Goal: Information Seeking & Learning: Compare options

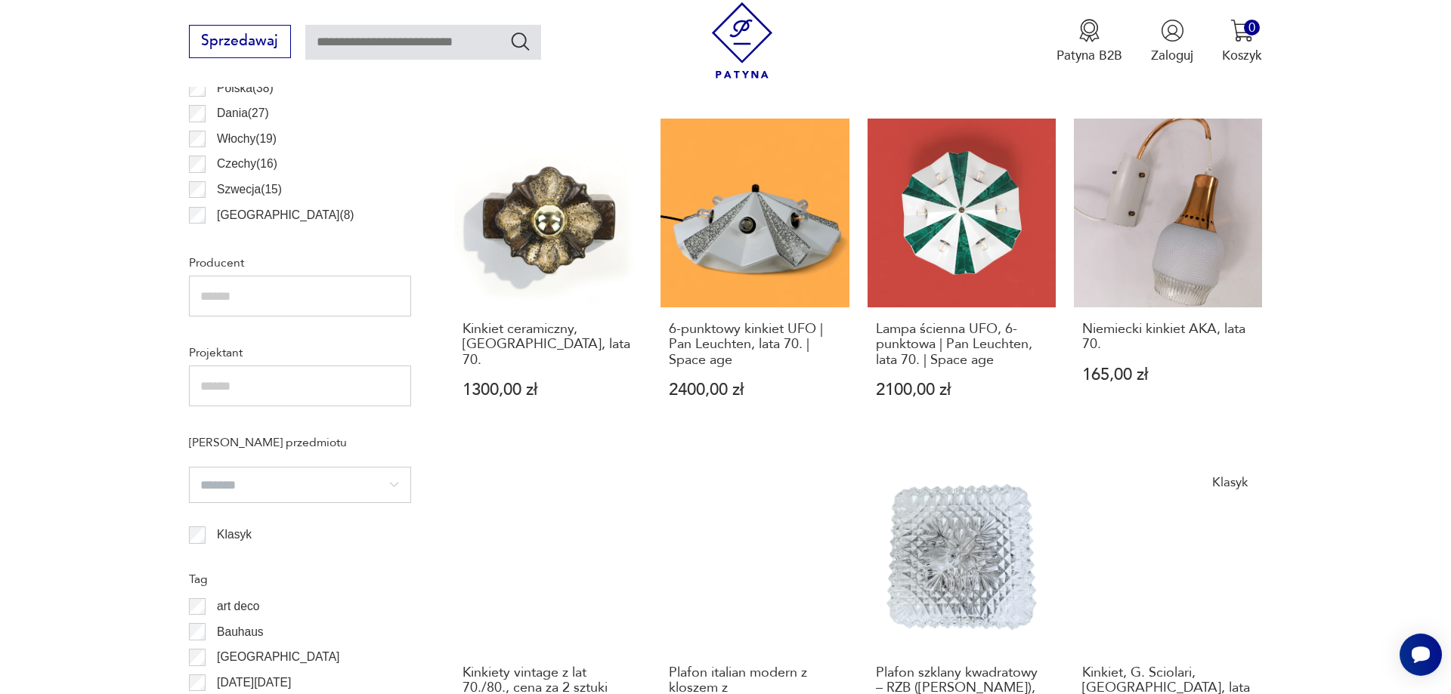
scroll to position [1128, 0]
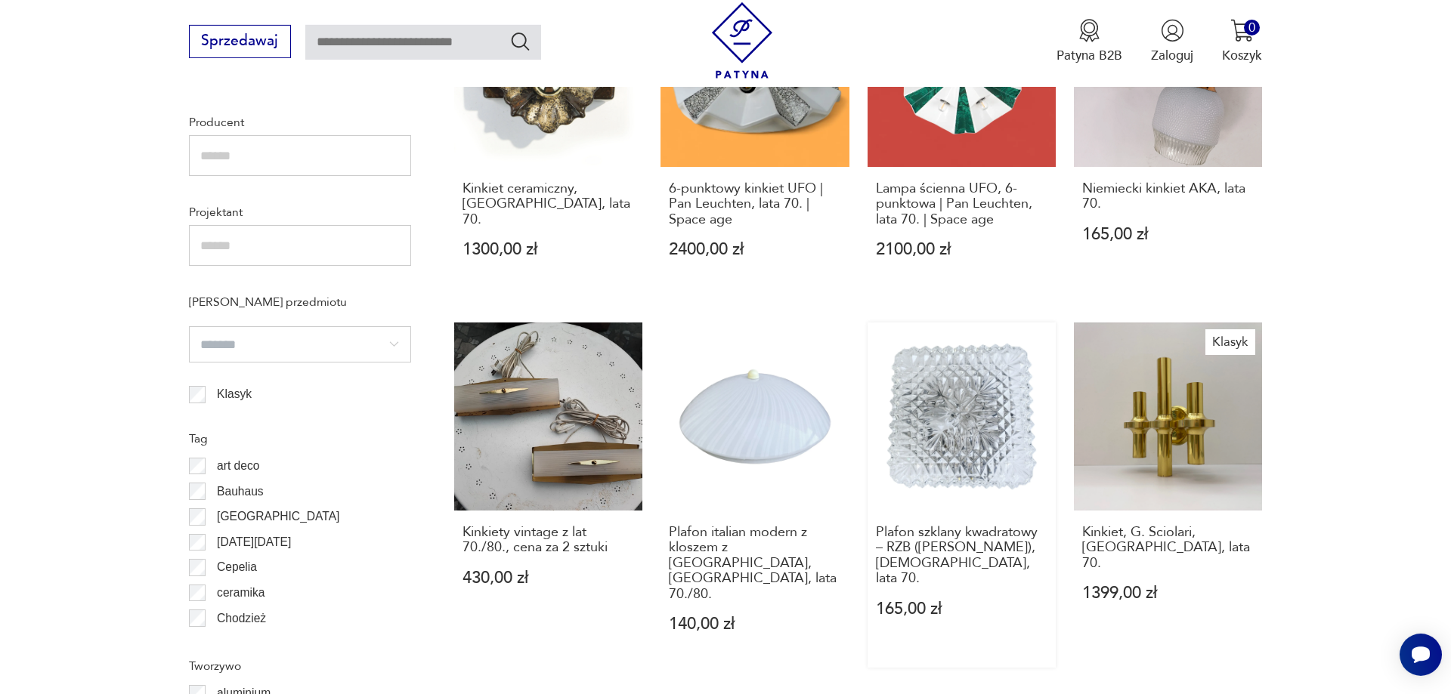
click at [987, 355] on link "Plafon szklany kwadratowy – RZB (Rudolf Zimmermann Bamberg), Niemcy, lata 70. 1…" at bounding box center [961, 496] width 188 height 346
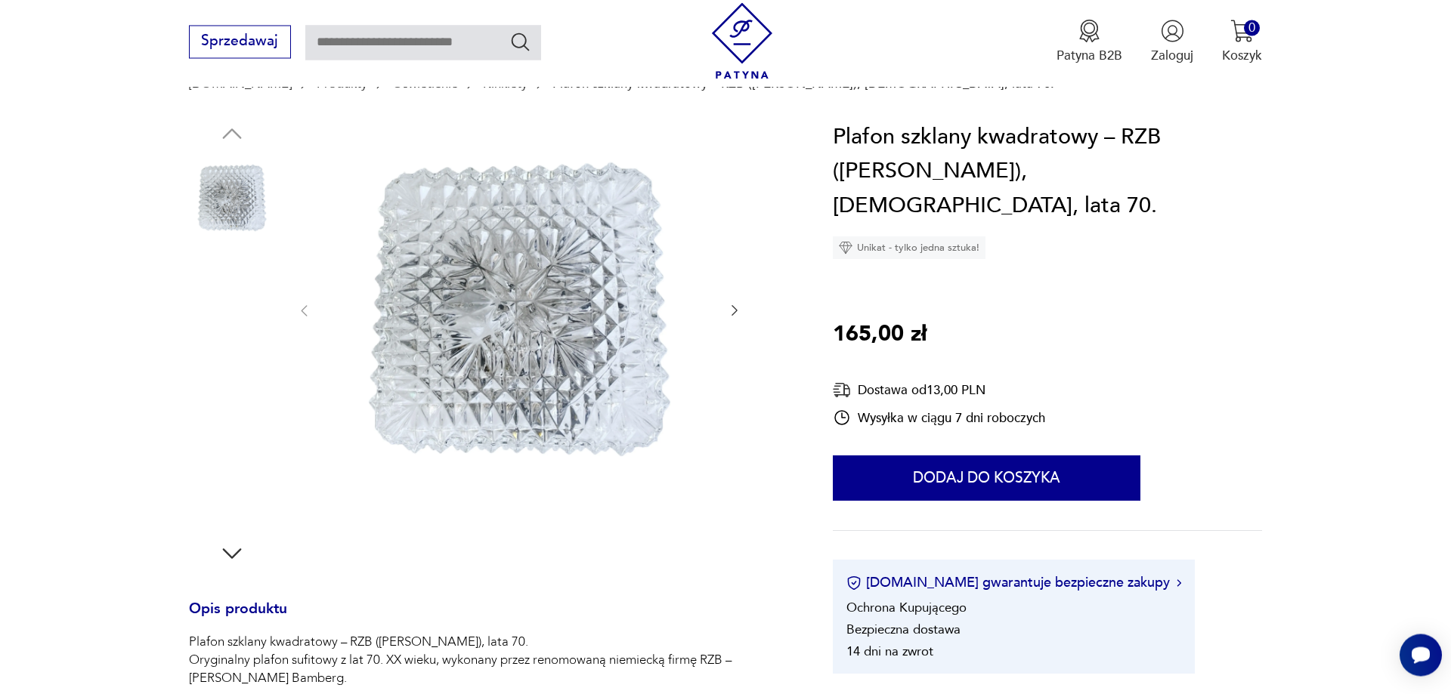
scroll to position [154, 0]
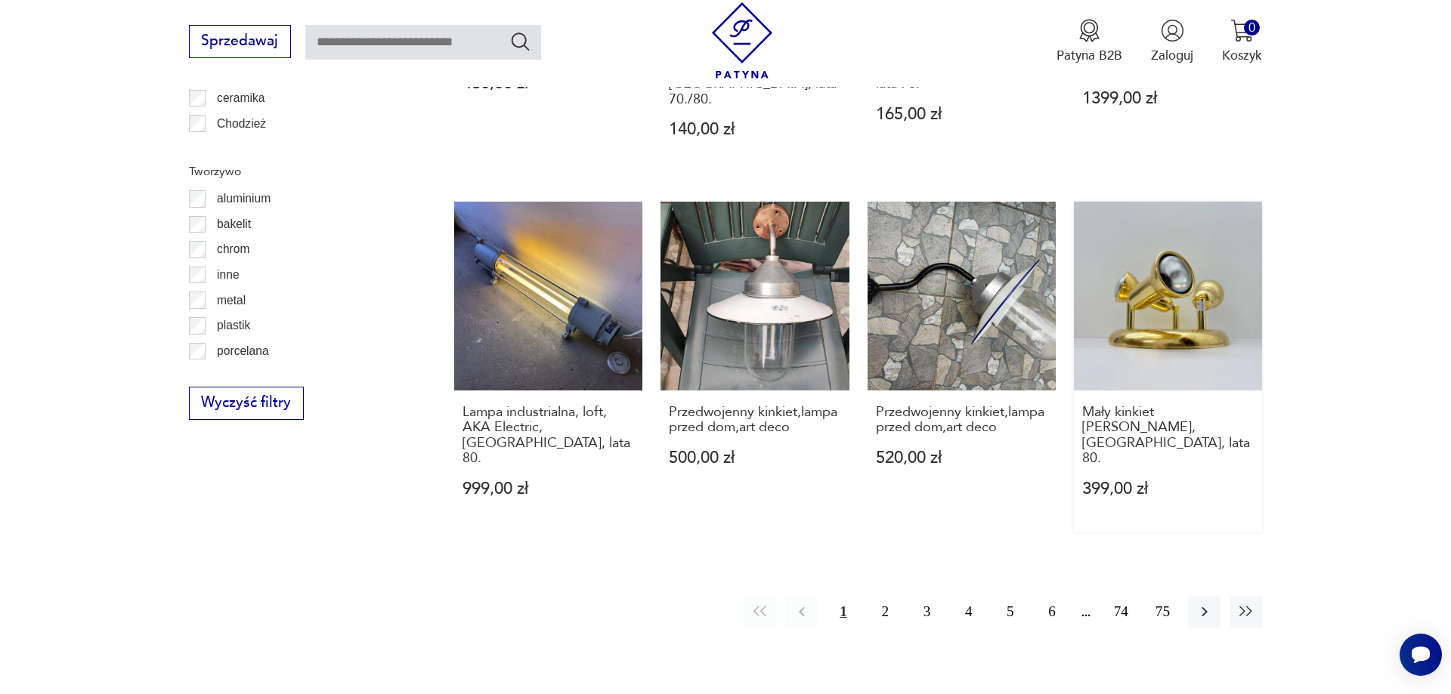
scroll to position [1777, 0]
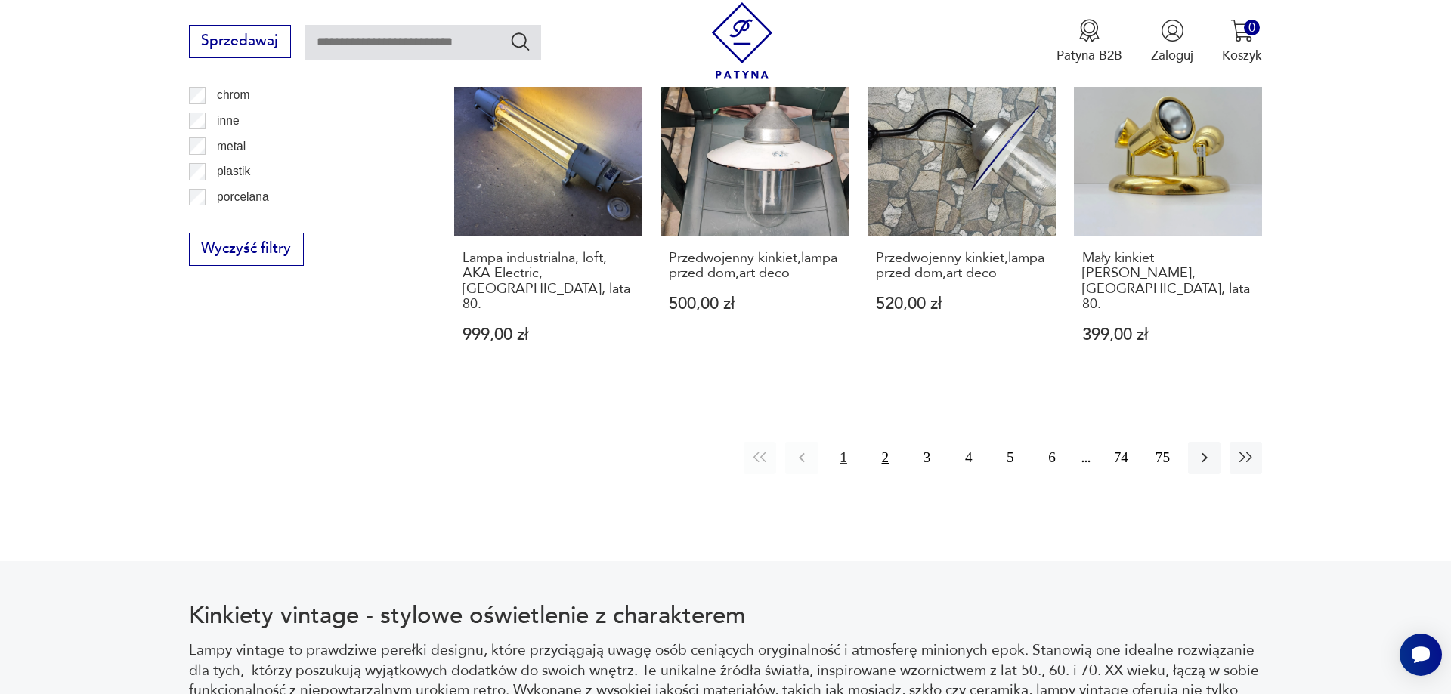
click at [887, 442] on button "2" at bounding box center [885, 458] width 32 height 32
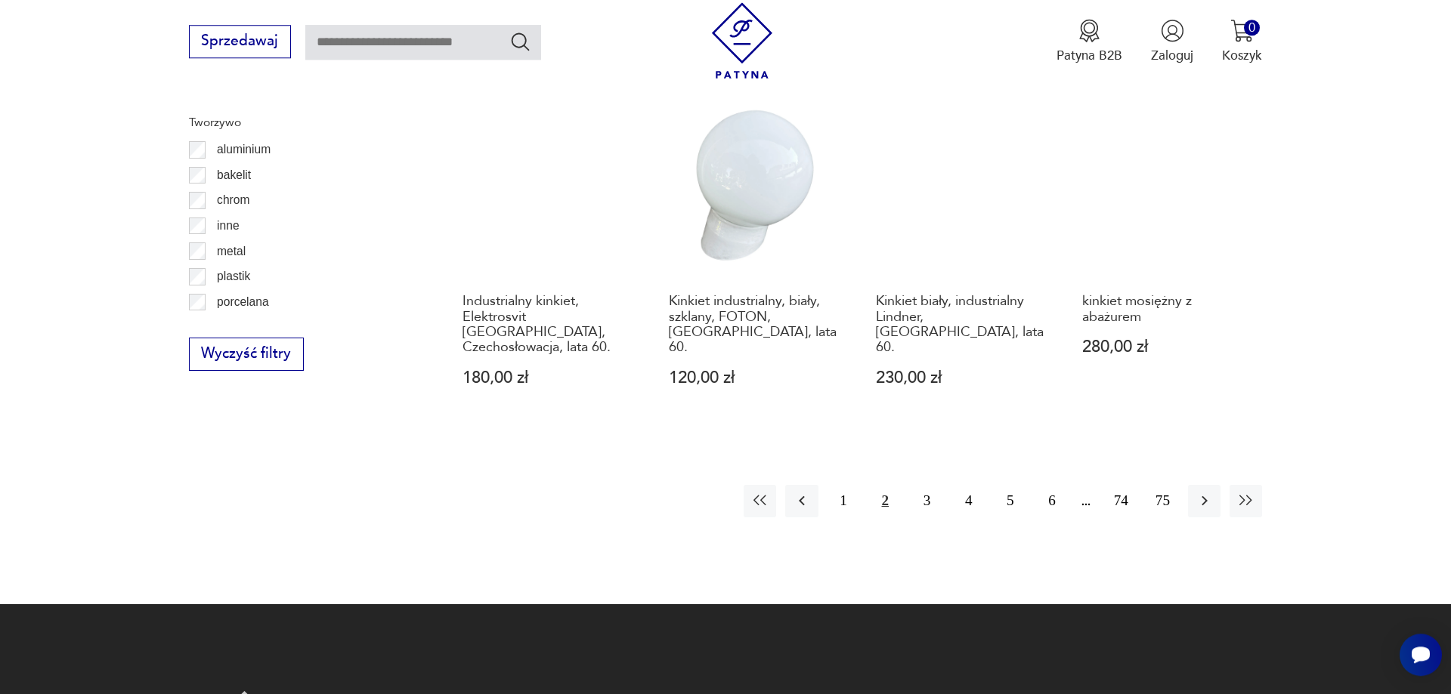
scroll to position [1682, 0]
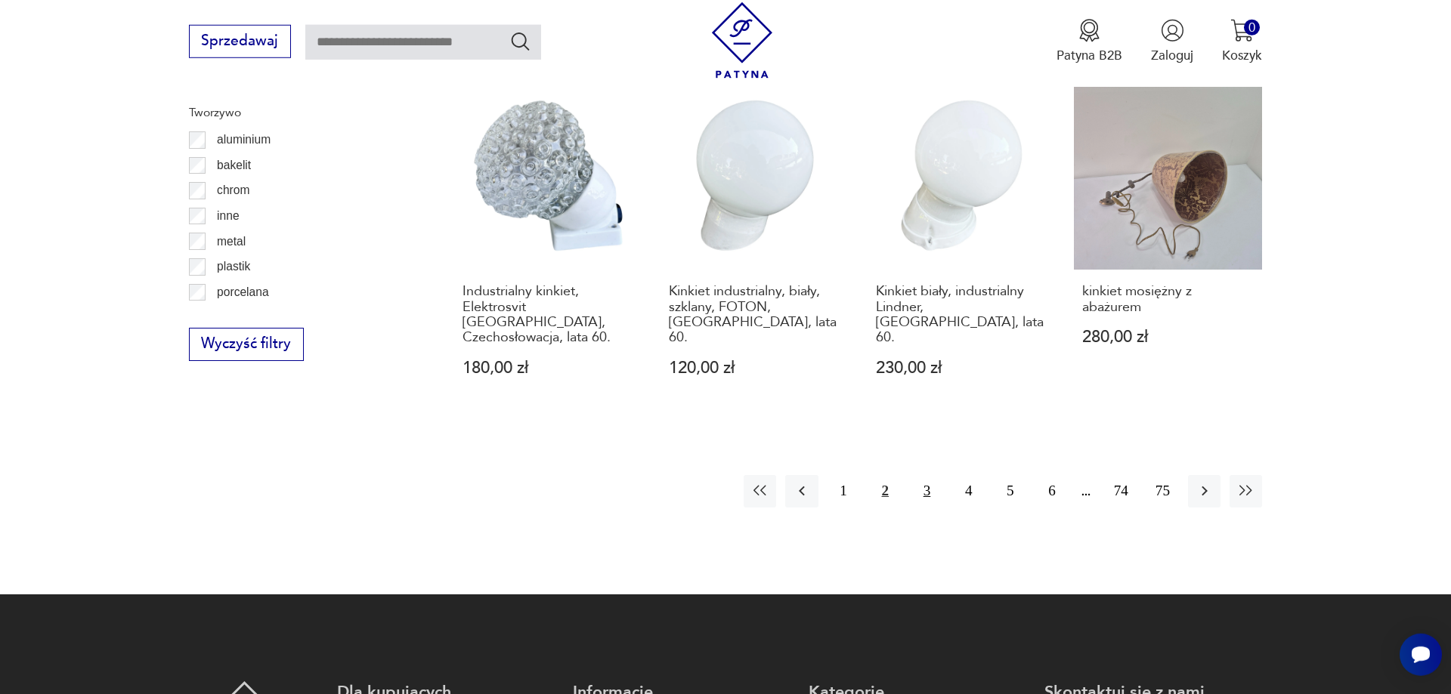
click at [923, 475] on button "3" at bounding box center [926, 491] width 32 height 32
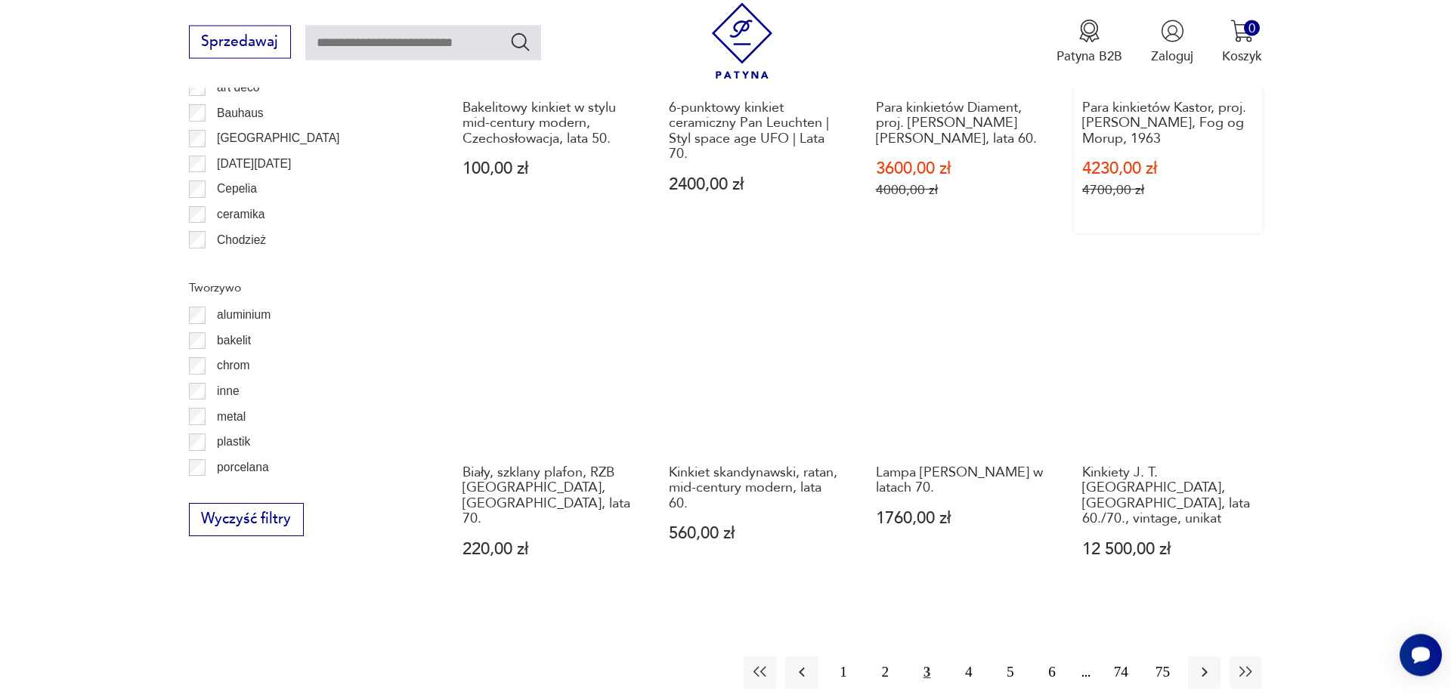
scroll to position [1528, 0]
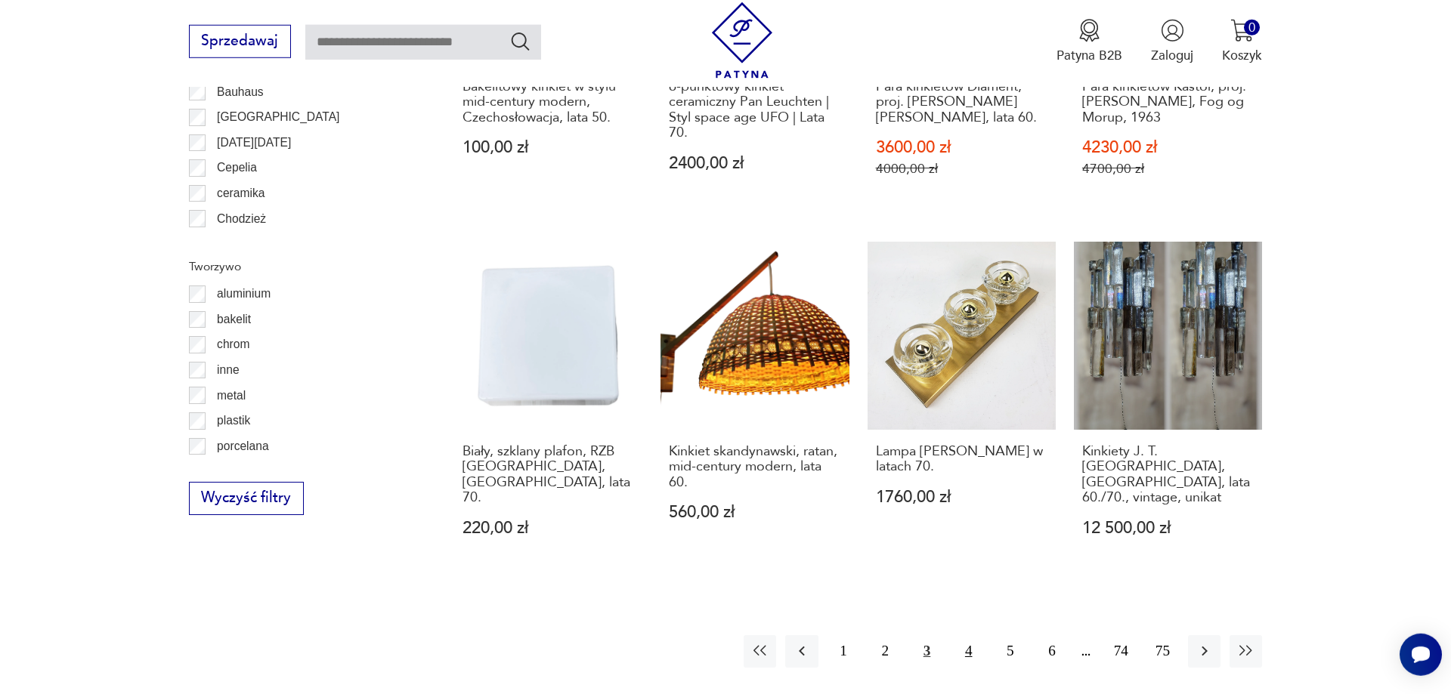
click at [975, 635] on button "4" at bounding box center [968, 651] width 32 height 32
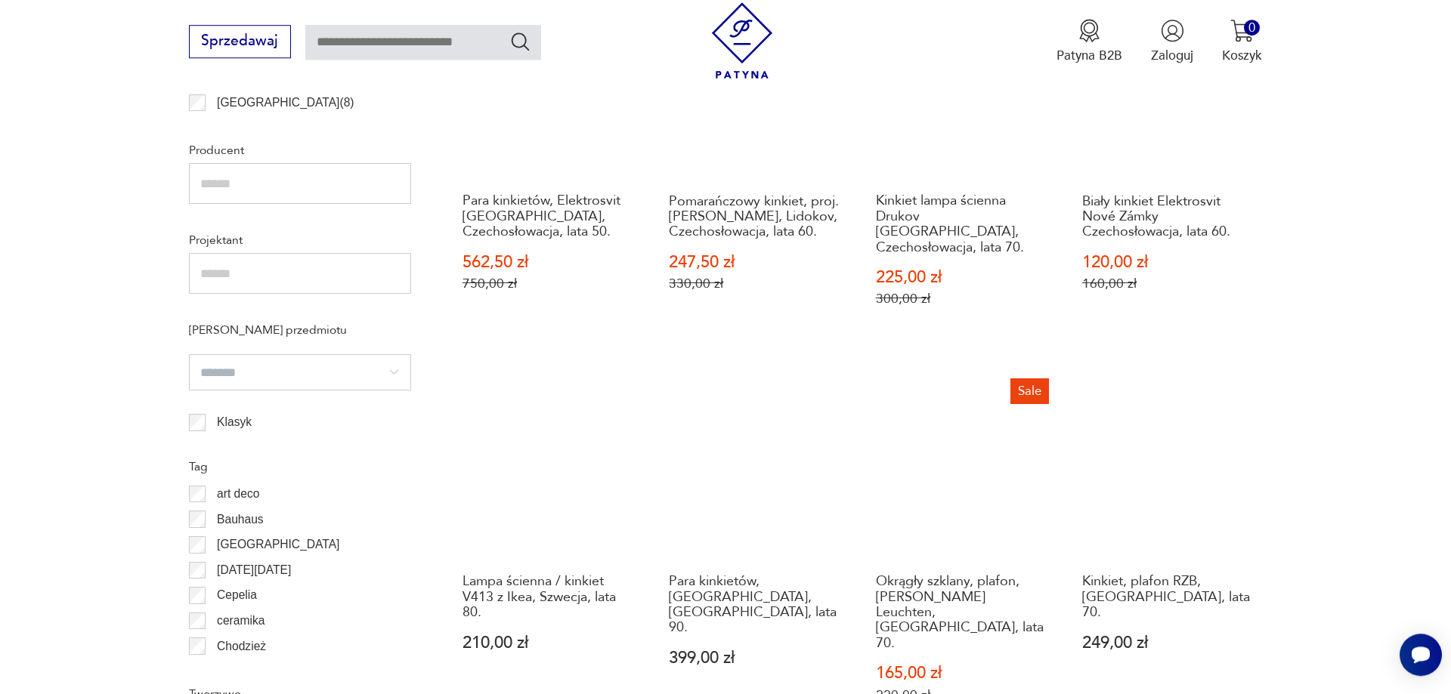
scroll to position [1142, 0]
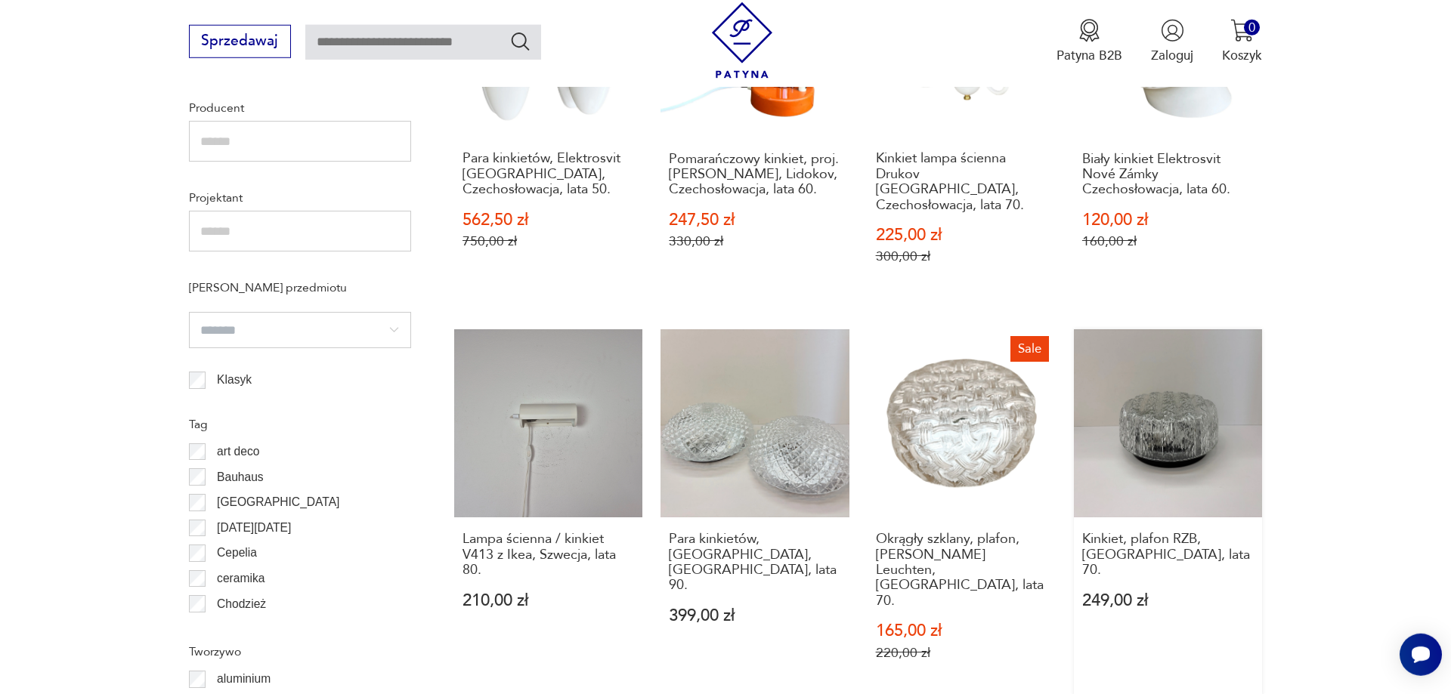
click at [1168, 444] on link "Kinkiet, plafon RZB, Niemcy, lata 70. 249,00 zł" at bounding box center [1168, 512] width 188 height 367
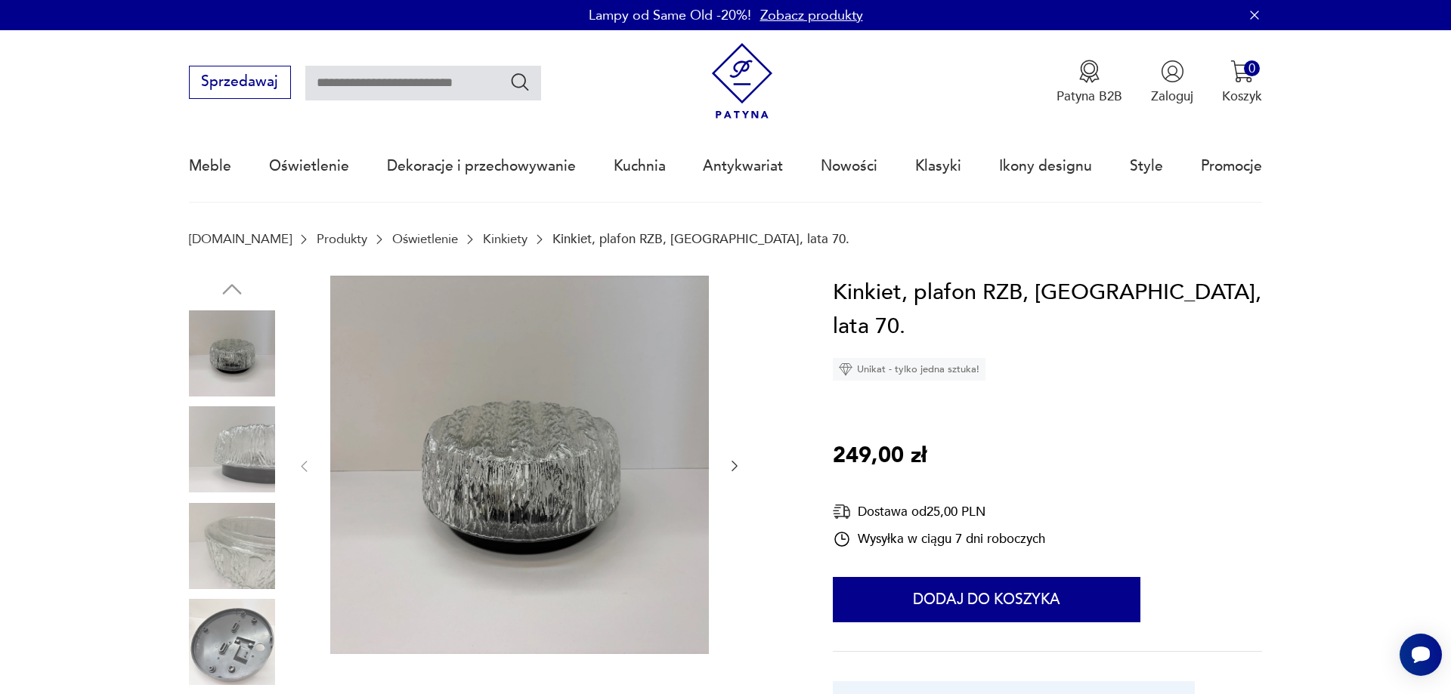
click at [249, 558] on img at bounding box center [232, 546] width 86 height 86
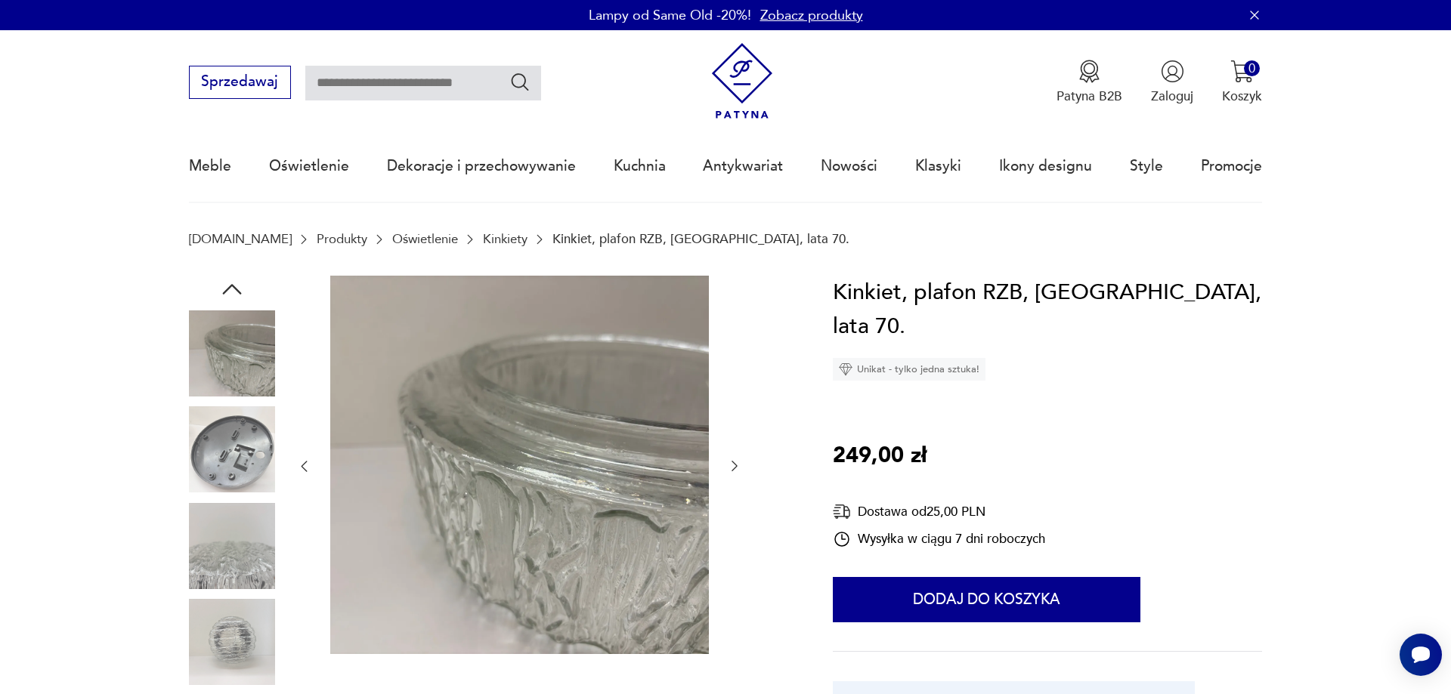
click at [243, 477] on img at bounding box center [232, 449] width 86 height 86
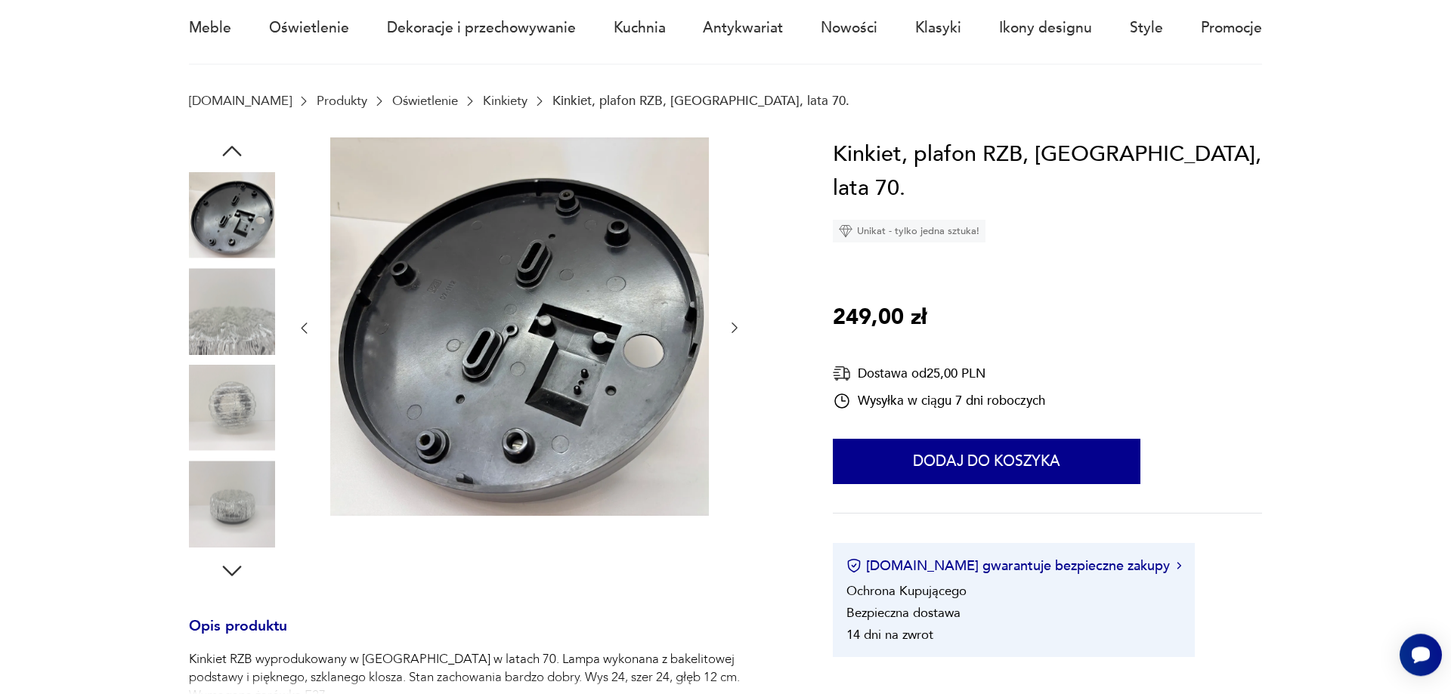
scroll to position [154, 0]
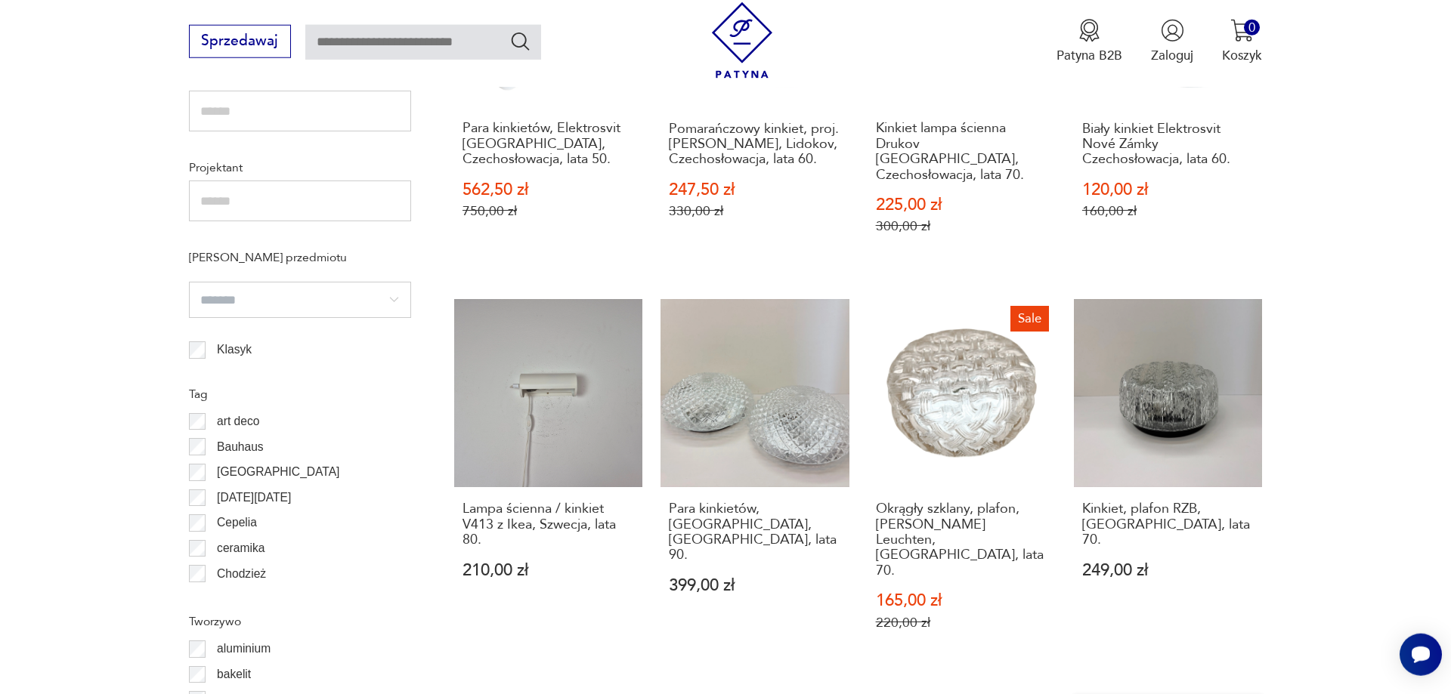
scroll to position [1156, 0]
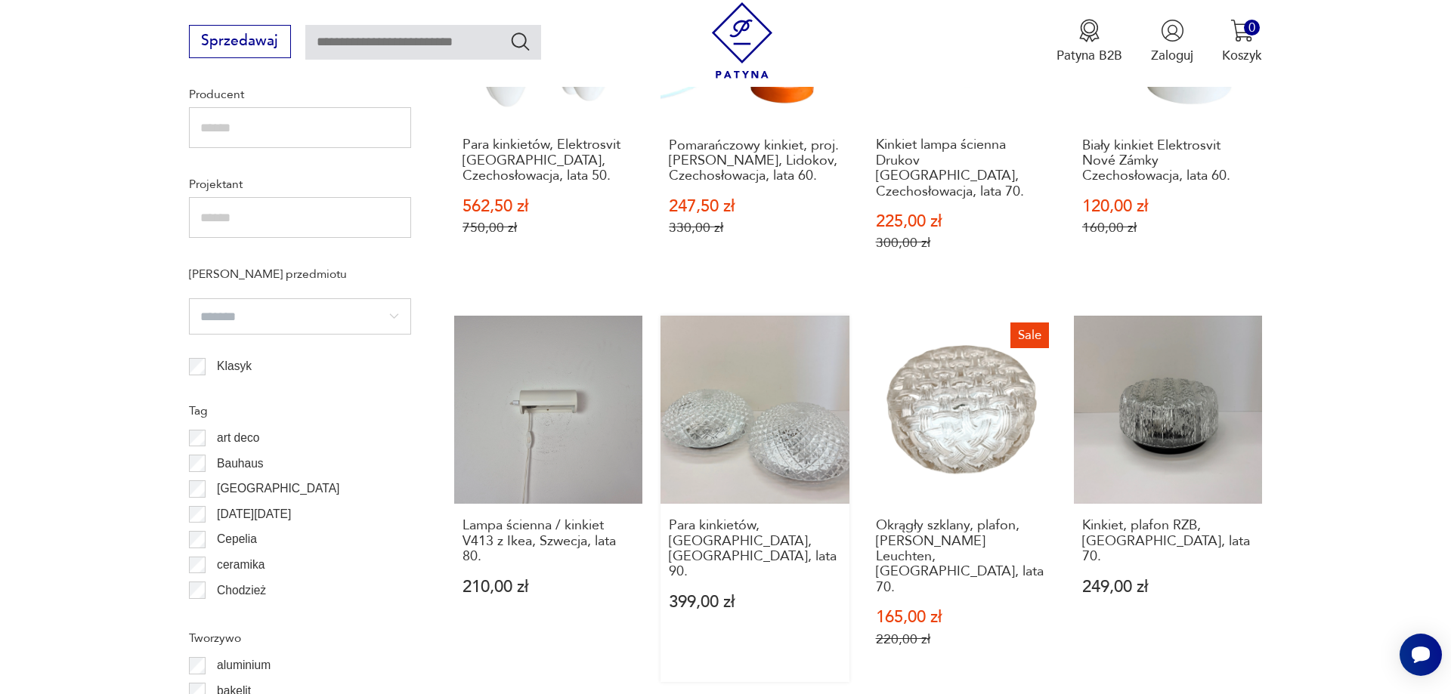
click at [792, 390] on link "Para kinkietów, Massive, Belgia, lata 90. 399,00 zł" at bounding box center [754, 499] width 188 height 367
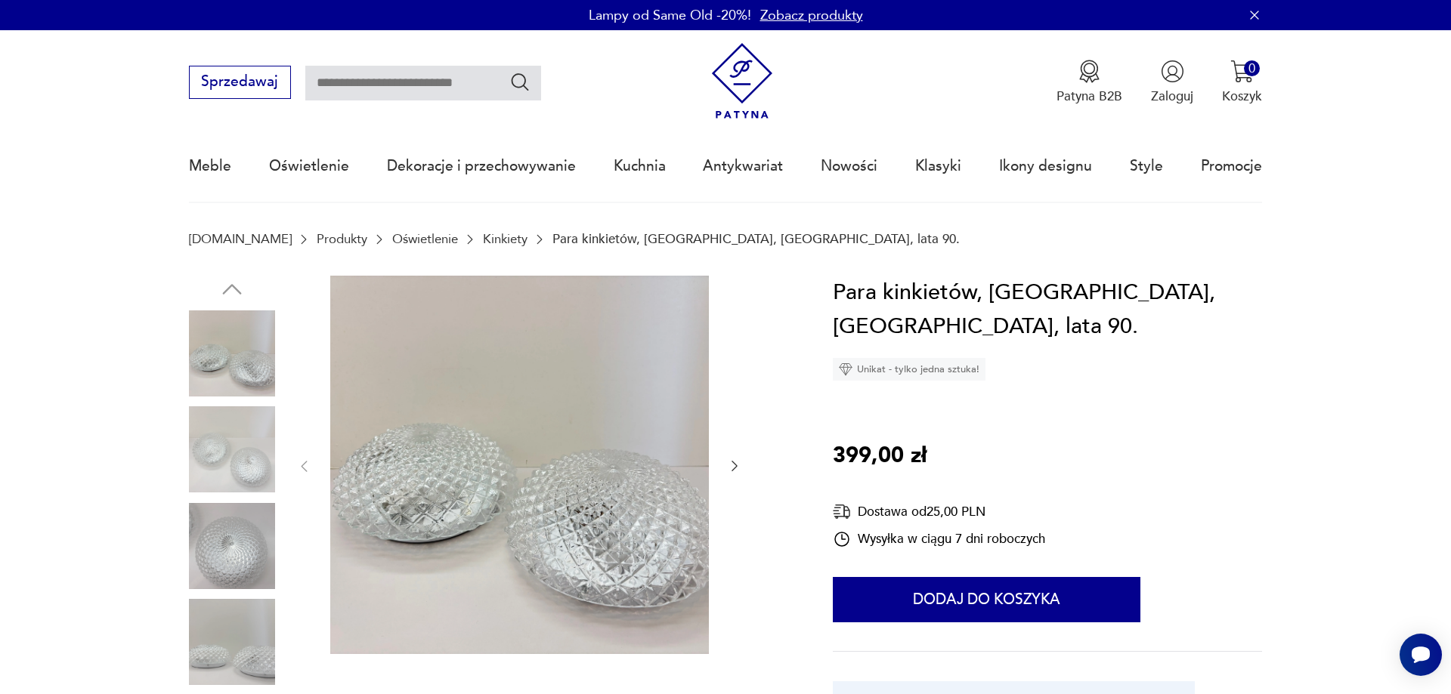
click at [252, 535] on img at bounding box center [232, 546] width 86 height 86
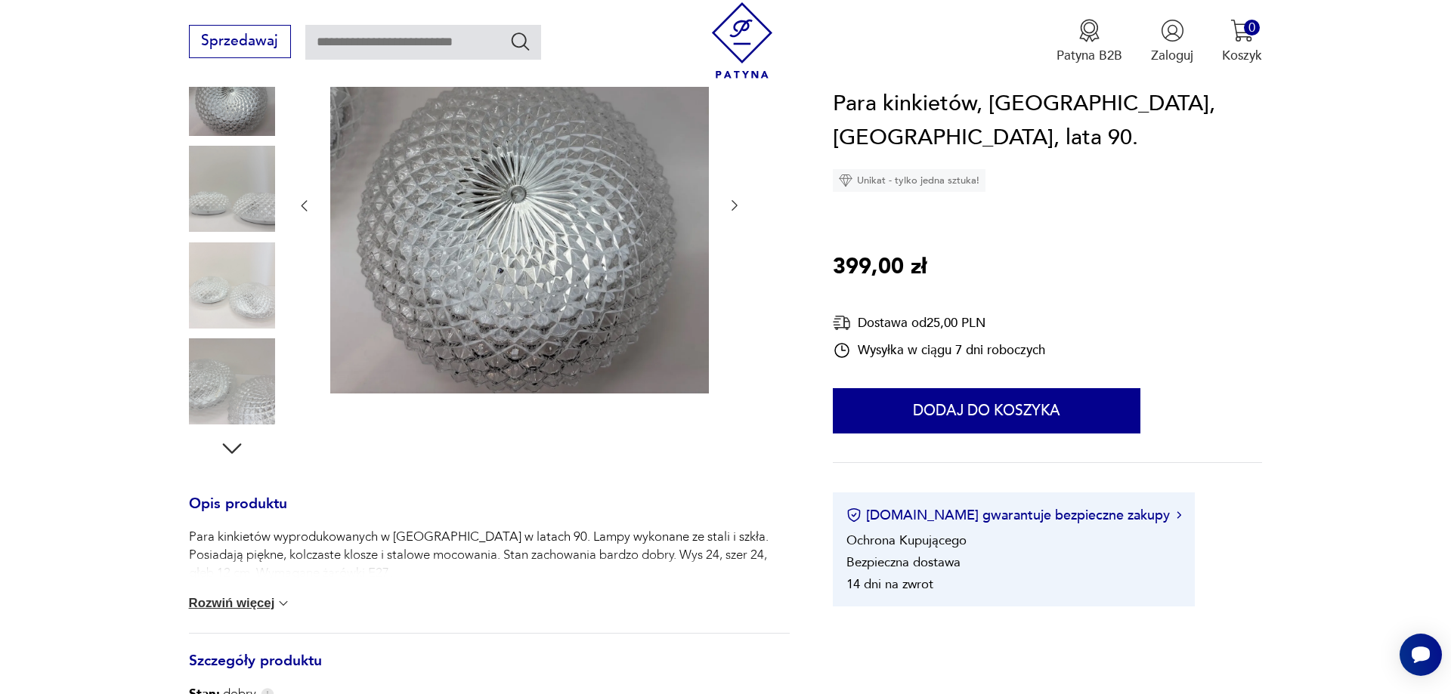
scroll to position [308, 0]
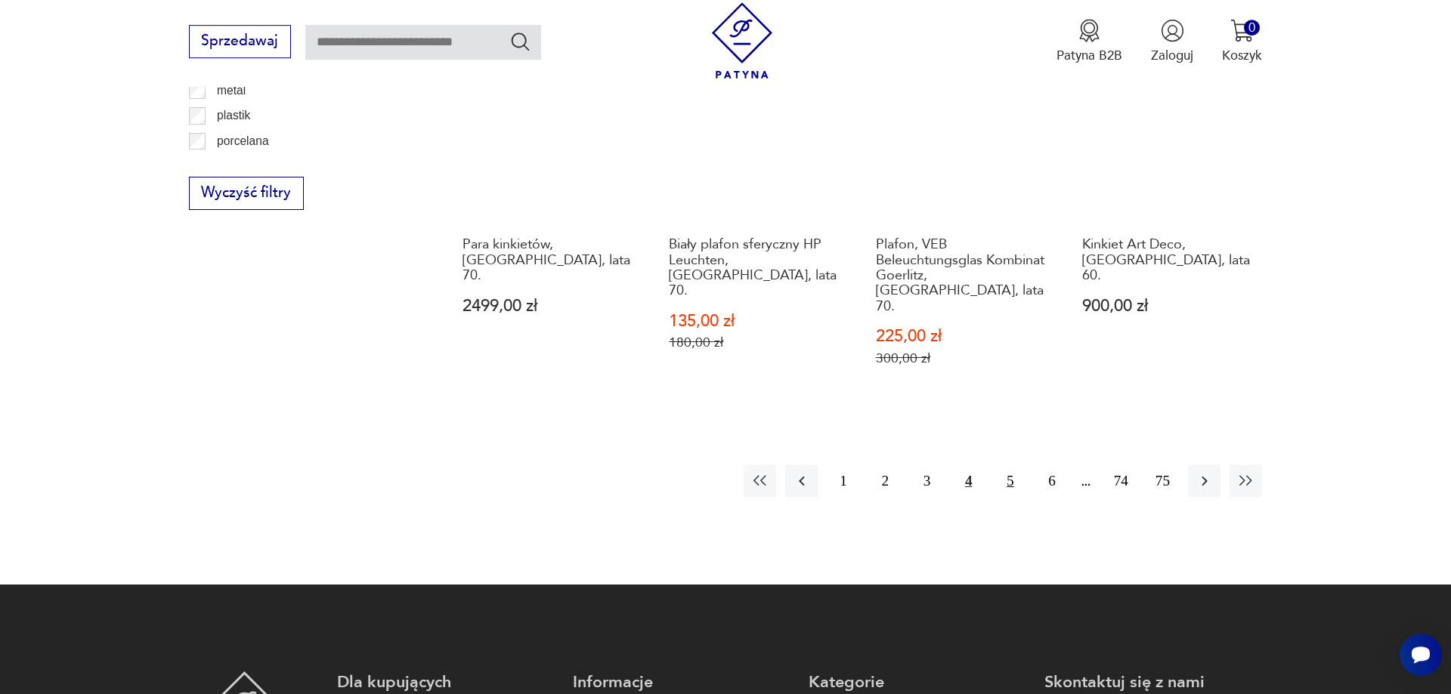
scroll to position [1862, 0]
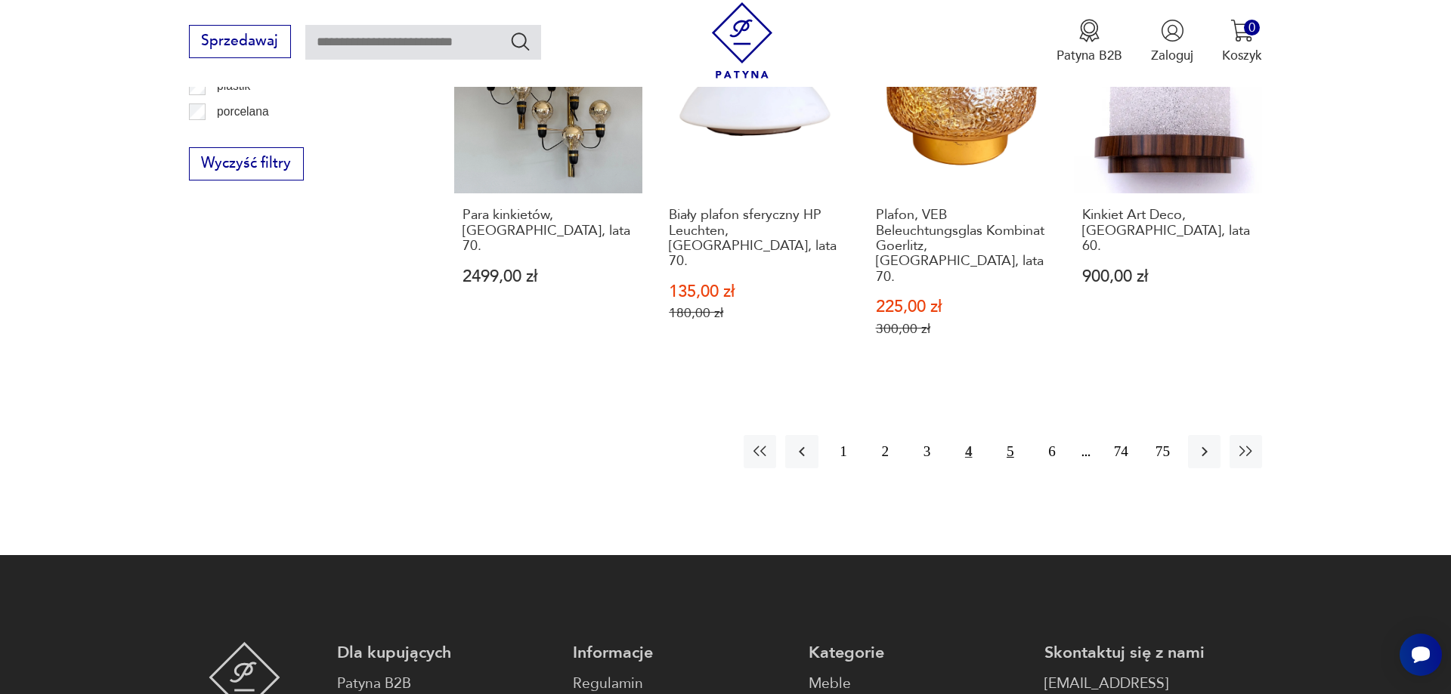
click at [1011, 435] on button "5" at bounding box center [1010, 451] width 32 height 32
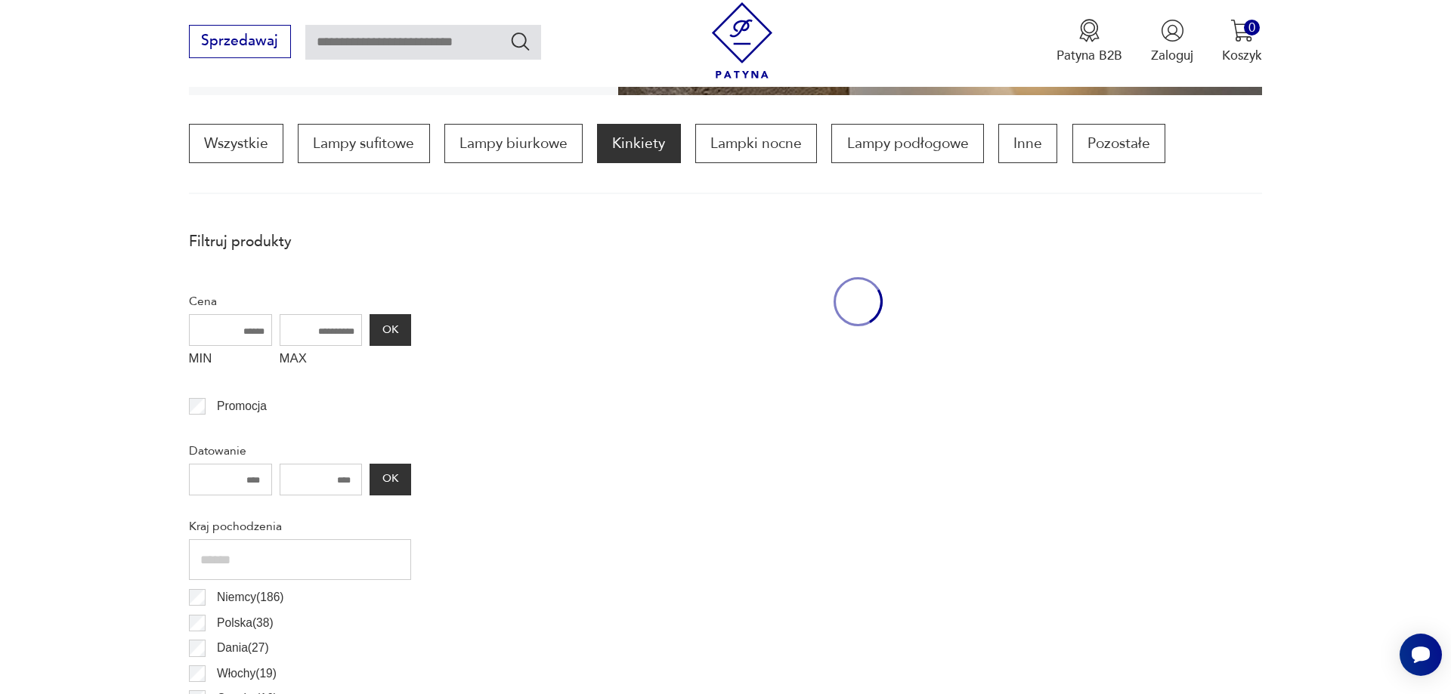
scroll to position [449, 0]
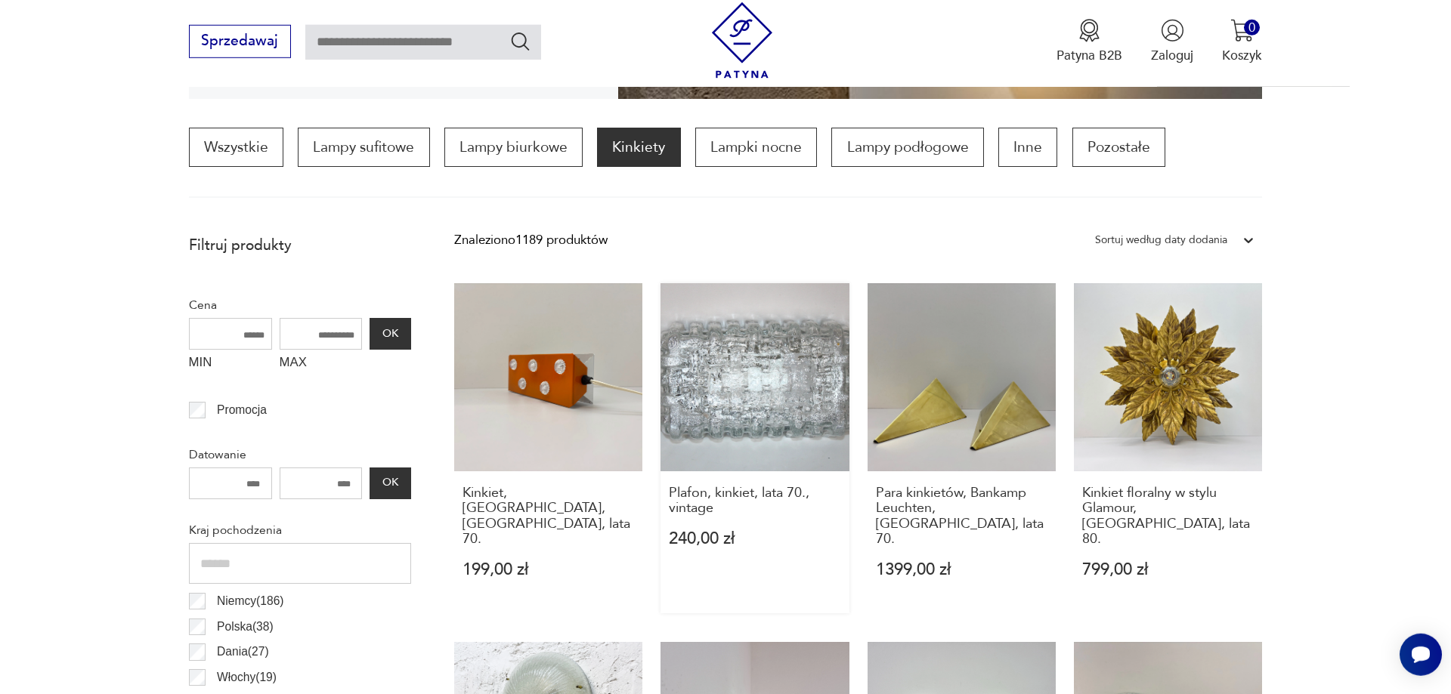
click at [796, 353] on link "Plafon, kinkiet, lata 70., vintage 240,00 zł" at bounding box center [754, 448] width 188 height 330
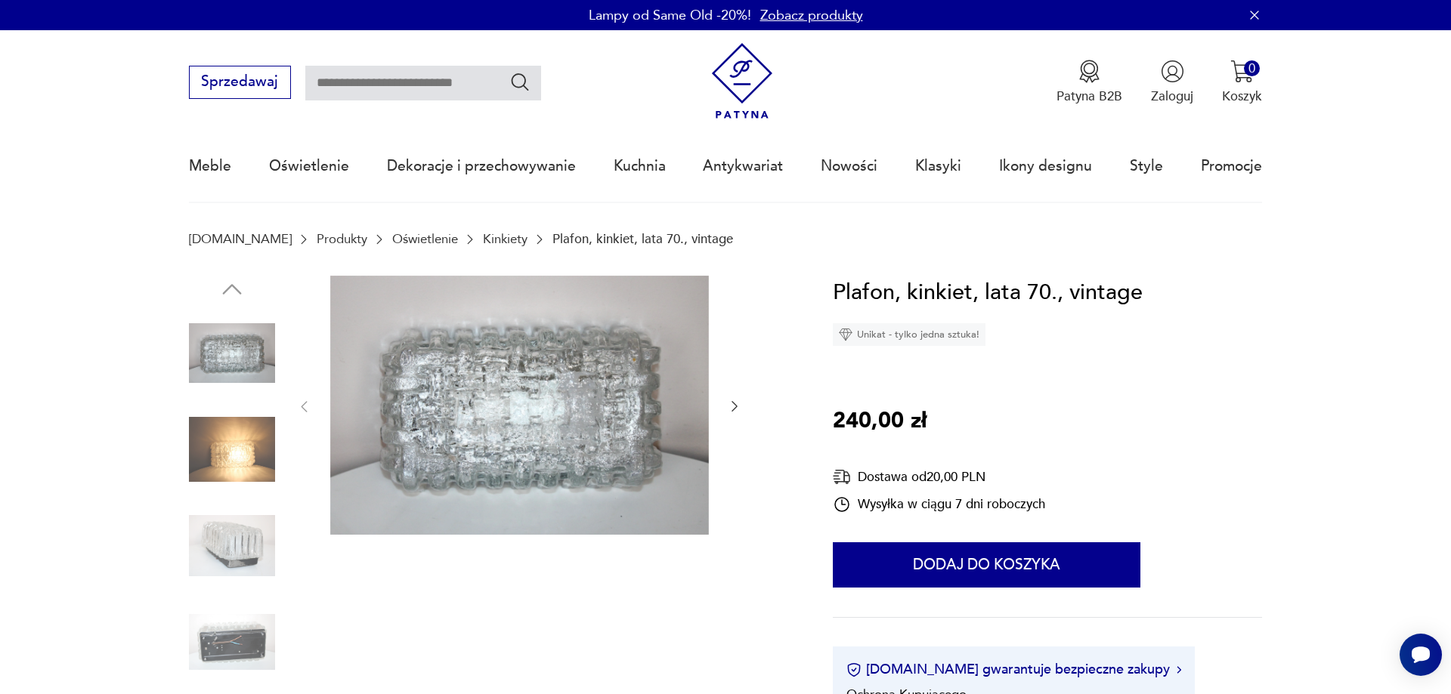
click at [252, 444] on img at bounding box center [232, 449] width 86 height 86
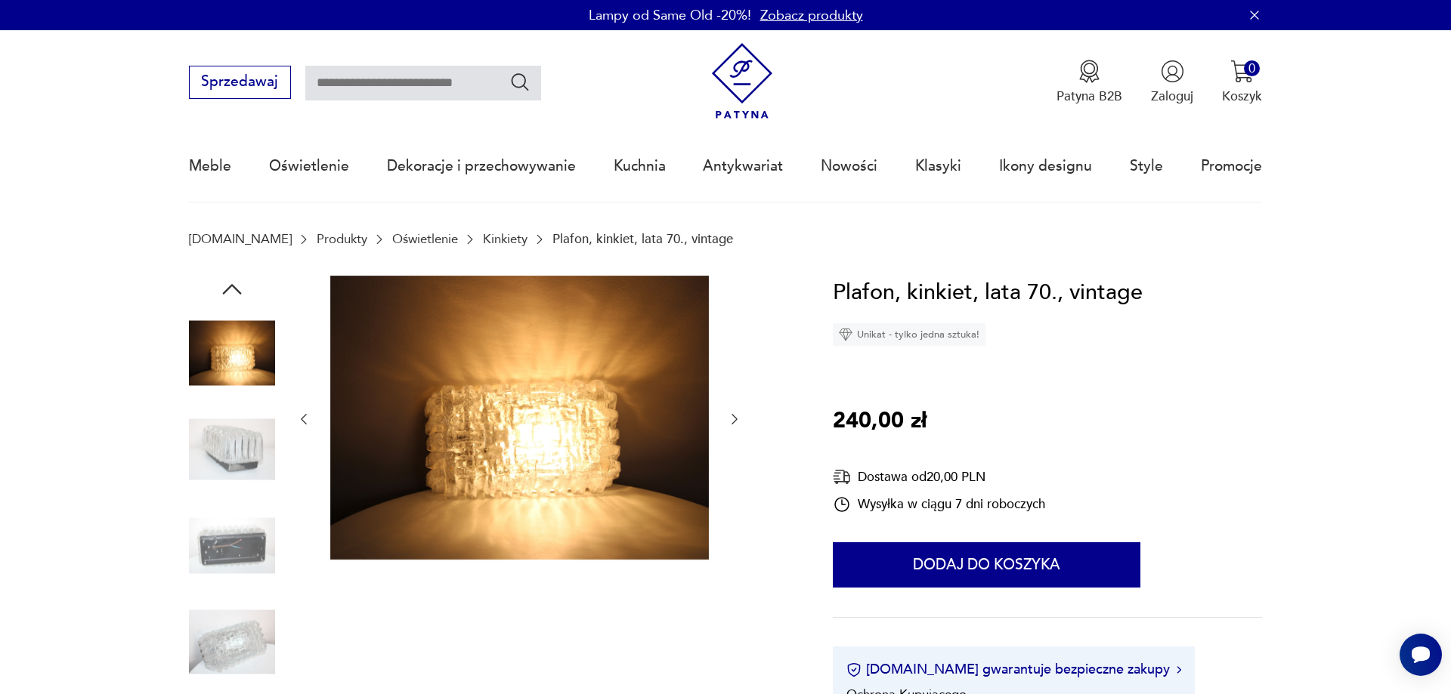
click at [248, 539] on img at bounding box center [232, 546] width 86 height 86
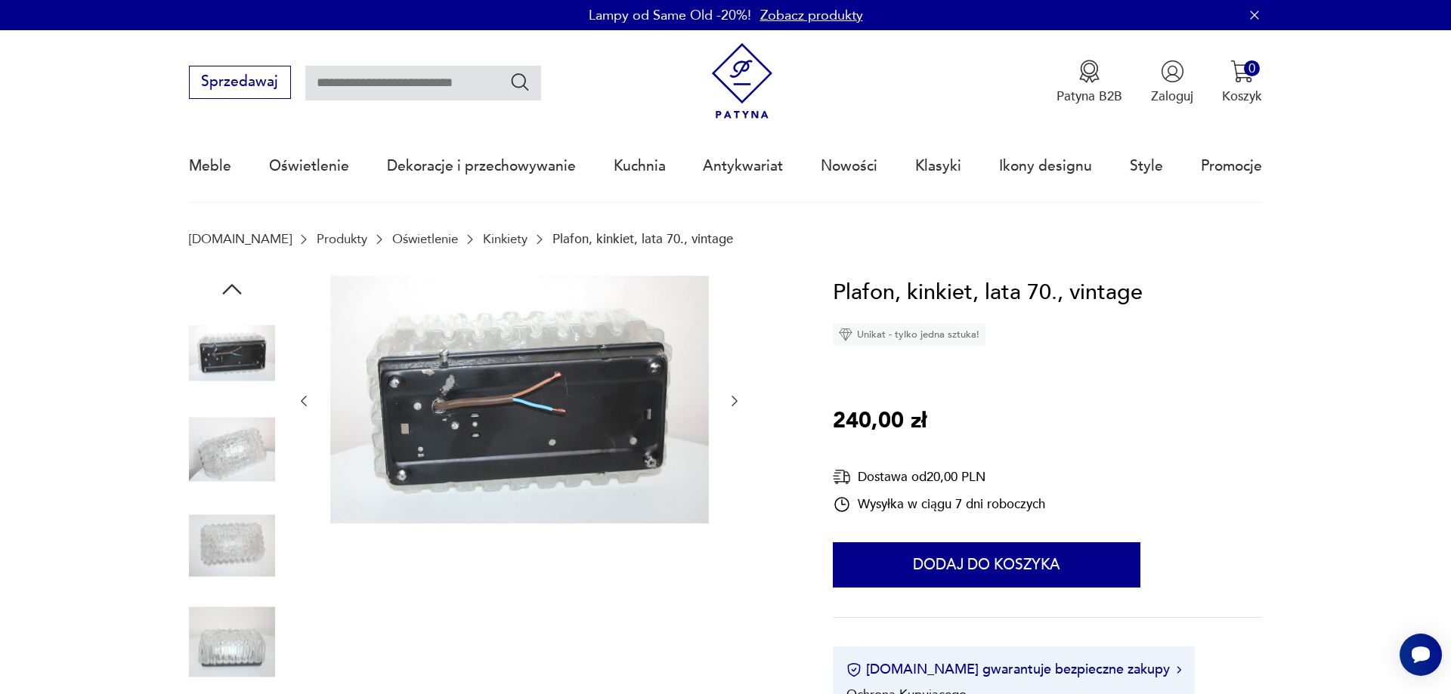
click at [247, 540] on img at bounding box center [232, 546] width 86 height 86
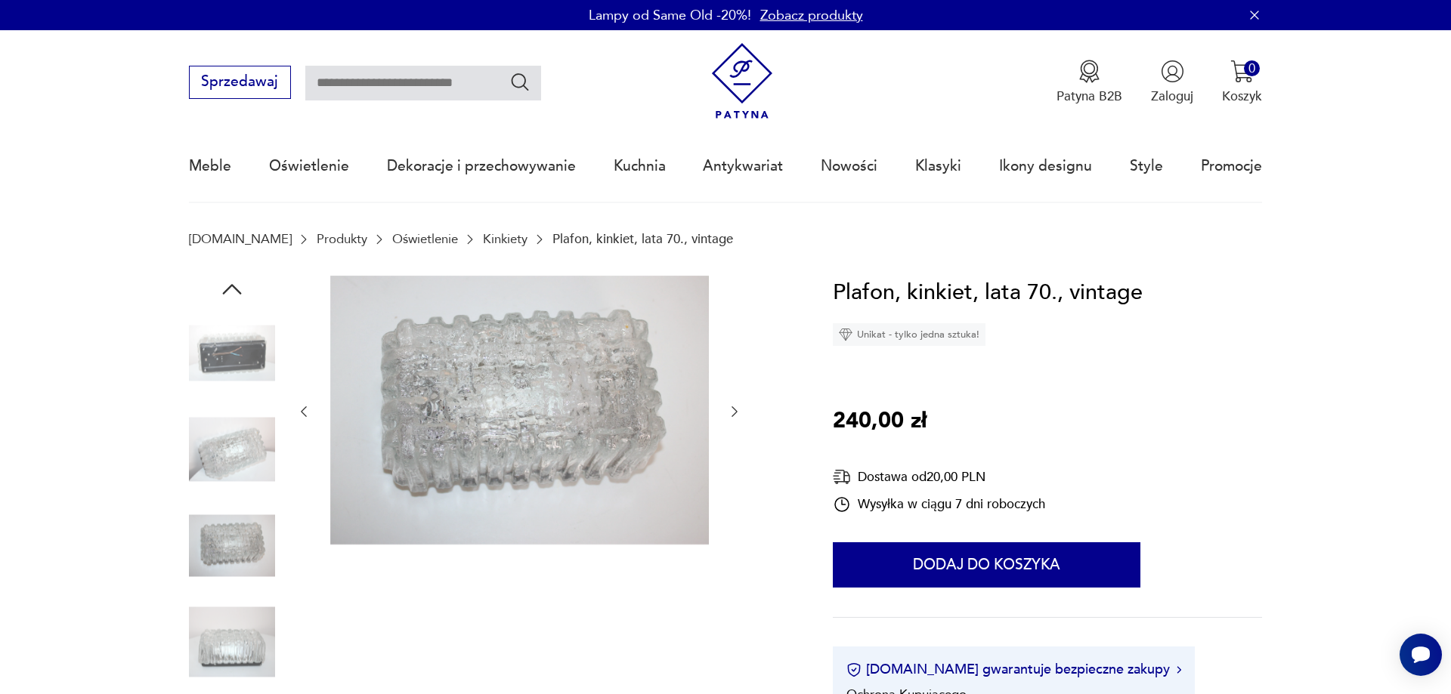
click at [245, 635] on img at bounding box center [232, 642] width 86 height 86
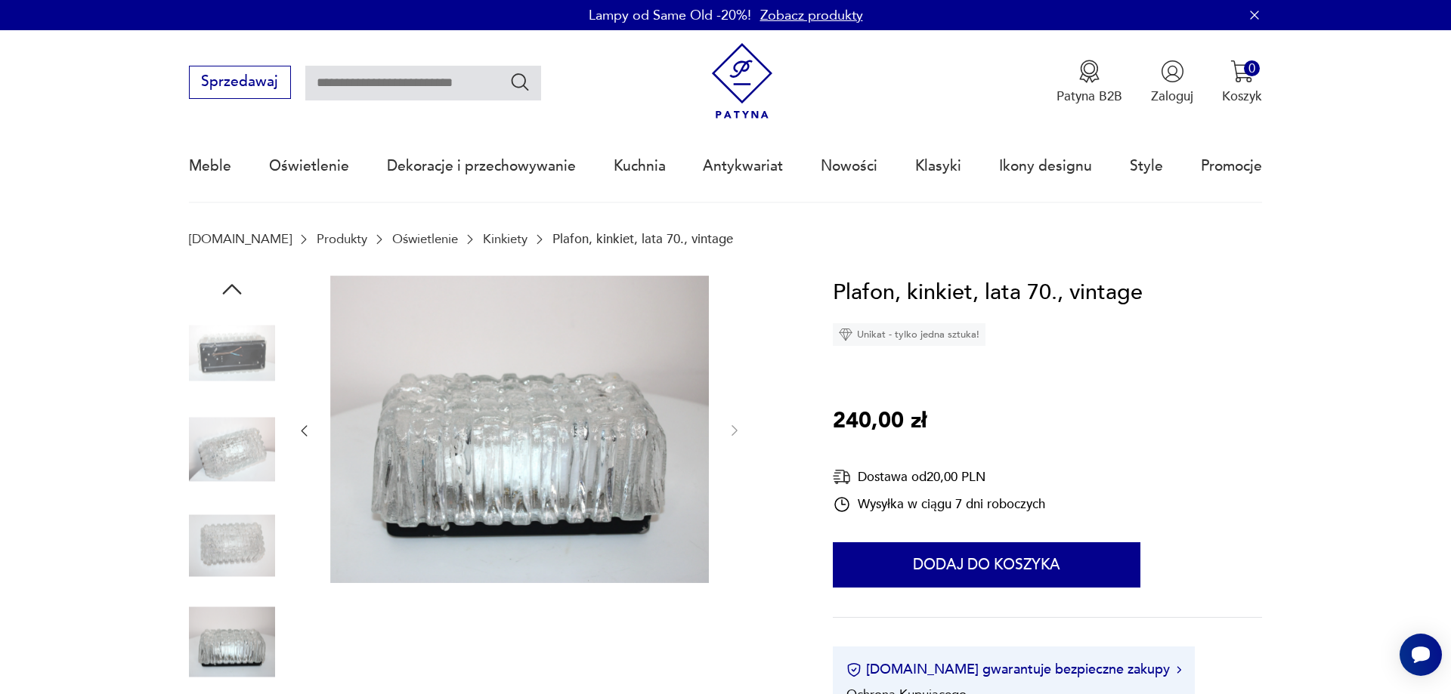
click at [258, 478] on img at bounding box center [232, 449] width 86 height 86
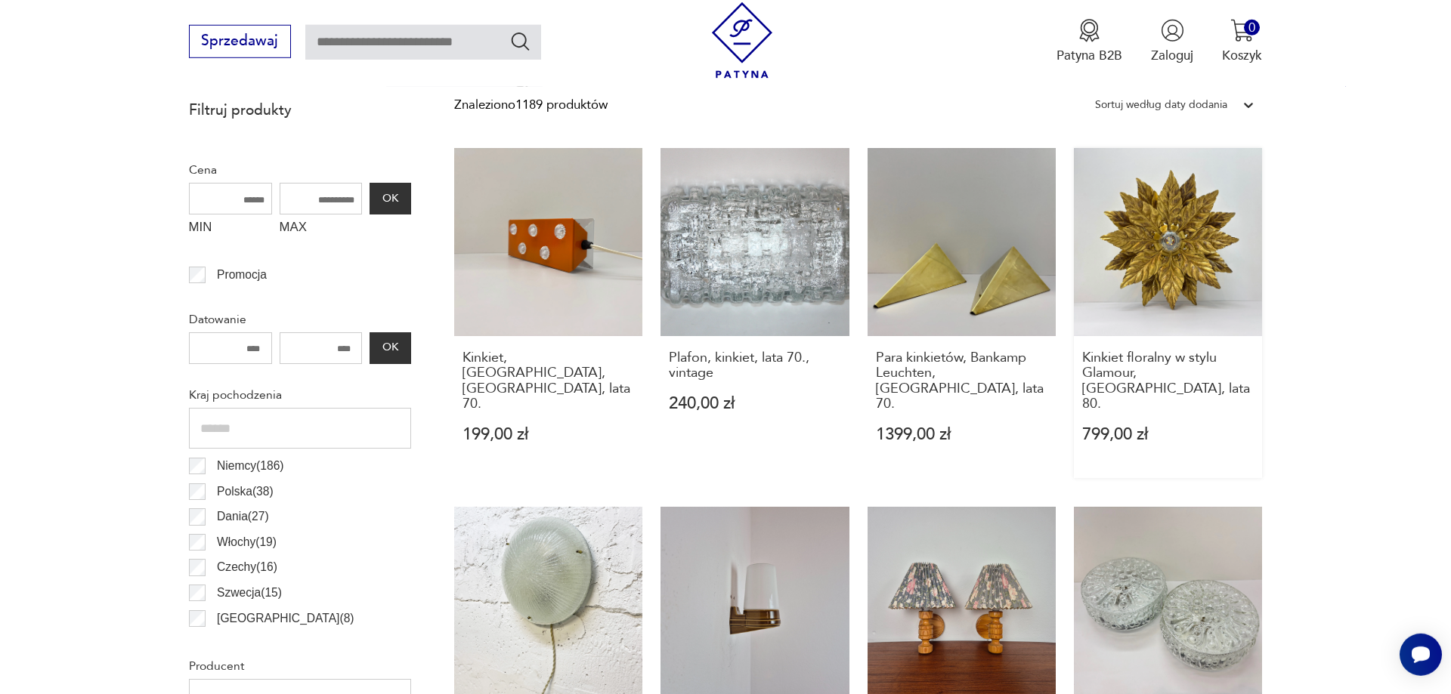
scroll to position [680, 0]
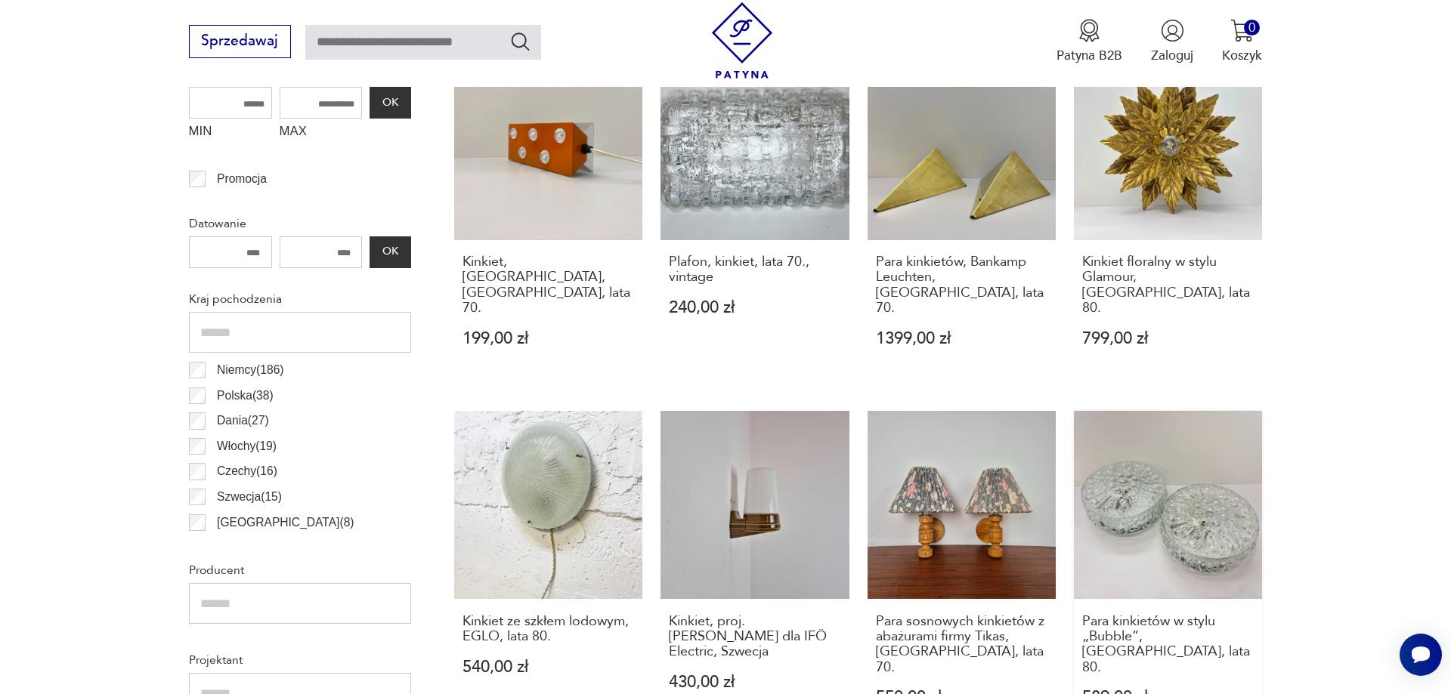
click at [1189, 480] on link "Para kinkietów w stylu „Bubble”, Niemcy, lata 80. 589,00 zł" at bounding box center [1168, 576] width 188 height 330
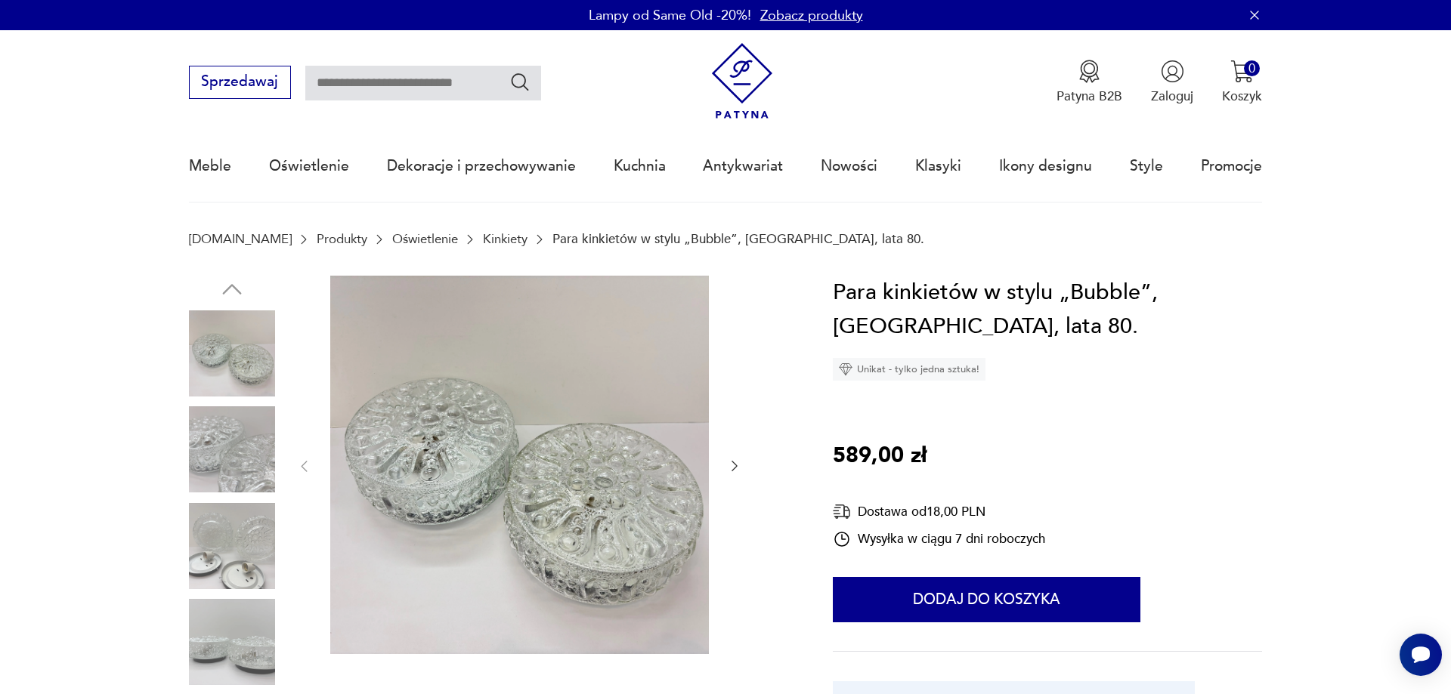
click at [259, 445] on img at bounding box center [232, 449] width 86 height 86
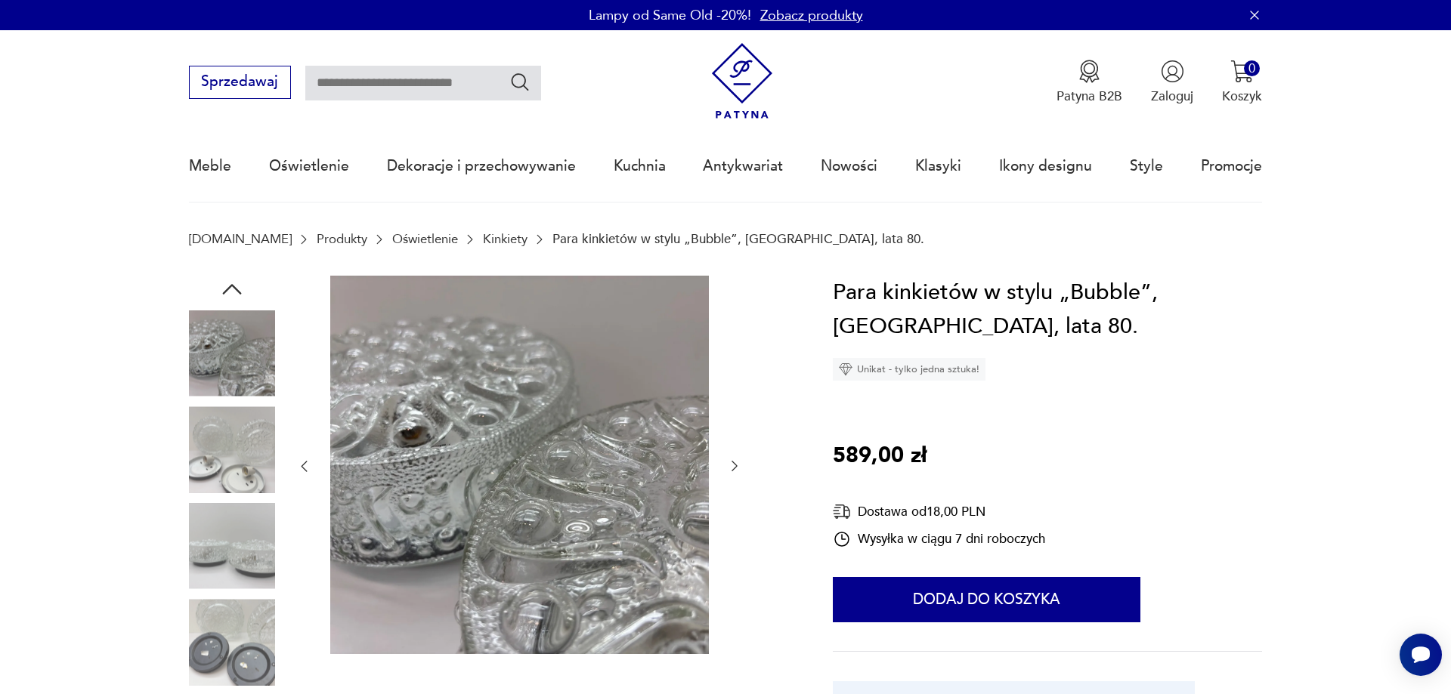
click at [255, 549] on img at bounding box center [232, 546] width 86 height 86
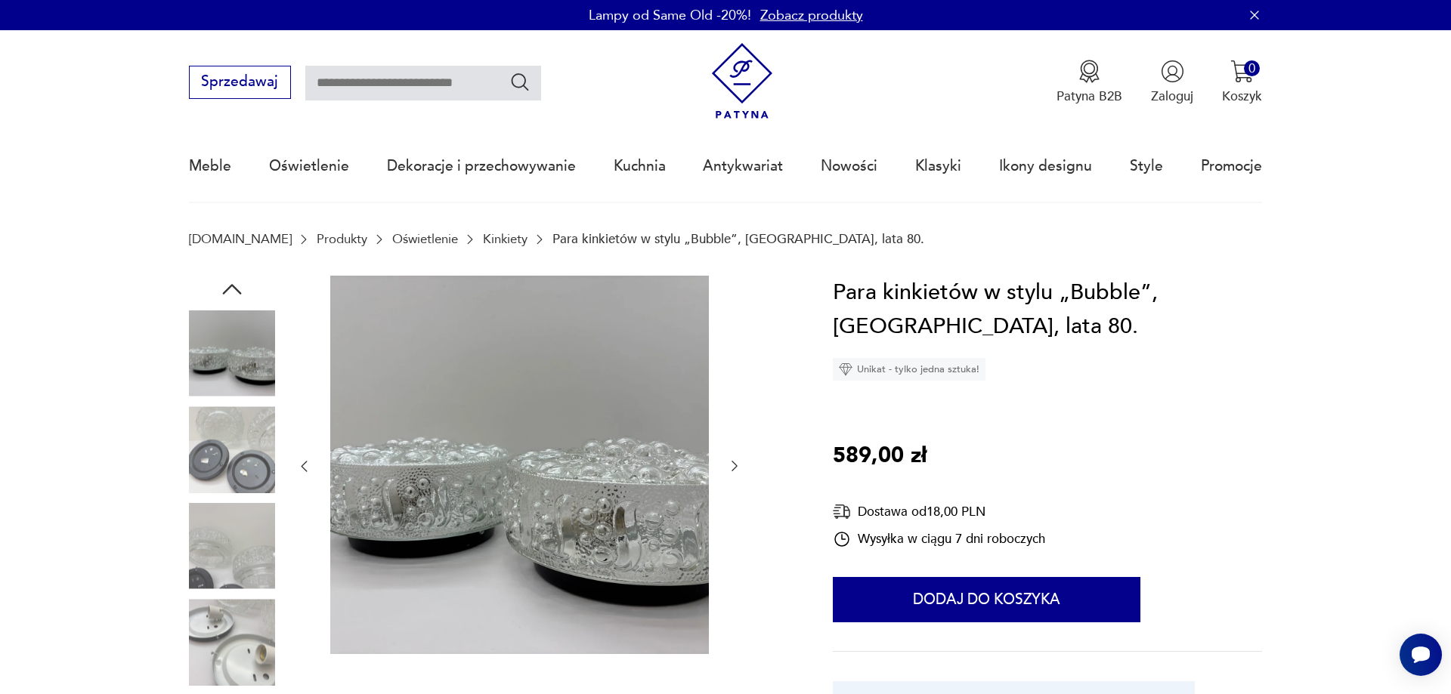
scroll to position [385, 0]
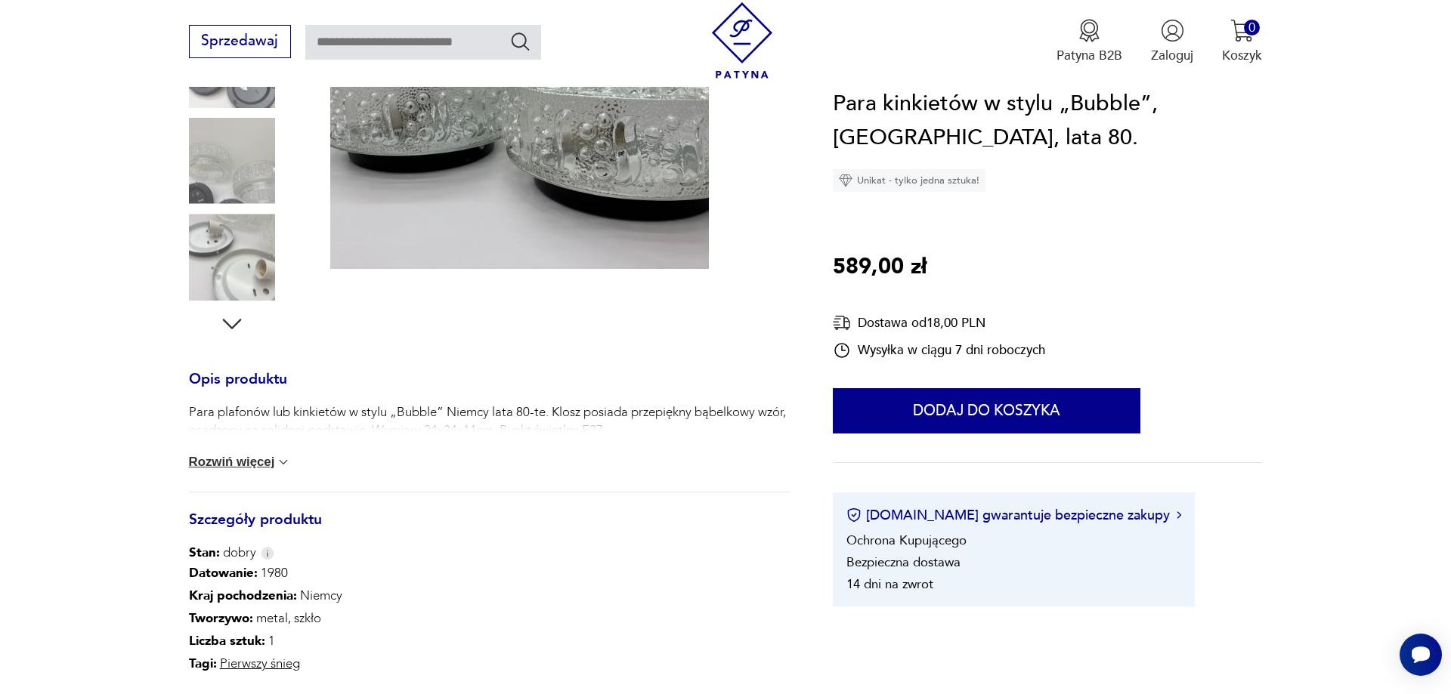
click at [233, 286] on img at bounding box center [232, 257] width 86 height 86
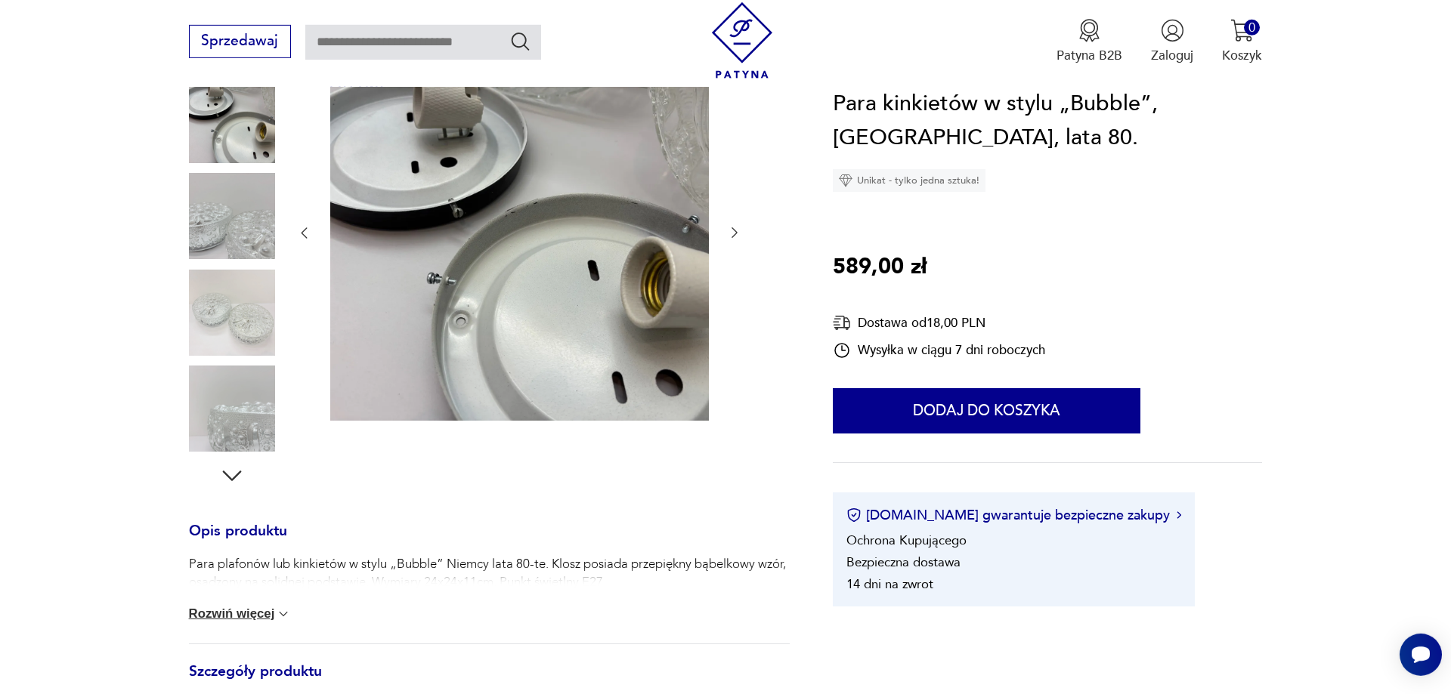
scroll to position [154, 0]
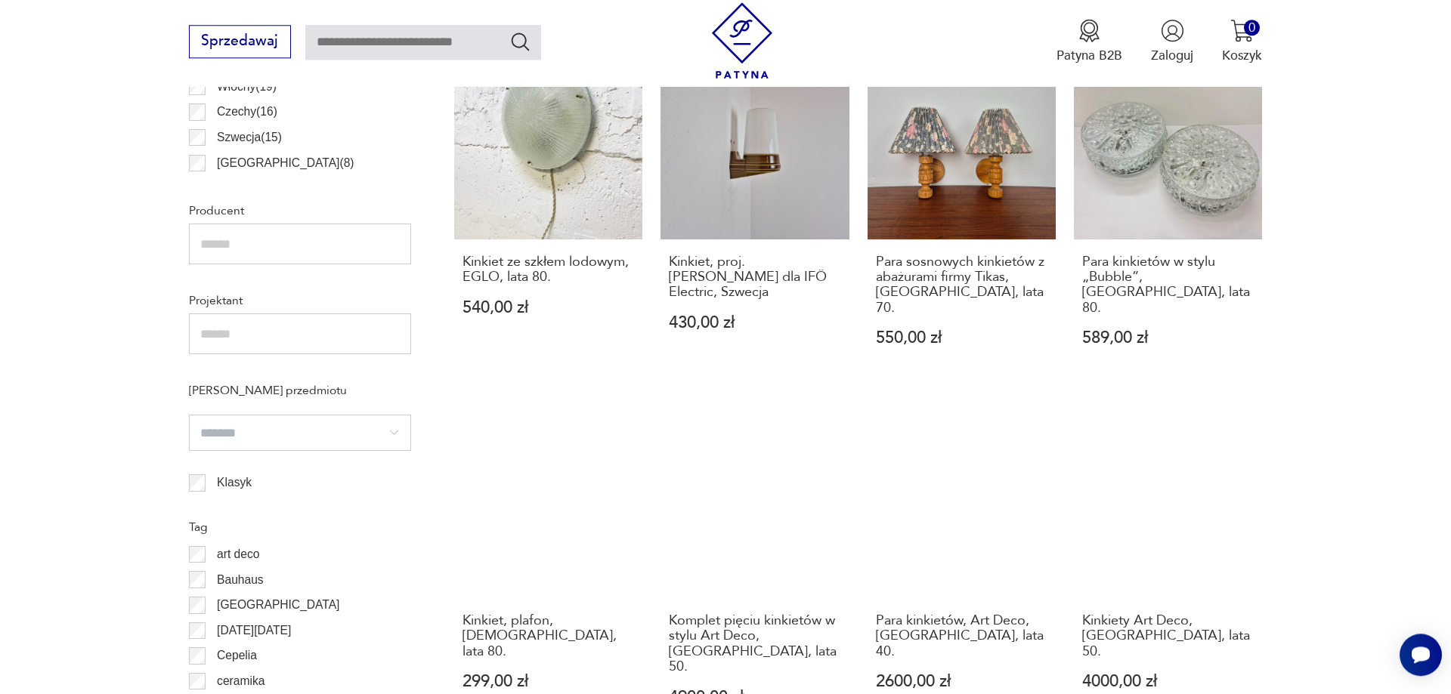
scroll to position [1065, 0]
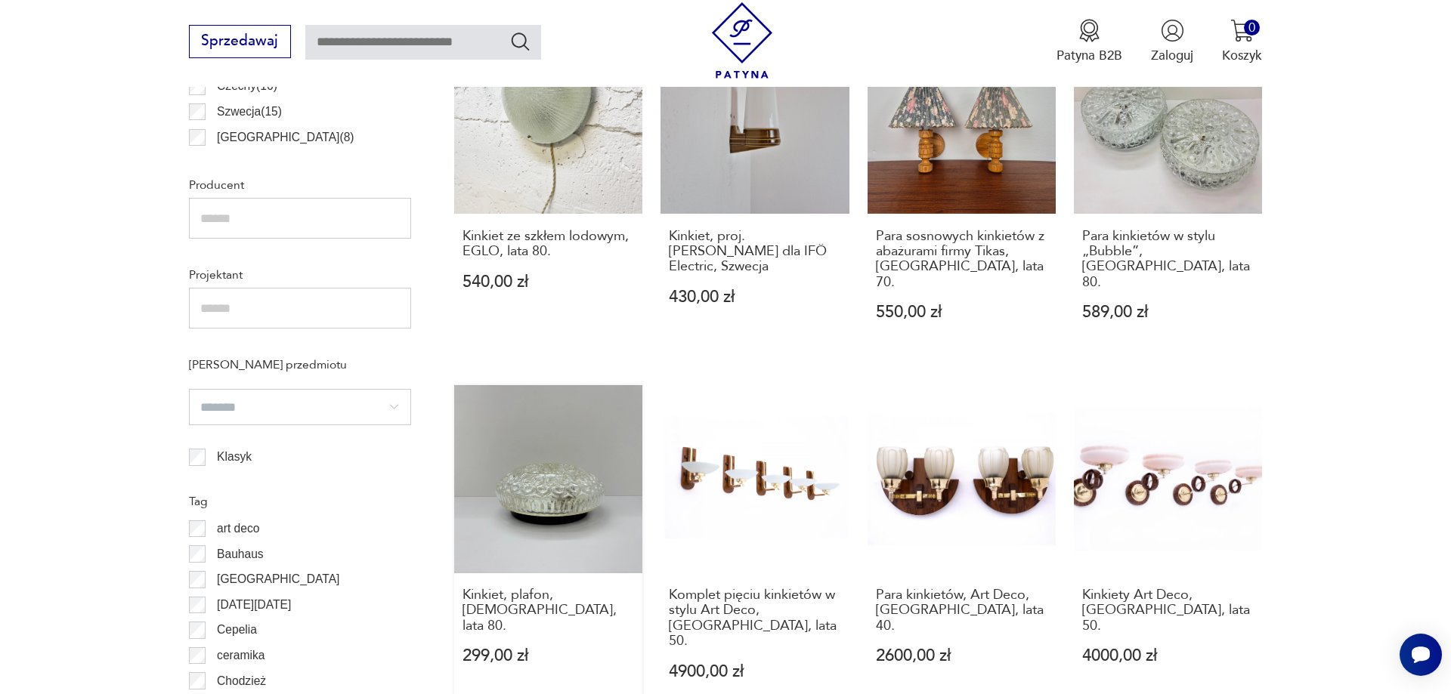
click at [614, 421] on link "Kinkiet, plafon, Niemcy, lata 80. 299,00 zł" at bounding box center [548, 550] width 188 height 330
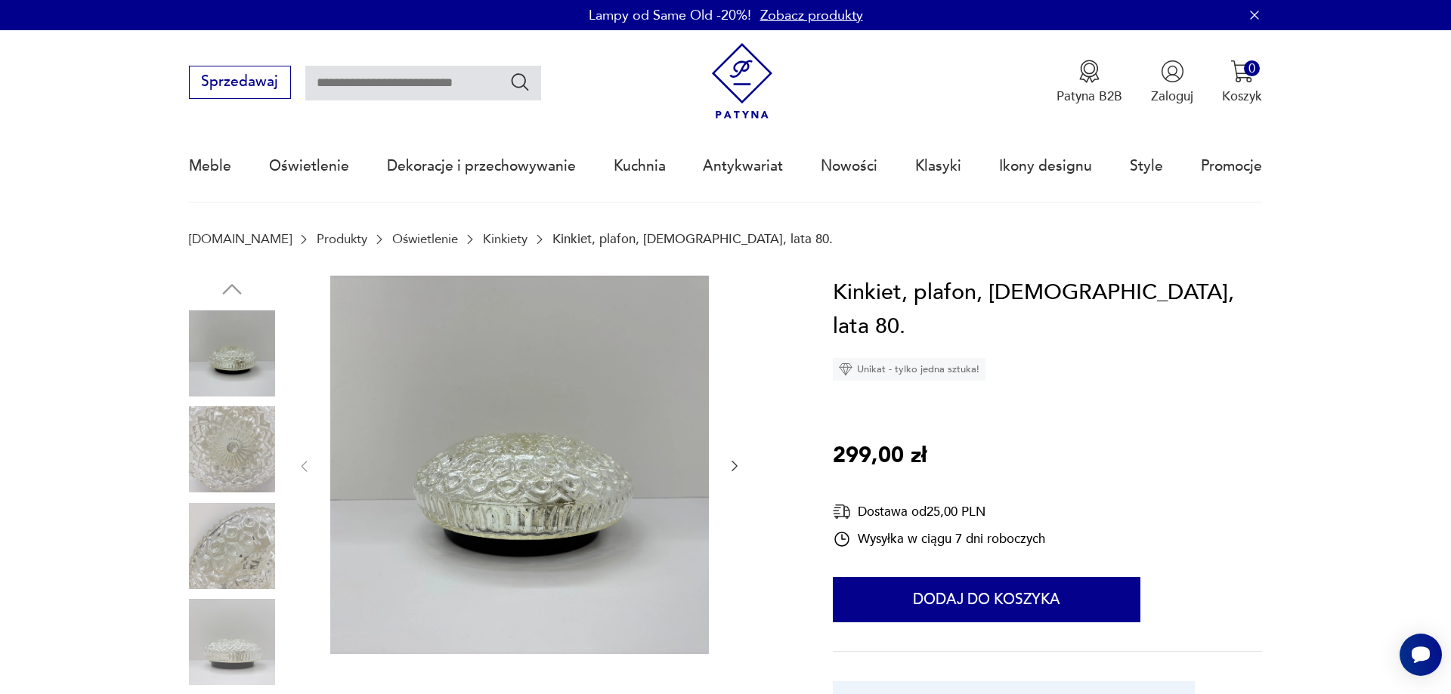
click at [262, 447] on img at bounding box center [232, 449] width 86 height 86
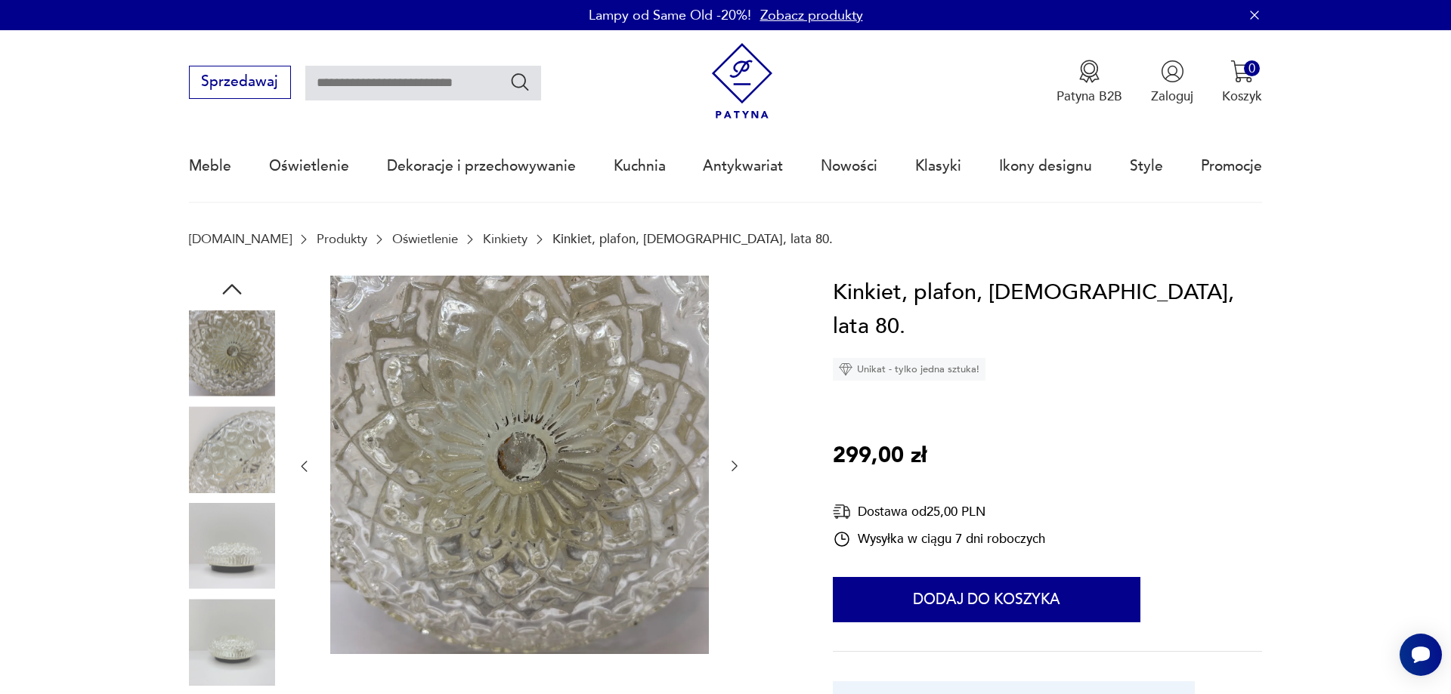
click at [238, 493] on img at bounding box center [232, 449] width 86 height 86
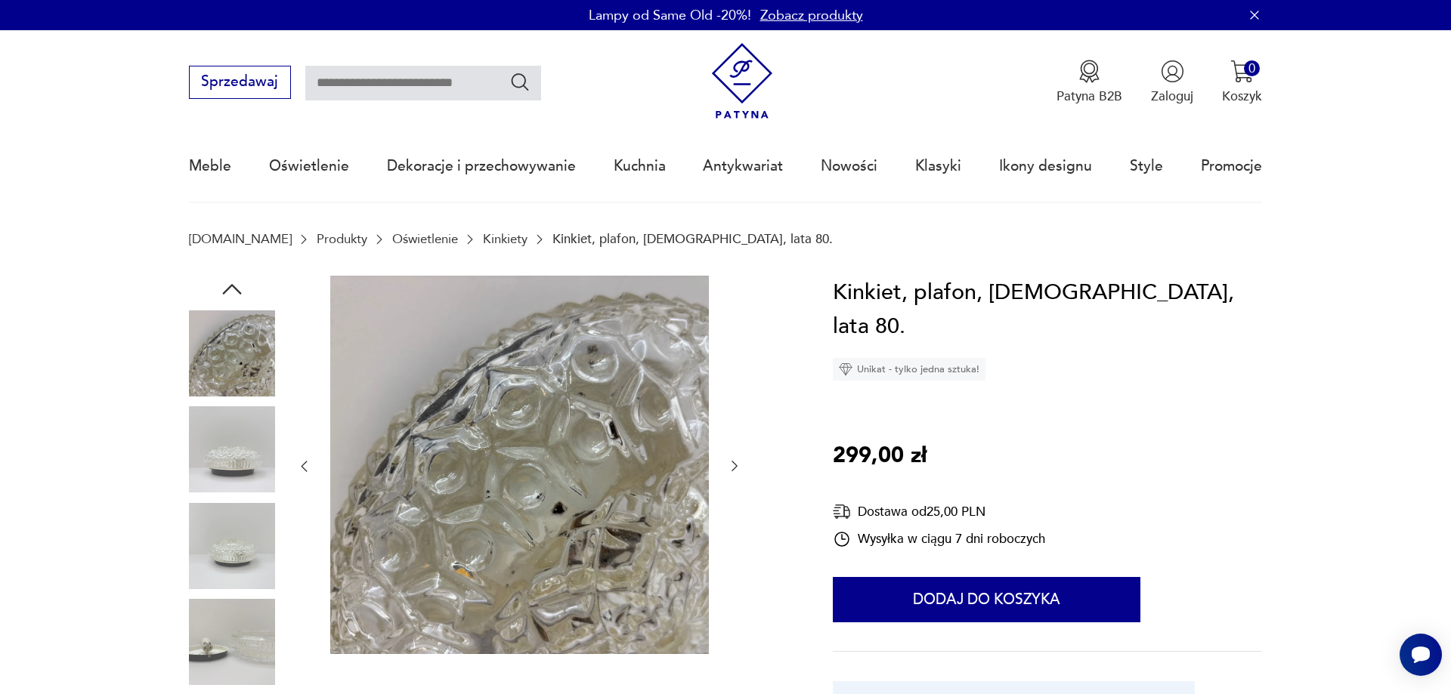
click at [238, 465] on img at bounding box center [232, 449] width 86 height 86
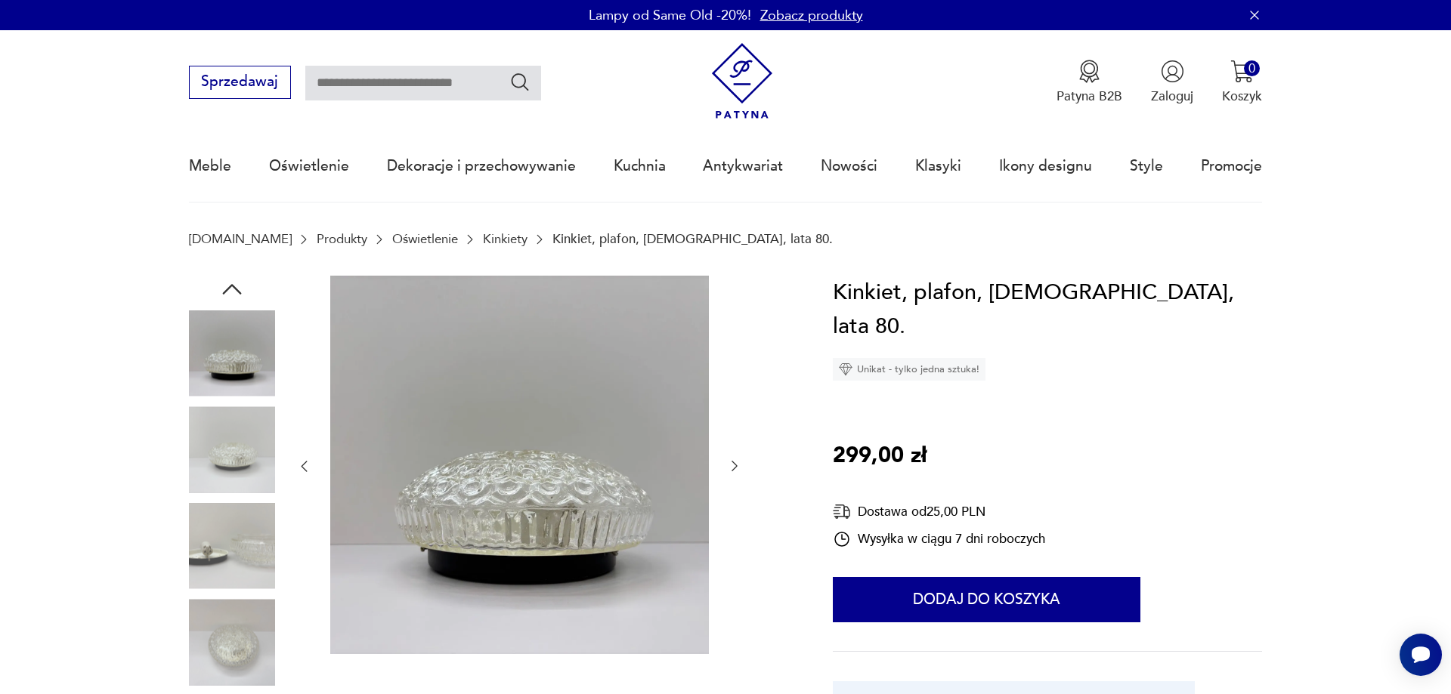
click at [233, 515] on img at bounding box center [232, 546] width 86 height 86
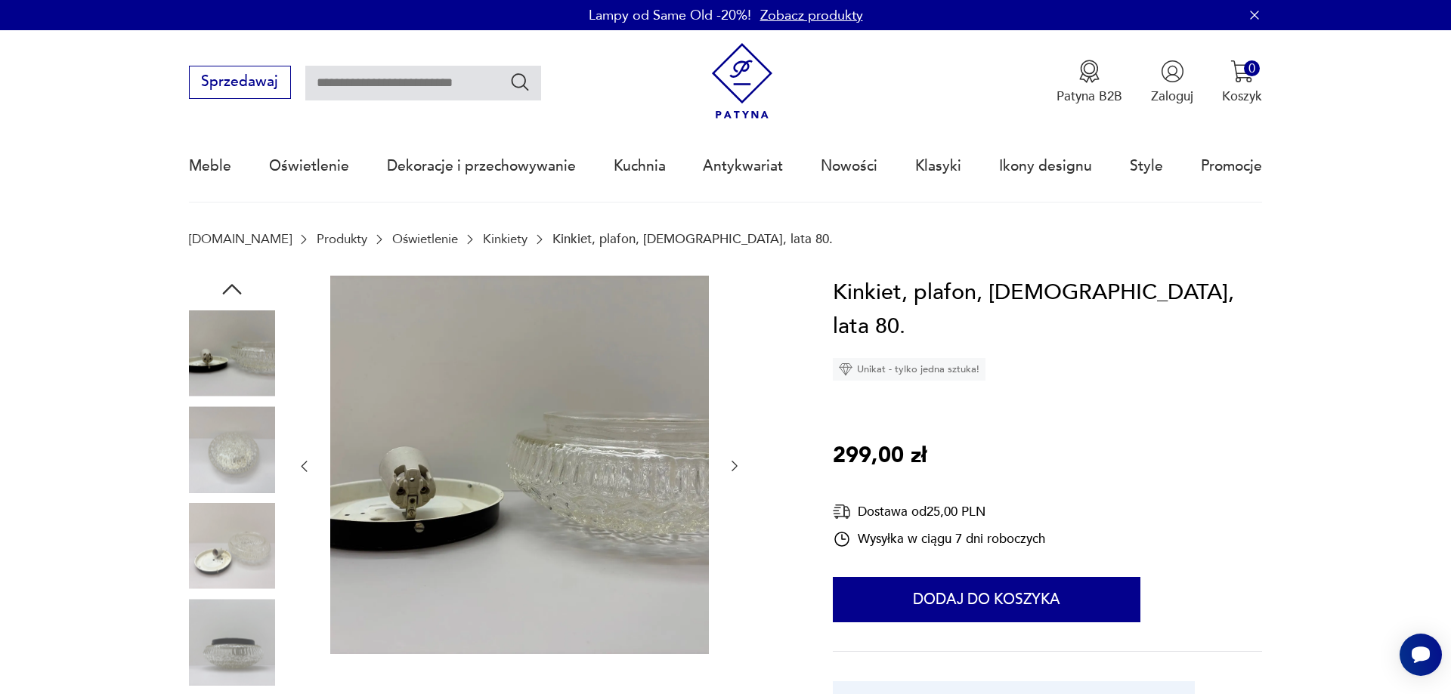
click at [233, 515] on img at bounding box center [232, 546] width 86 height 86
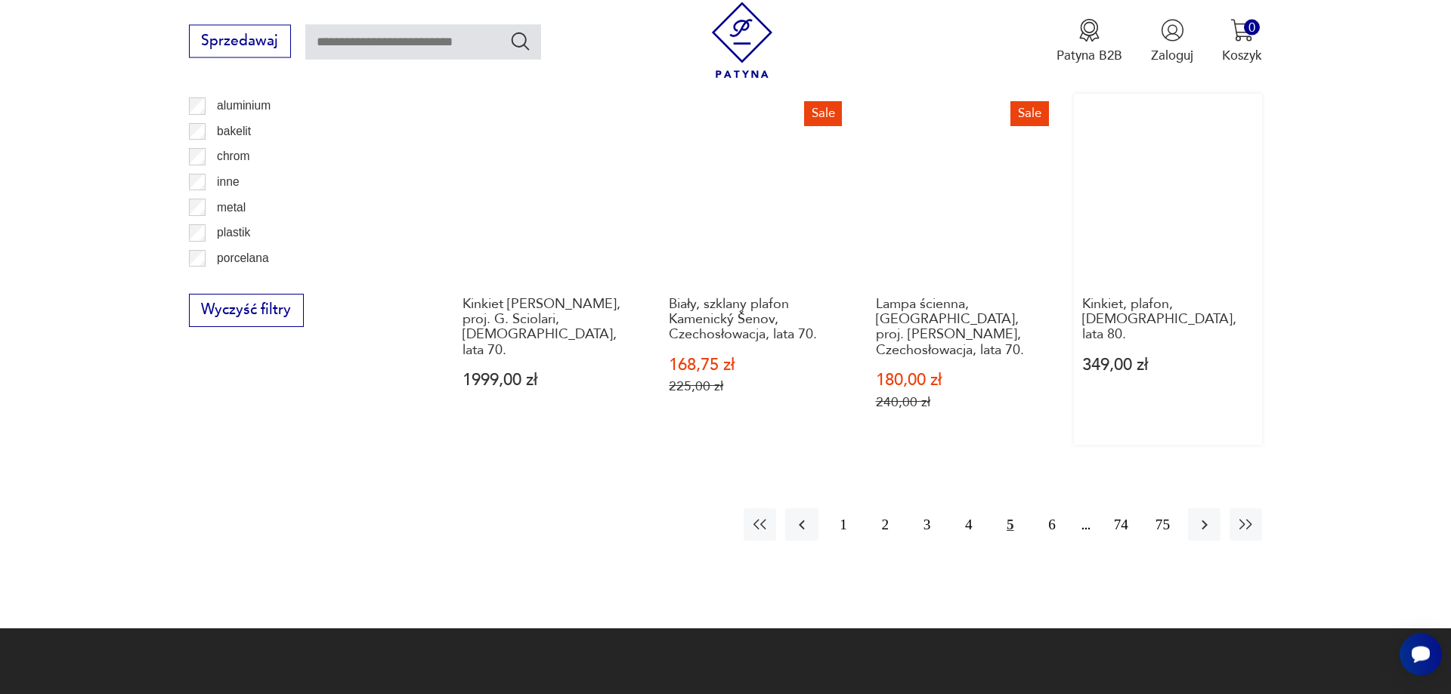
scroll to position [1779, 0]
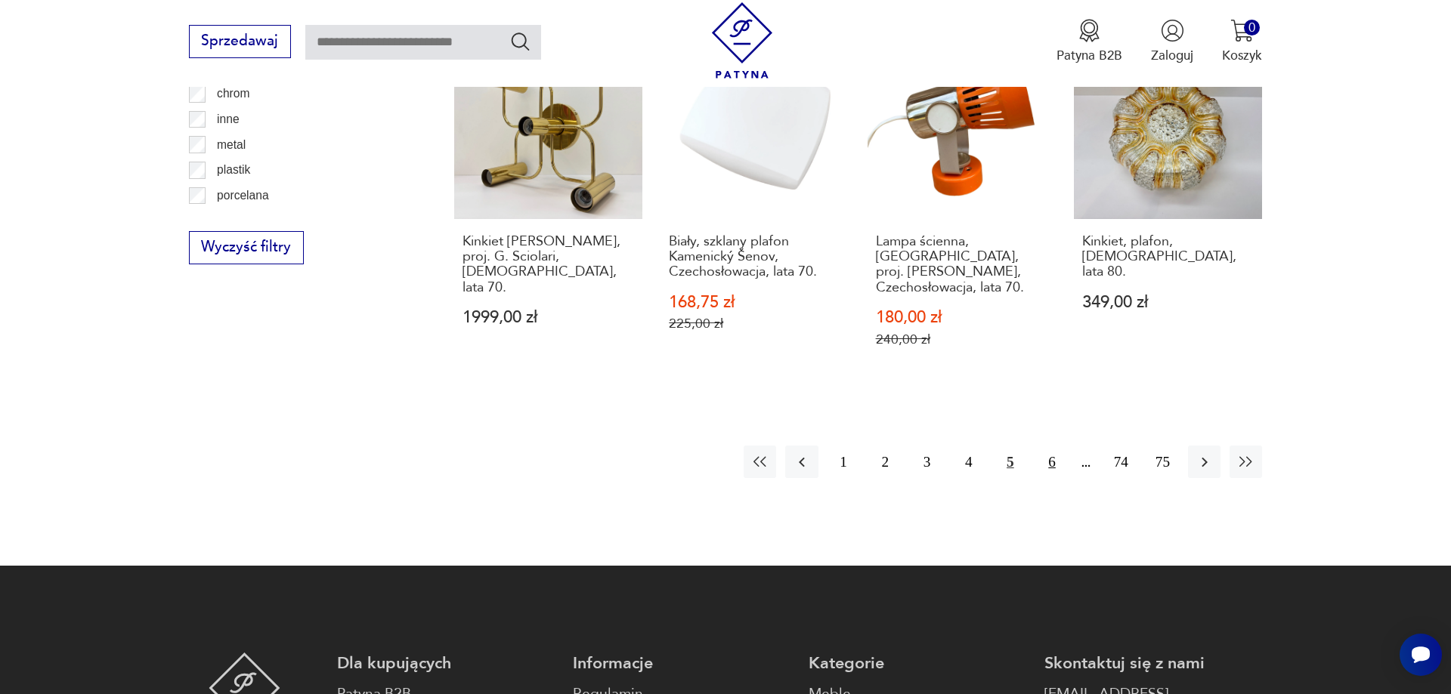
click at [1055, 446] on button "6" at bounding box center [1051, 462] width 32 height 32
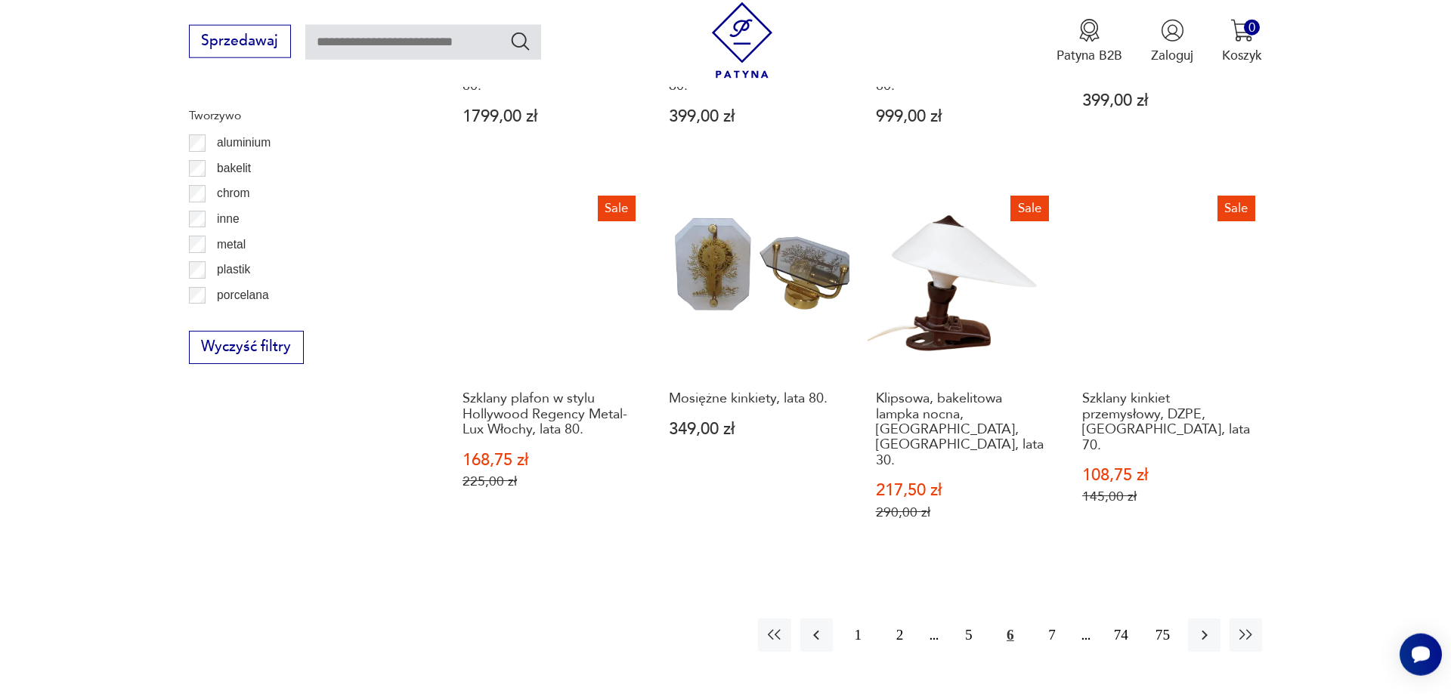
scroll to position [1605, 0]
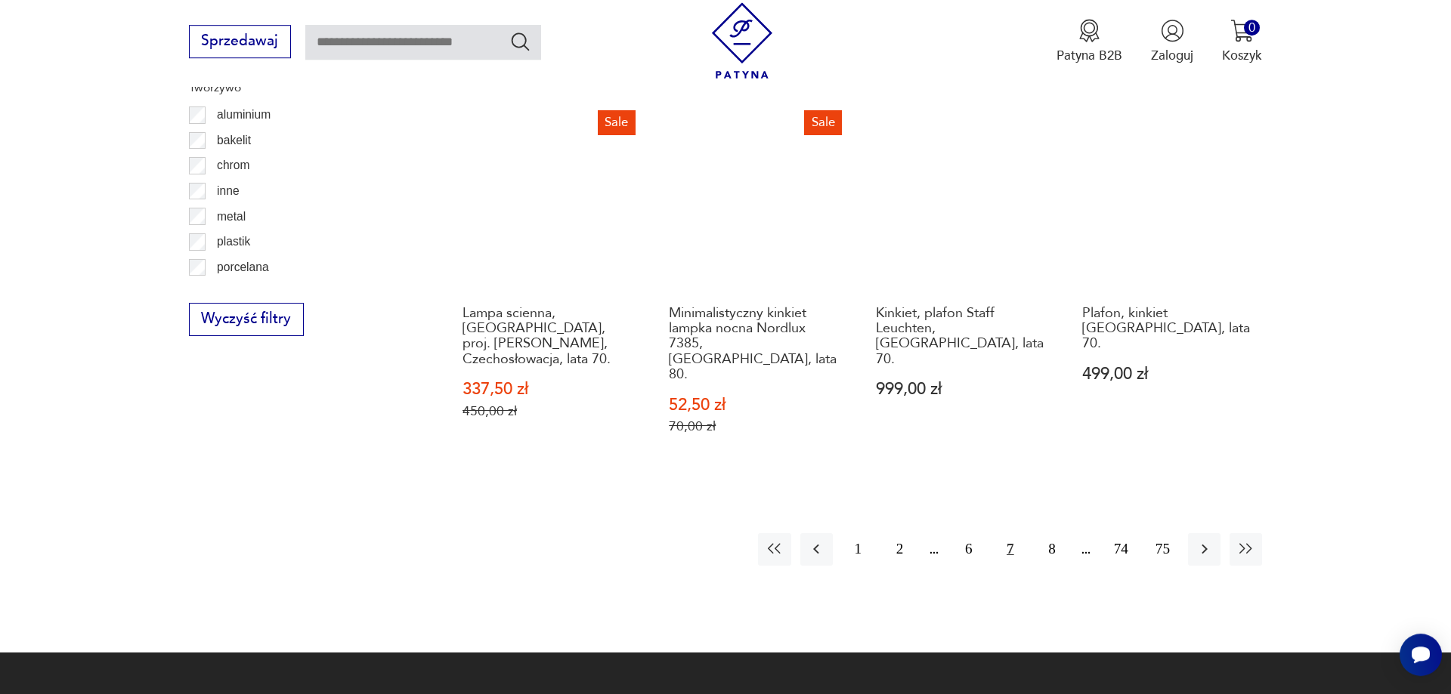
scroll to position [1759, 0]
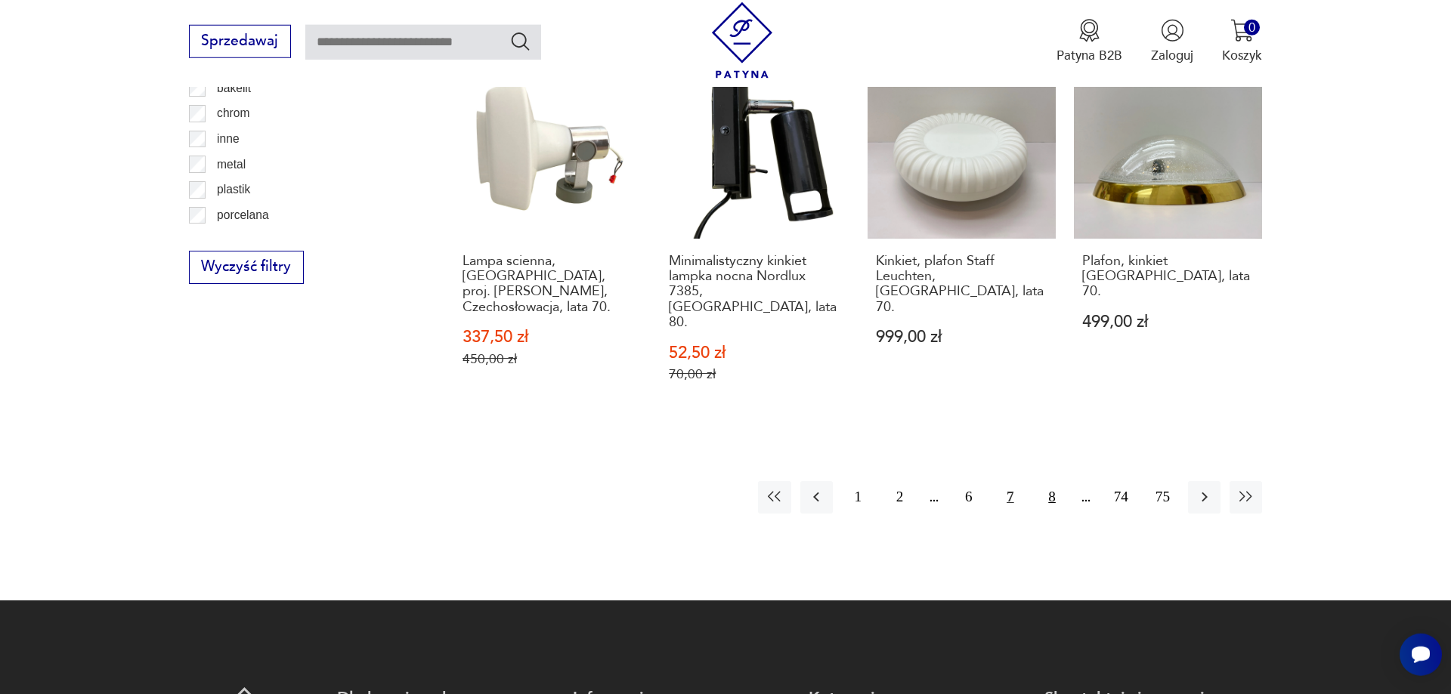
click at [1054, 481] on button "8" at bounding box center [1051, 497] width 32 height 32
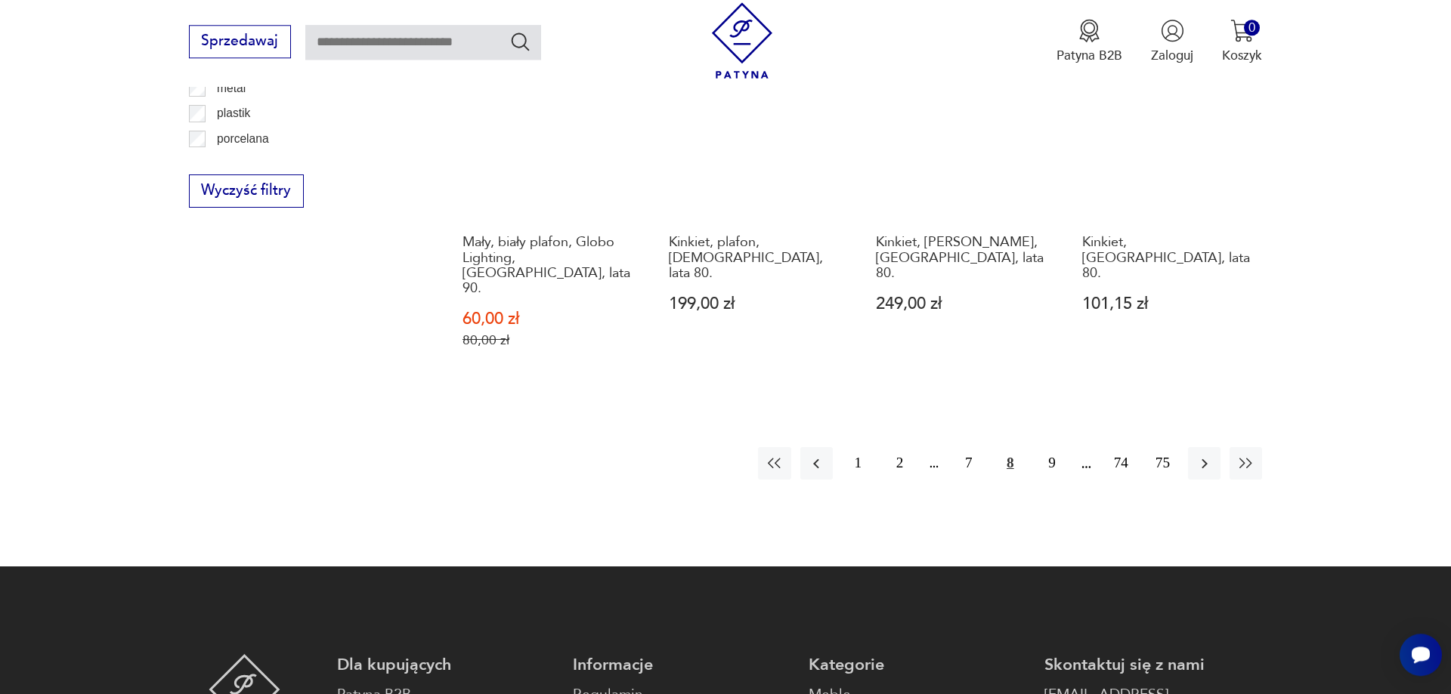
scroll to position [1836, 0]
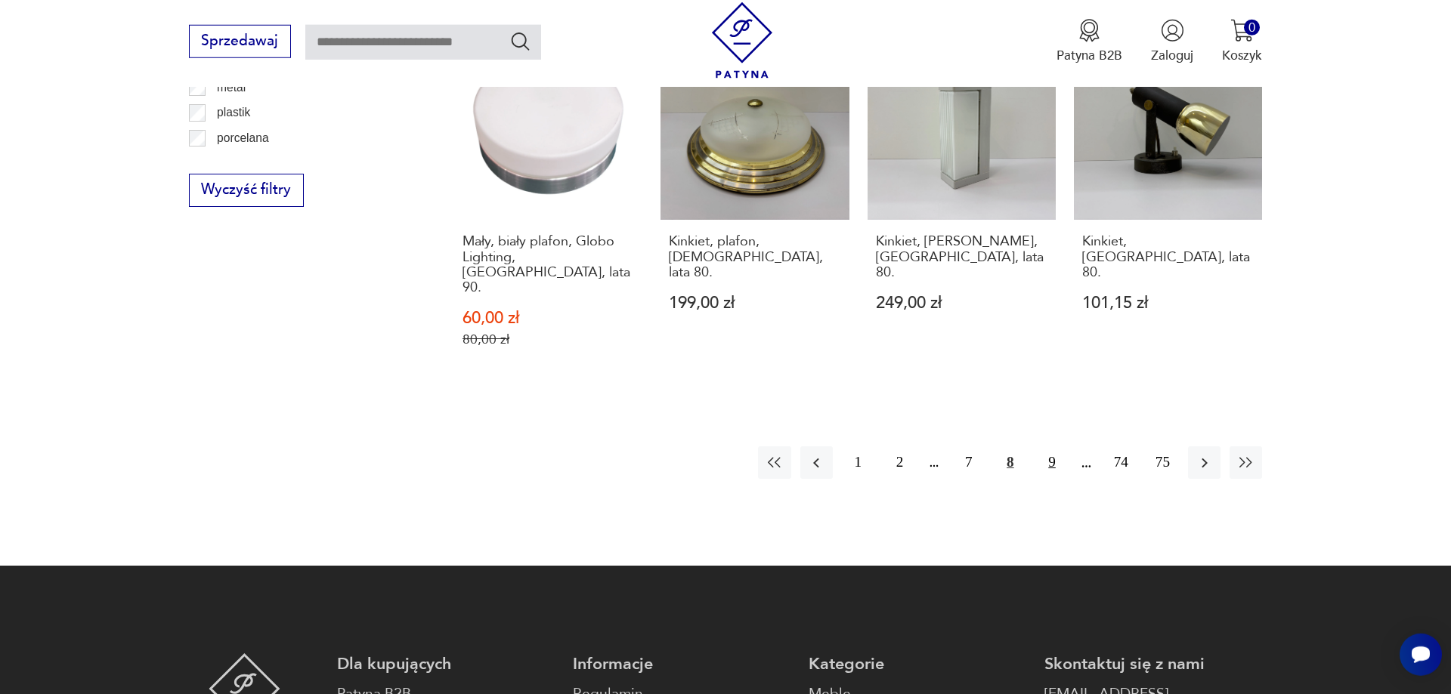
click at [1058, 447] on button "9" at bounding box center [1051, 463] width 32 height 32
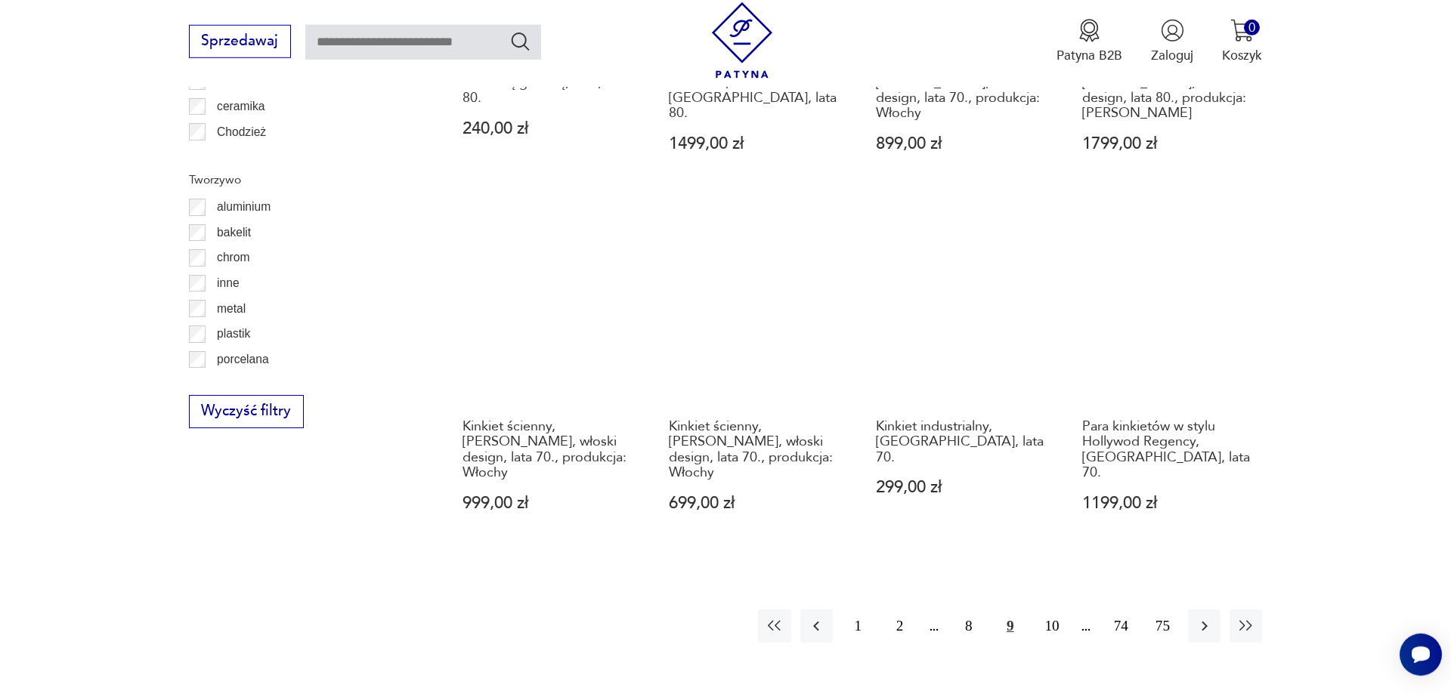
scroll to position [1682, 0]
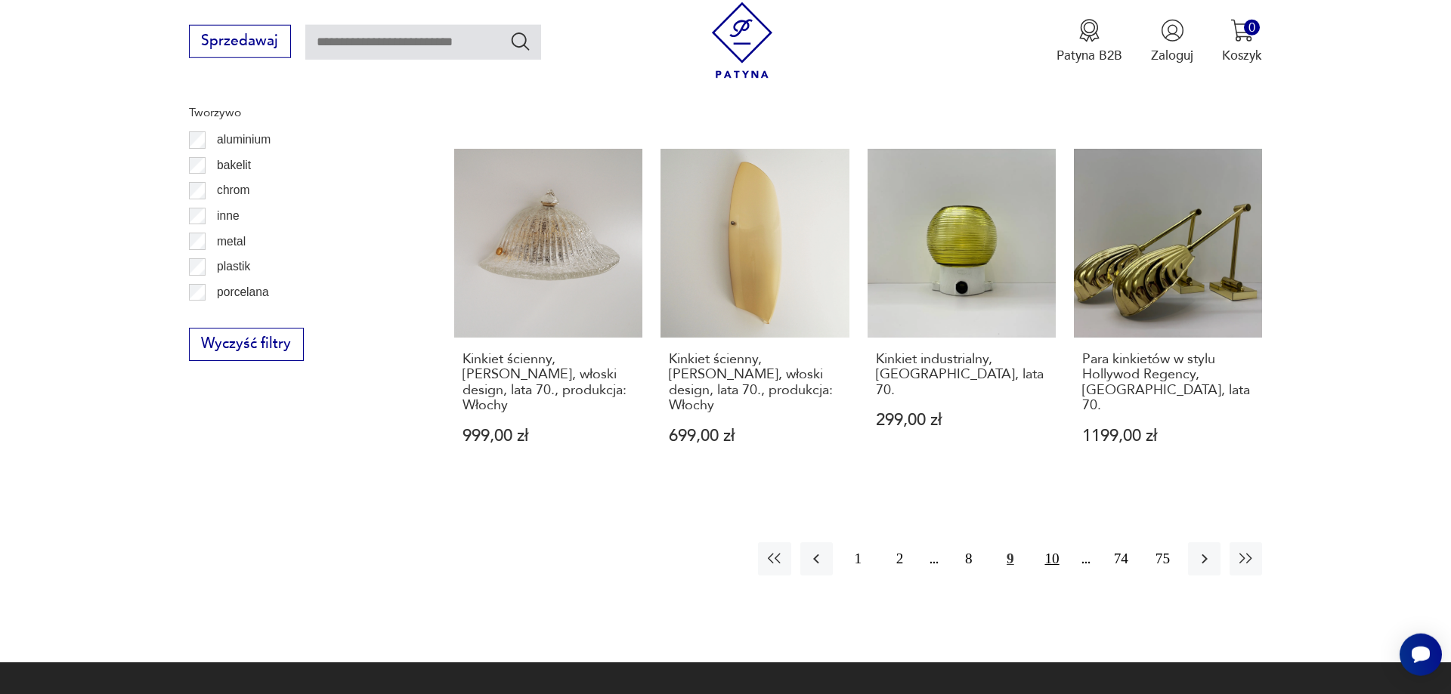
click at [1055, 542] on button "10" at bounding box center [1051, 558] width 32 height 32
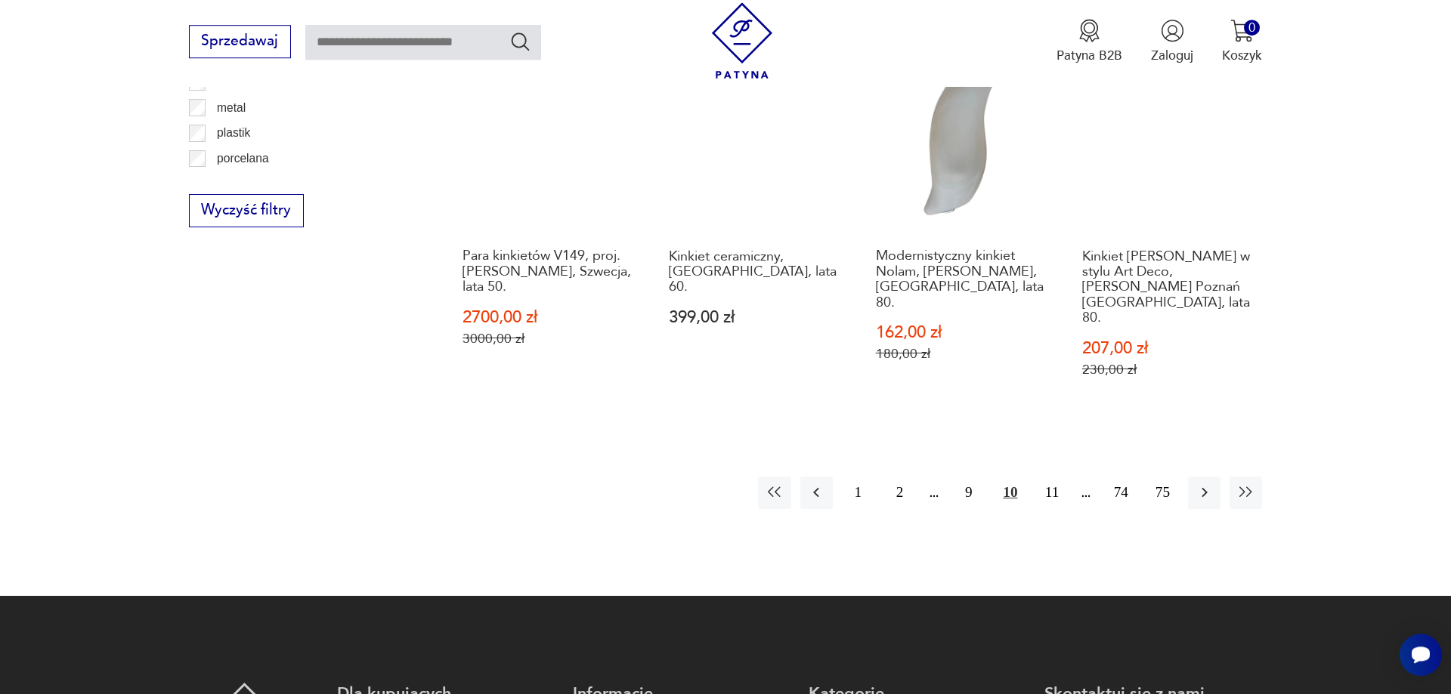
scroll to position [1836, 0]
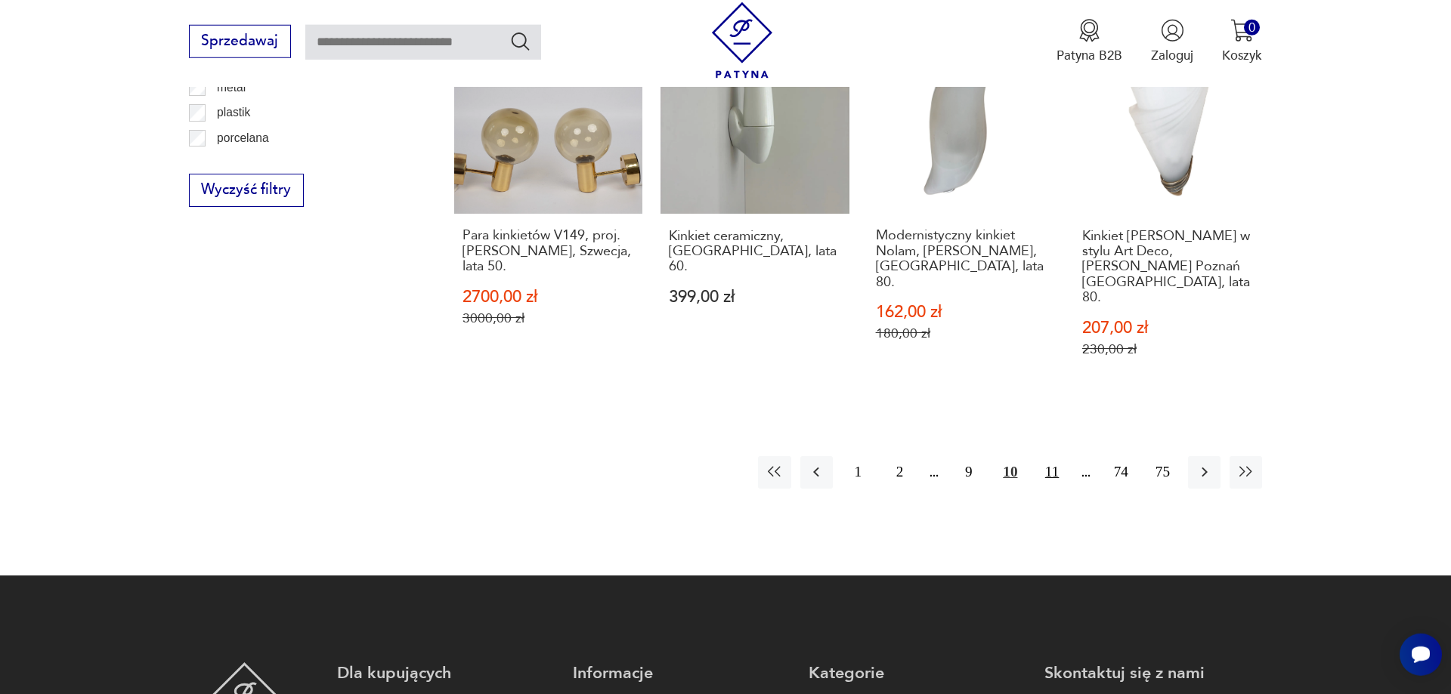
click at [1053, 456] on button "11" at bounding box center [1051, 472] width 32 height 32
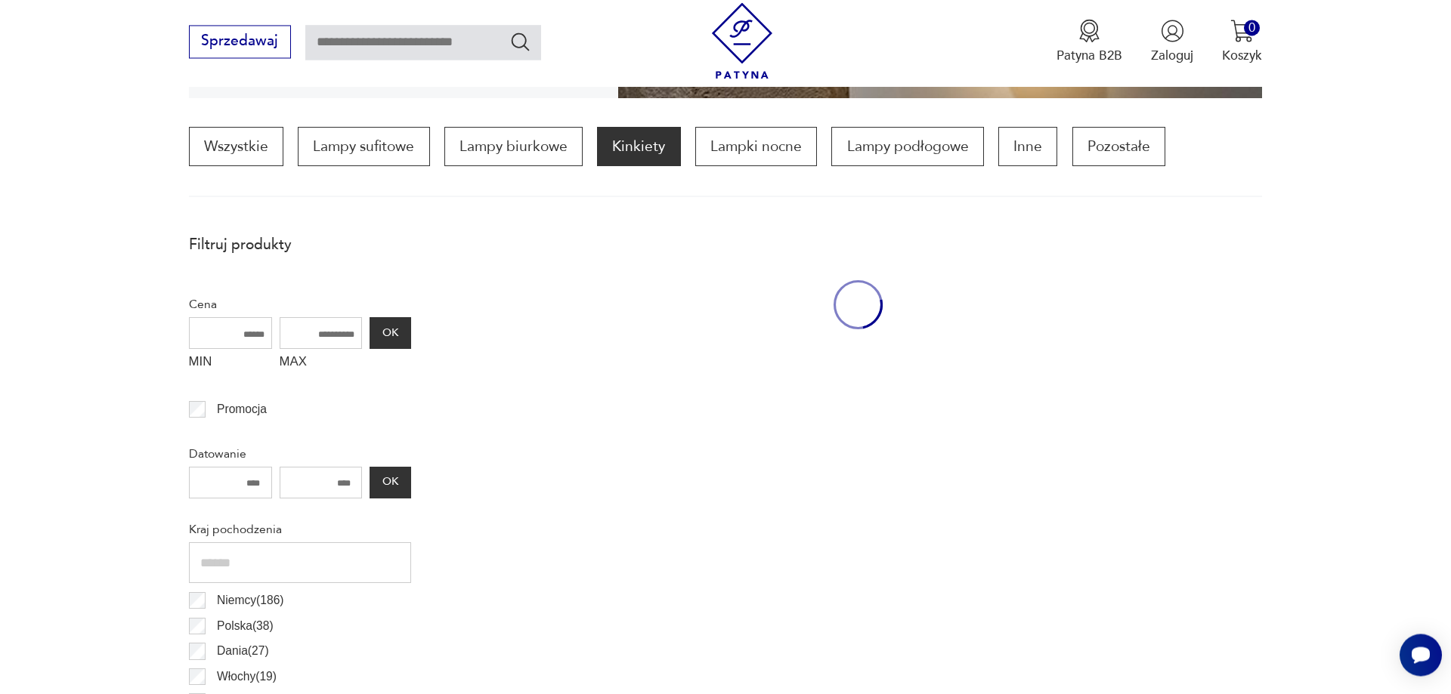
scroll to position [449, 0]
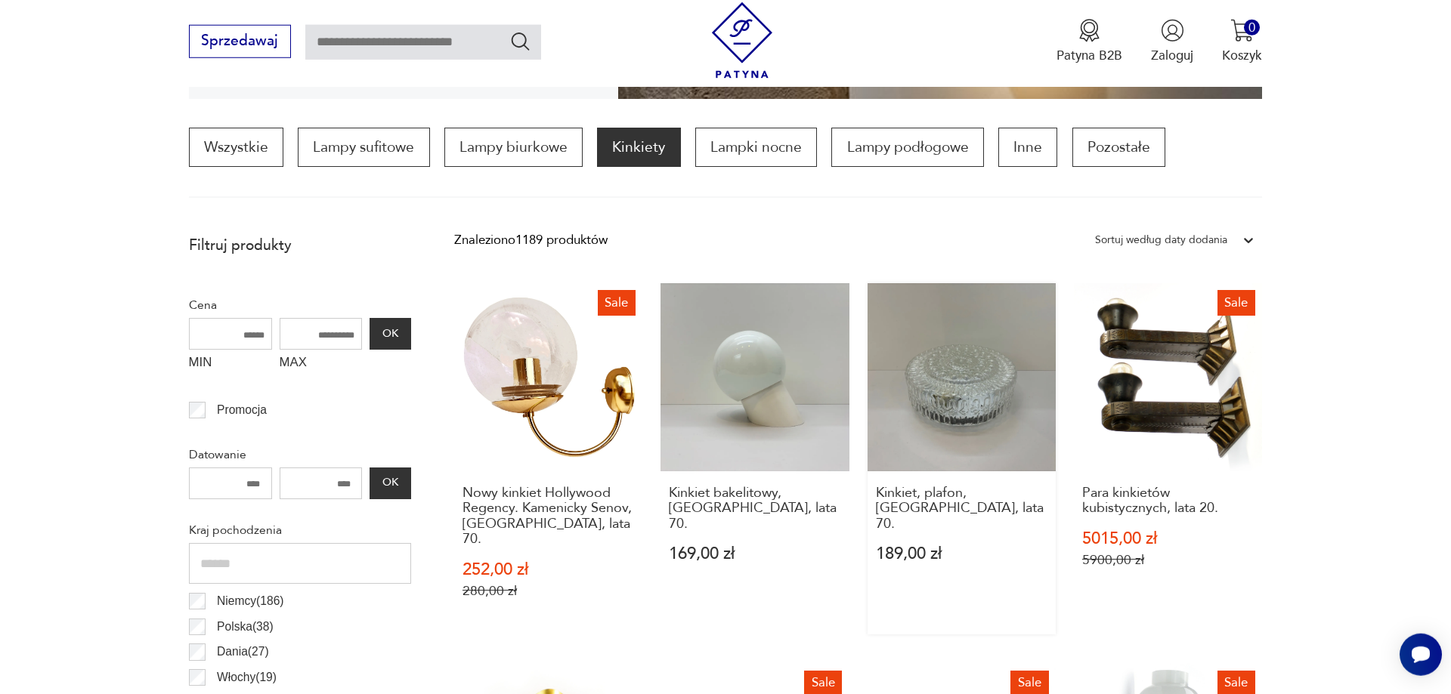
click at [1006, 394] on link "Kinkiet, plafon, Niemcy, lata 70. 189,00 zł" at bounding box center [961, 458] width 188 height 351
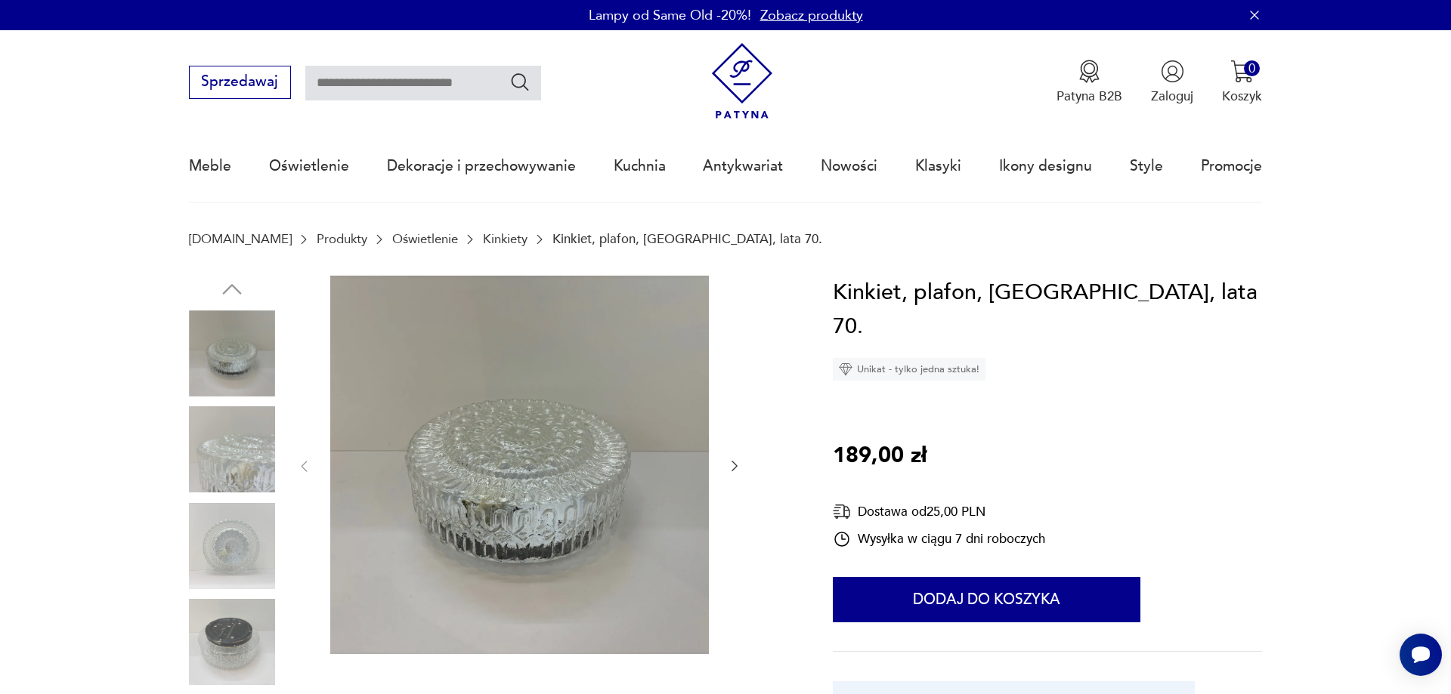
click at [251, 625] on img at bounding box center [232, 642] width 86 height 86
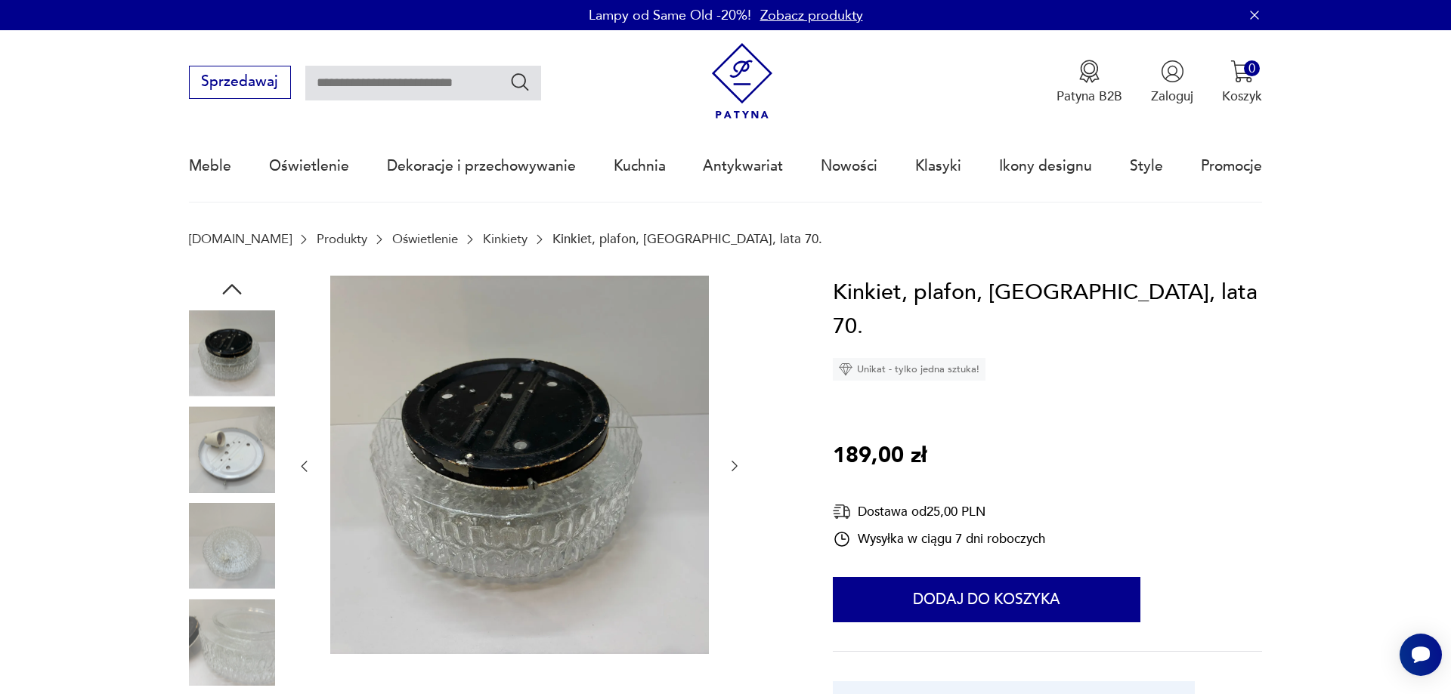
click at [233, 468] on img at bounding box center [232, 449] width 86 height 86
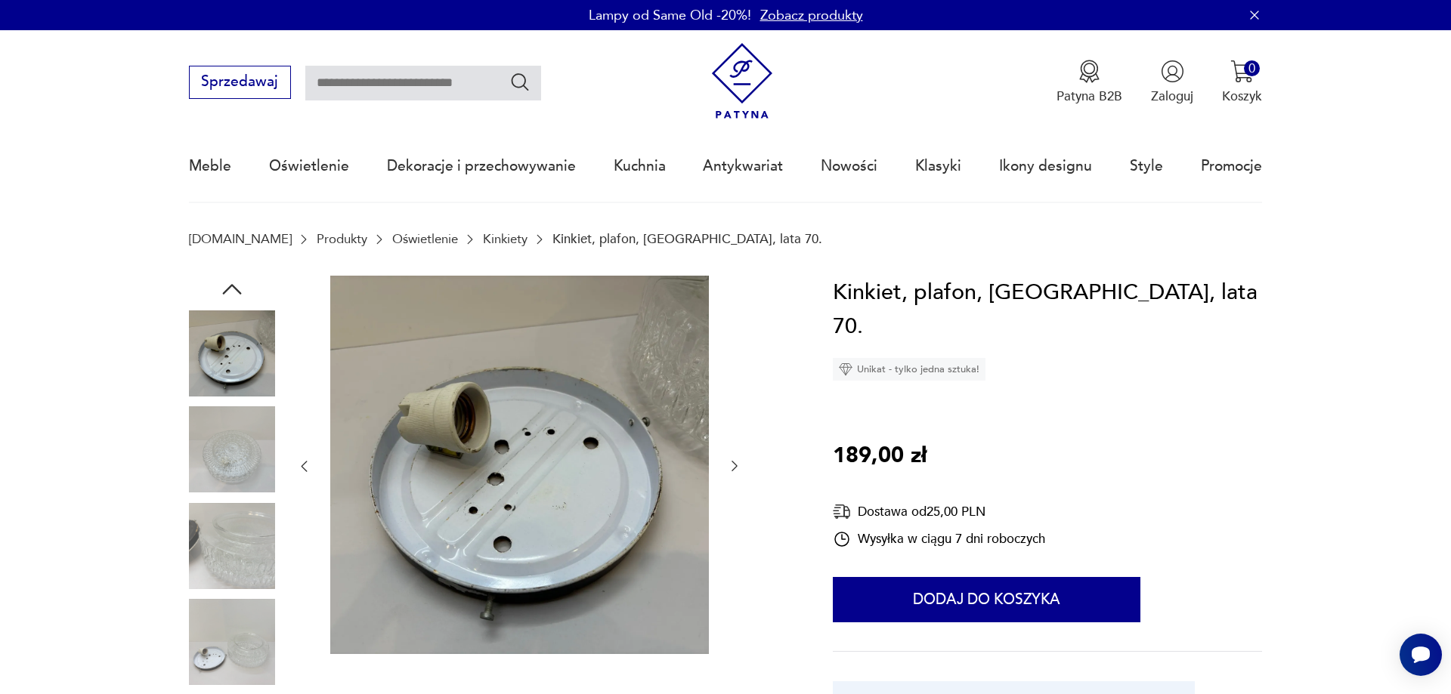
click at [234, 473] on img at bounding box center [232, 449] width 86 height 86
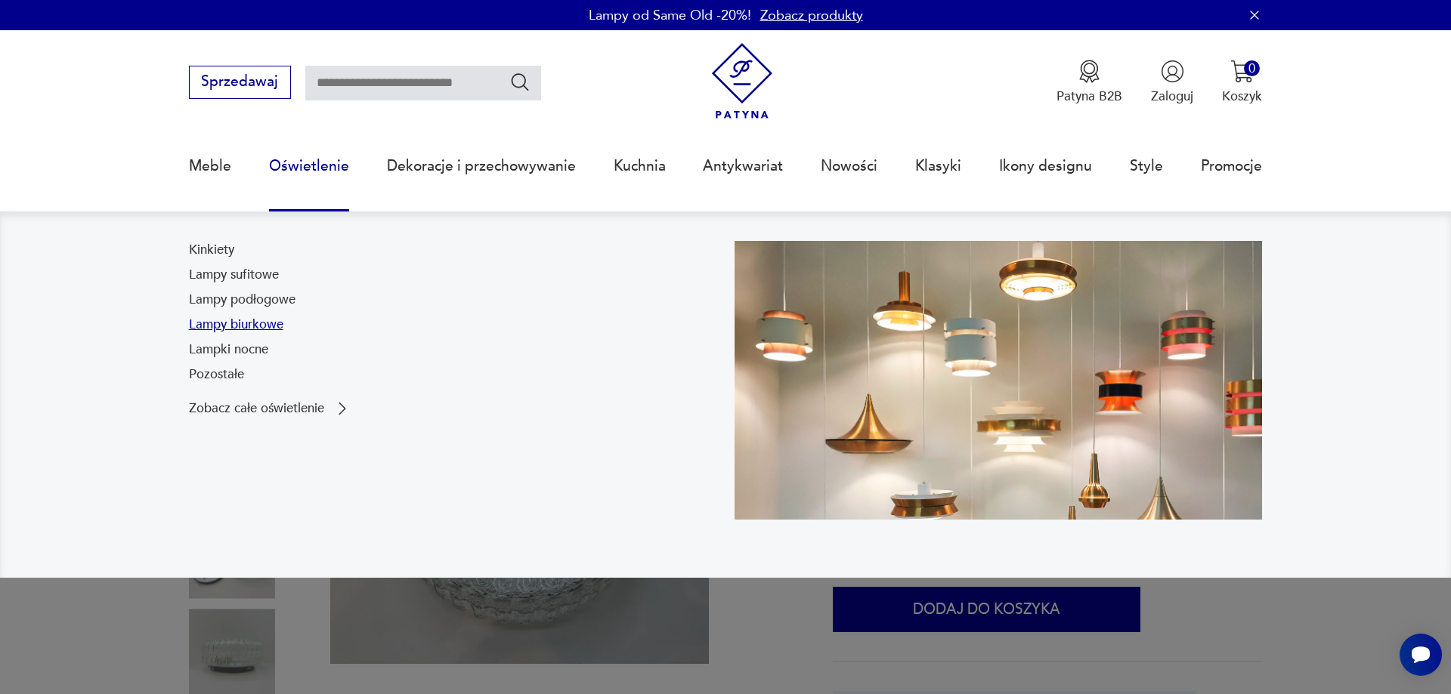
click at [252, 326] on link "Lampy biurkowe" at bounding box center [236, 325] width 94 height 18
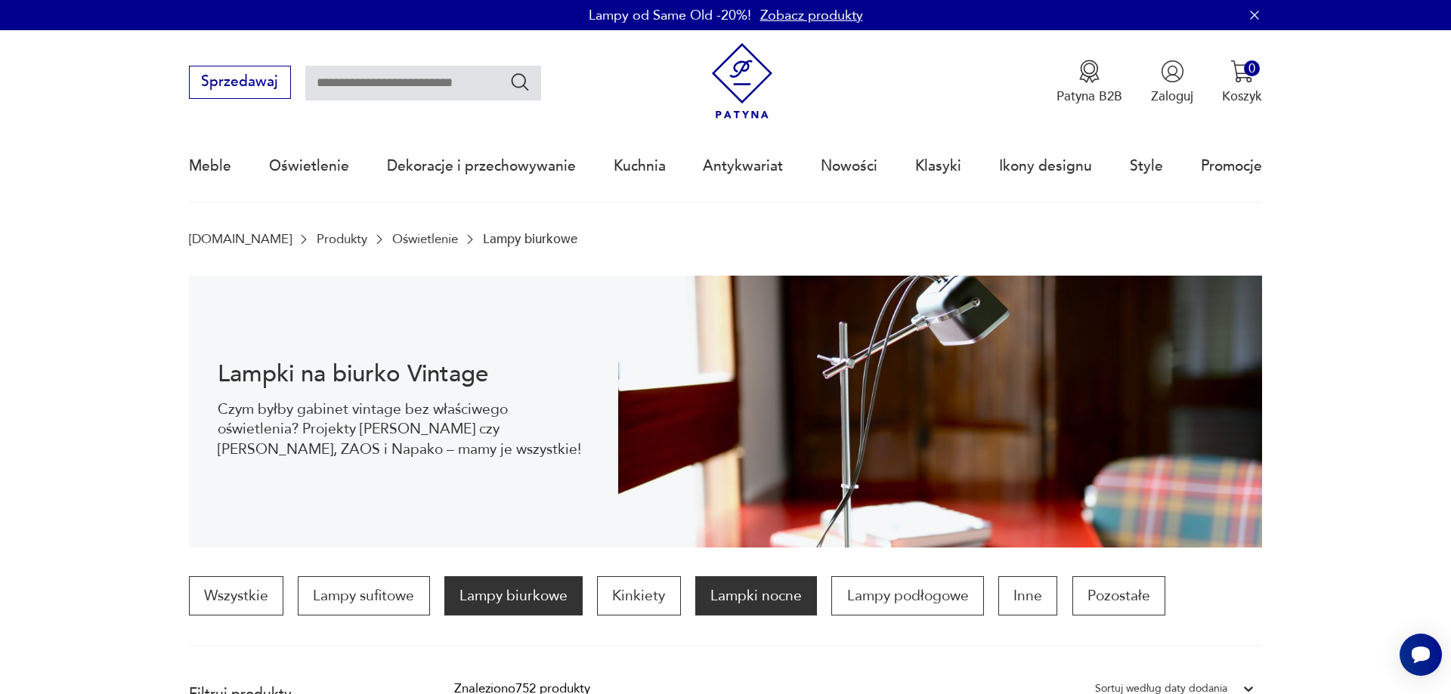
click at [785, 609] on p "Lampki nocne" at bounding box center [756, 595] width 122 height 39
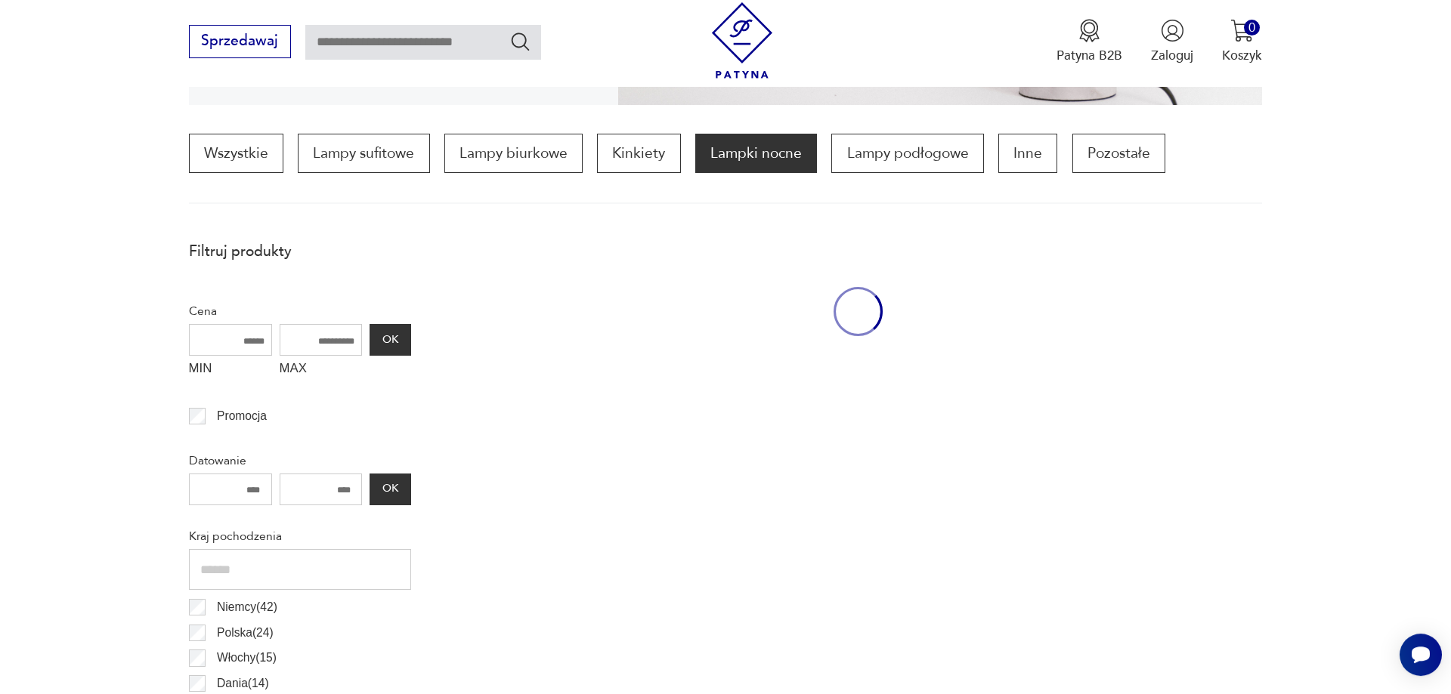
scroll to position [450, 0]
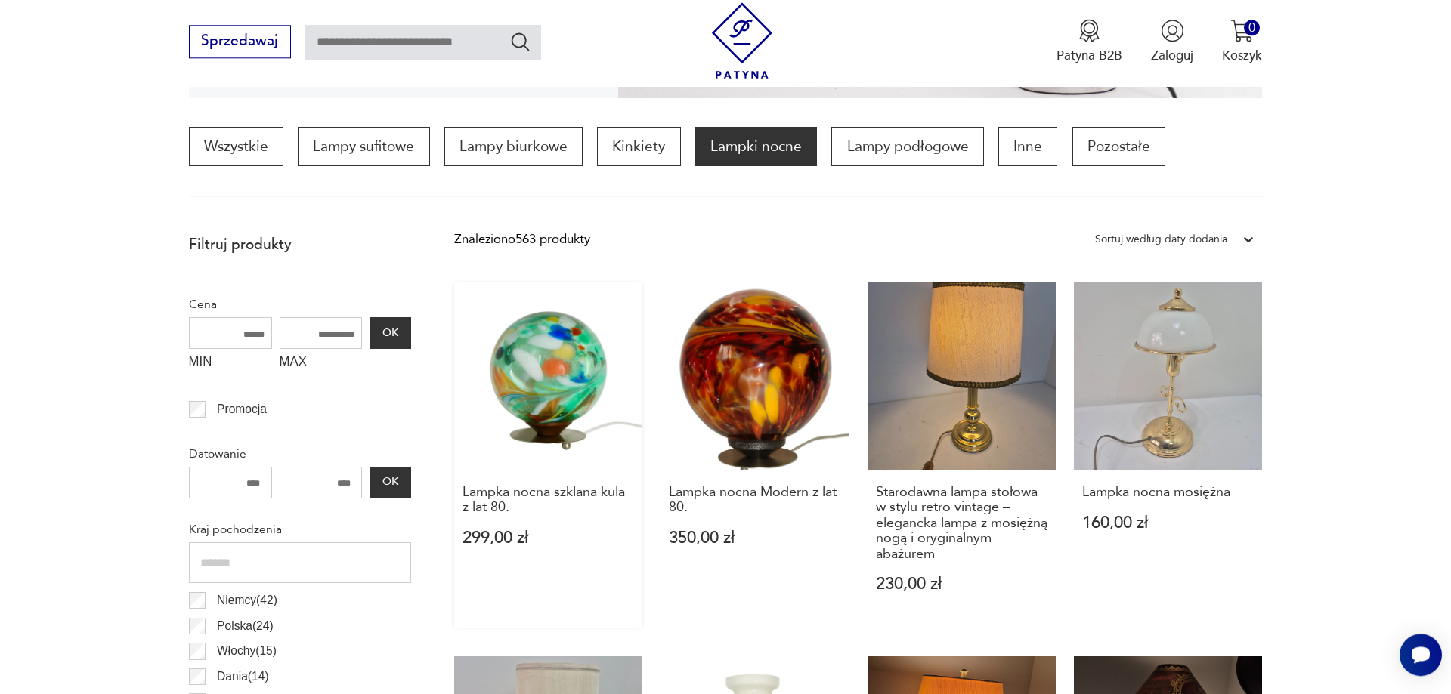
click at [533, 383] on link "Lampka nocna szklana kula z lat 80. 299,00 zł" at bounding box center [548, 456] width 188 height 346
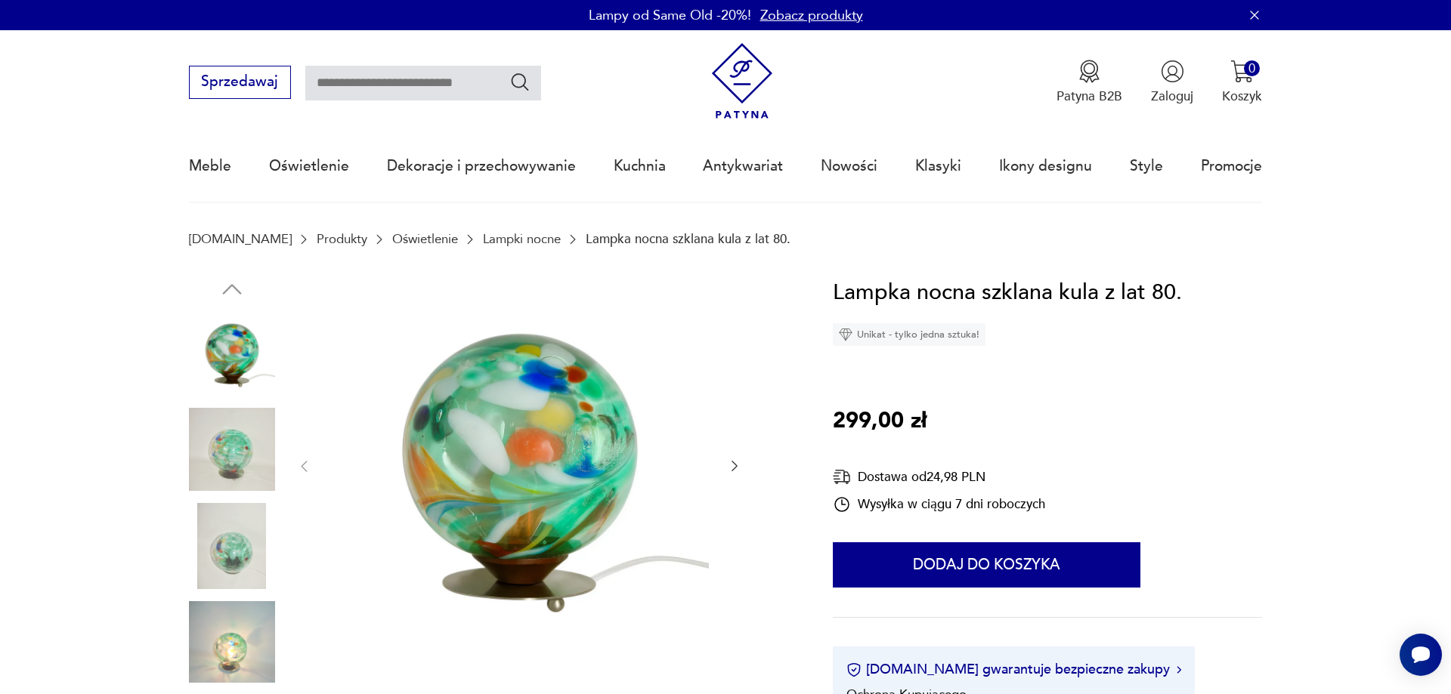
click at [237, 635] on img at bounding box center [232, 642] width 86 height 86
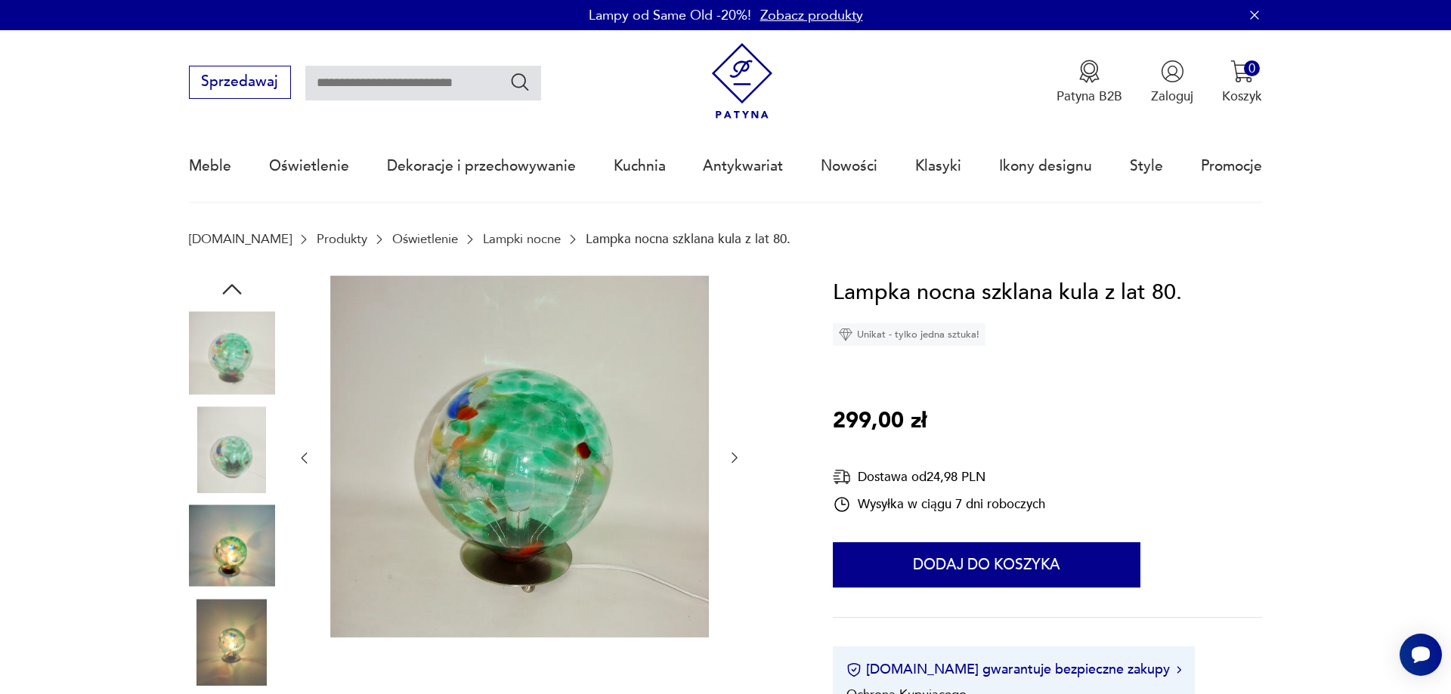
click at [239, 558] on img at bounding box center [232, 546] width 86 height 86
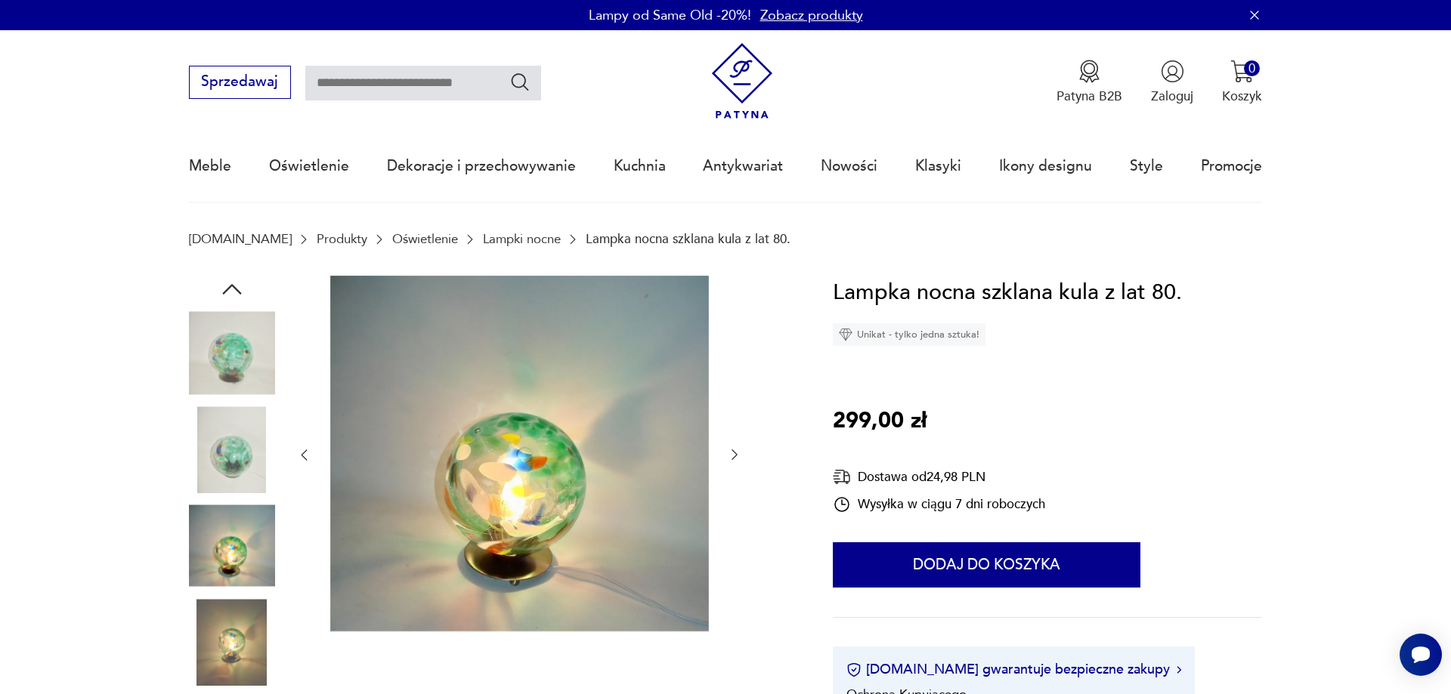
click at [227, 618] on img at bounding box center [232, 642] width 86 height 86
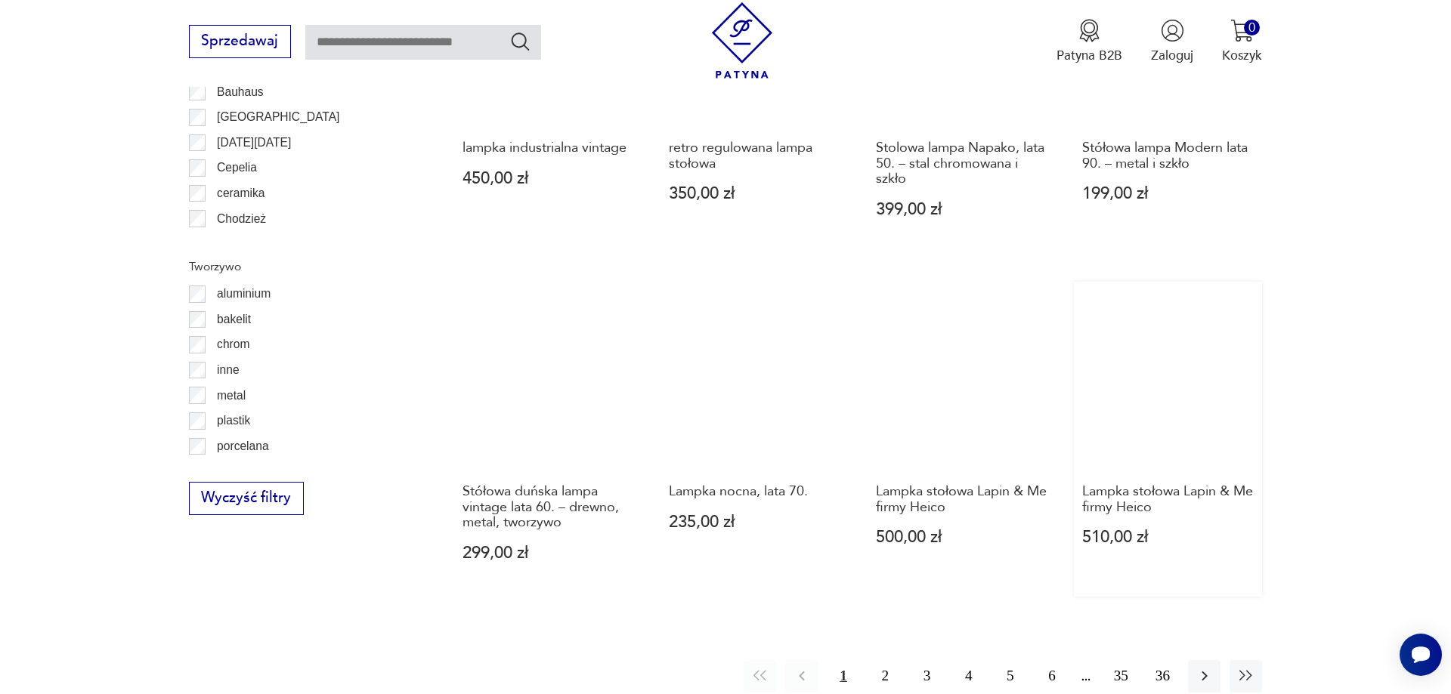
scroll to position [1682, 0]
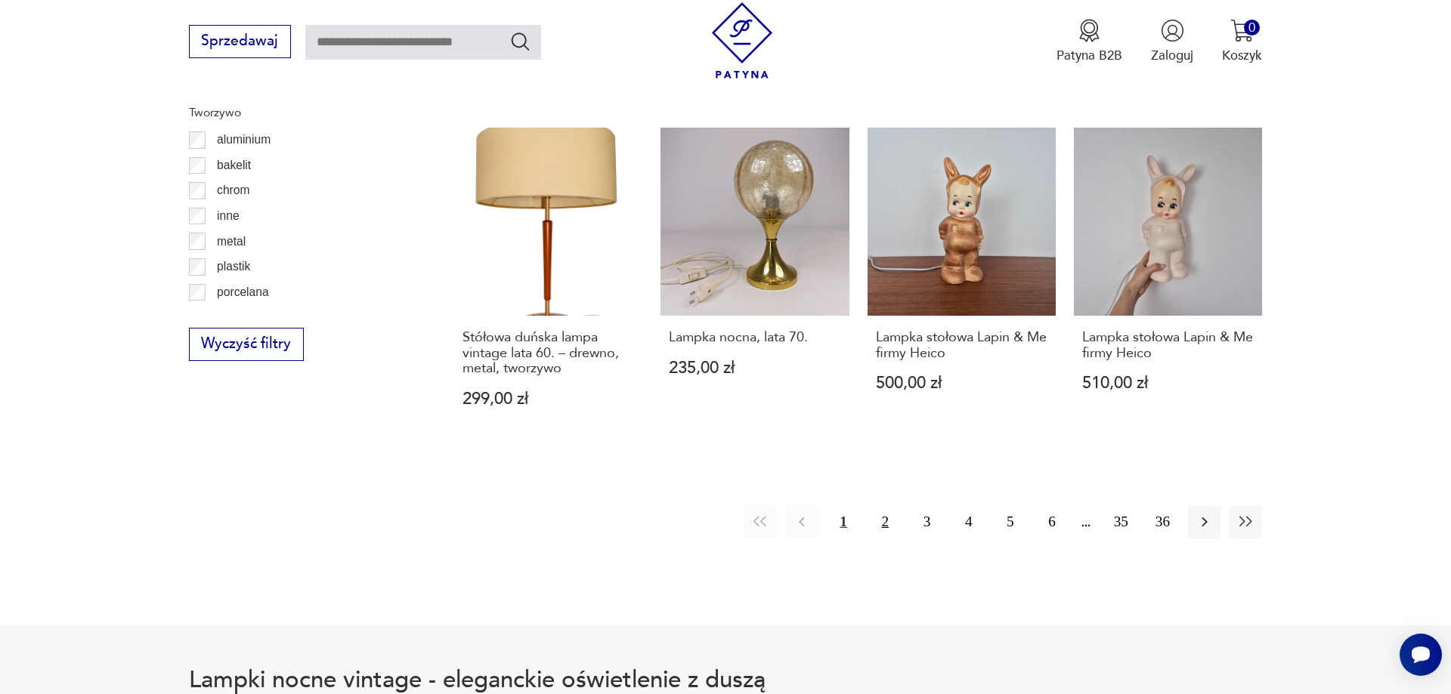
click at [889, 518] on button "2" at bounding box center [885, 522] width 32 height 32
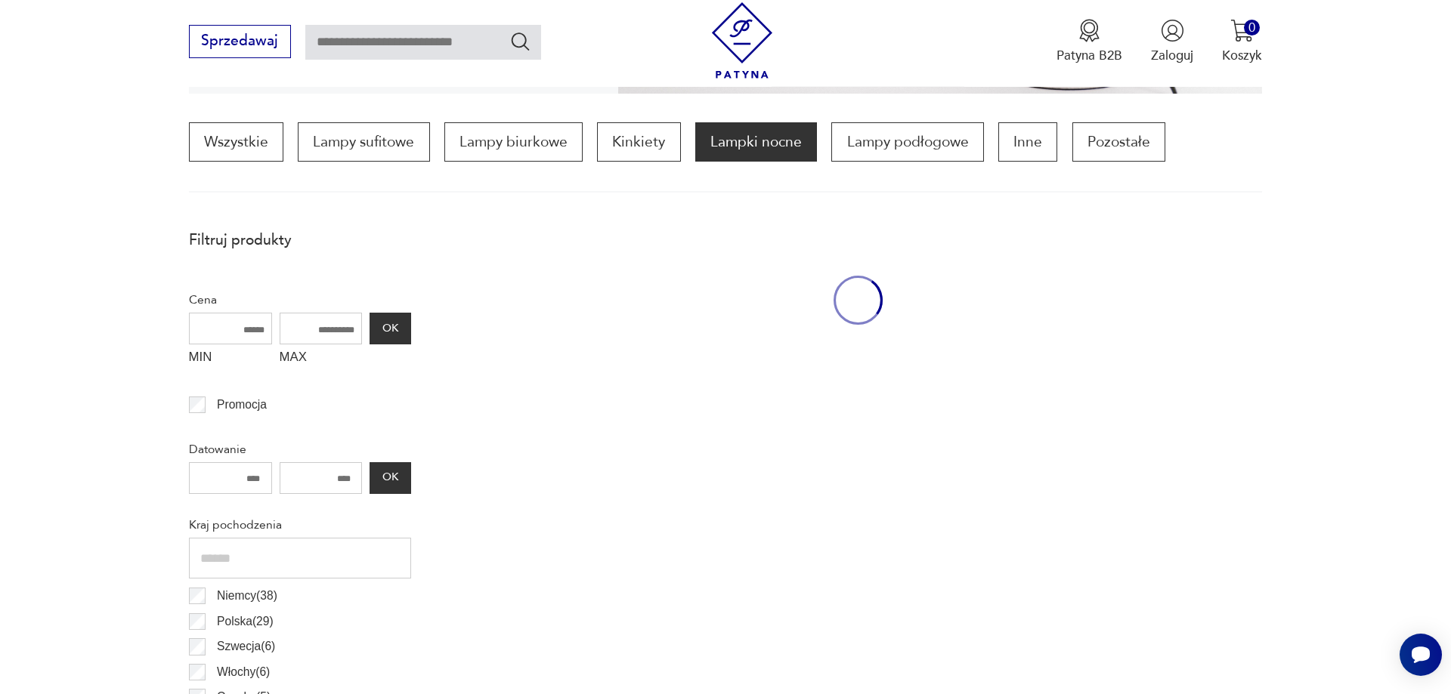
scroll to position [449, 0]
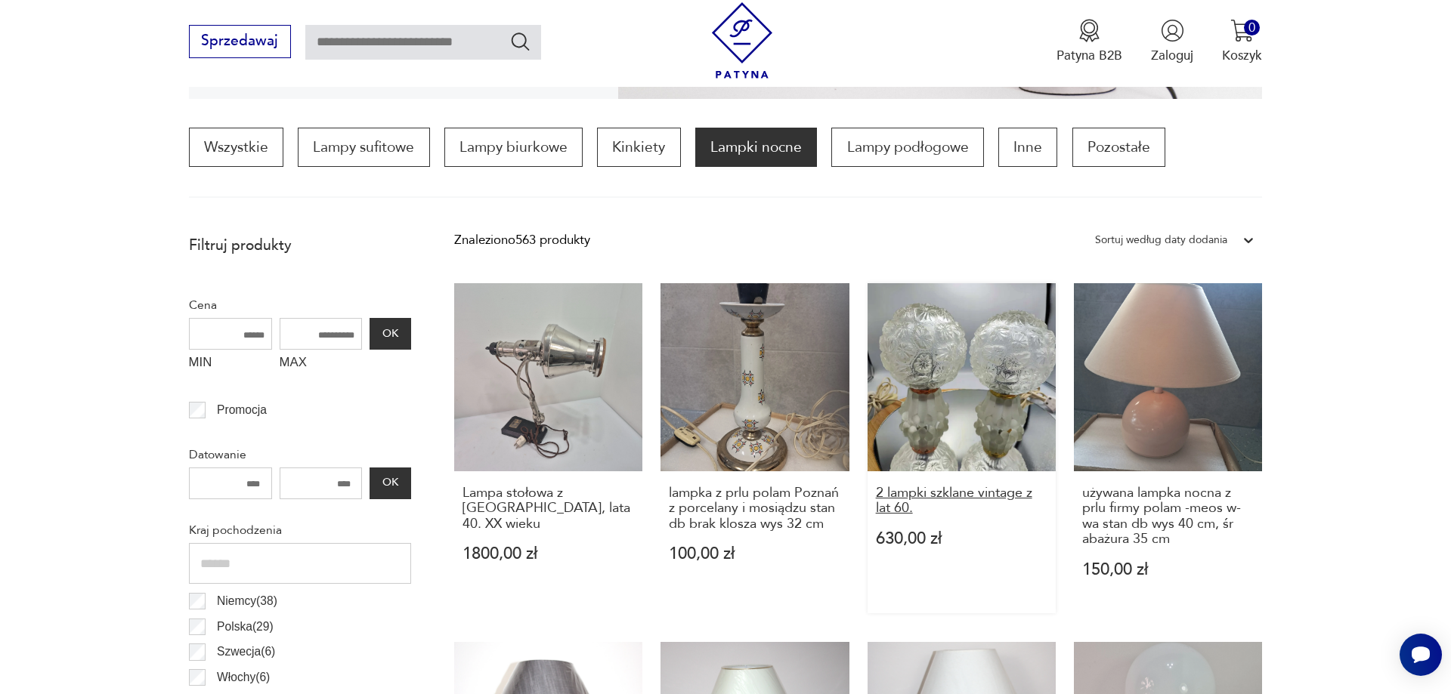
click at [901, 505] on h3 "2 lampki szklane vintage z lat 60." at bounding box center [962, 501] width 172 height 31
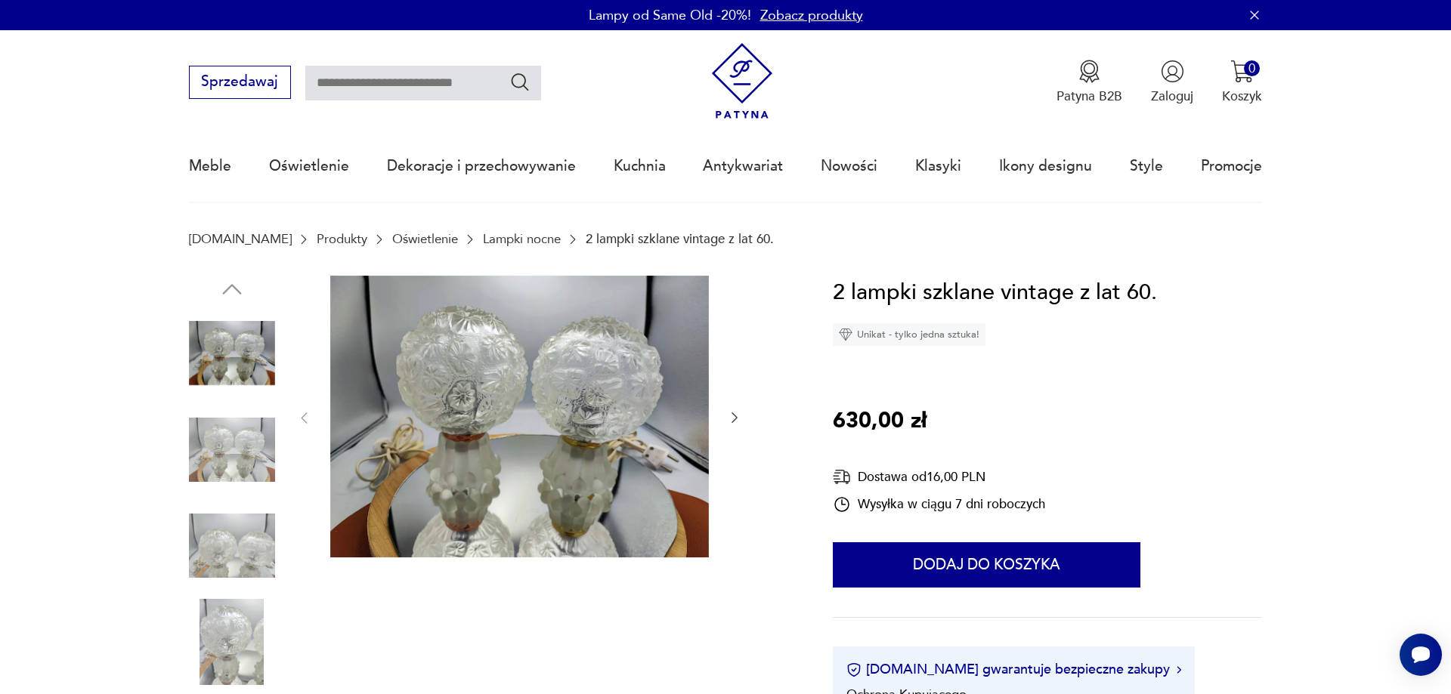
click at [239, 451] on img at bounding box center [232, 449] width 86 height 86
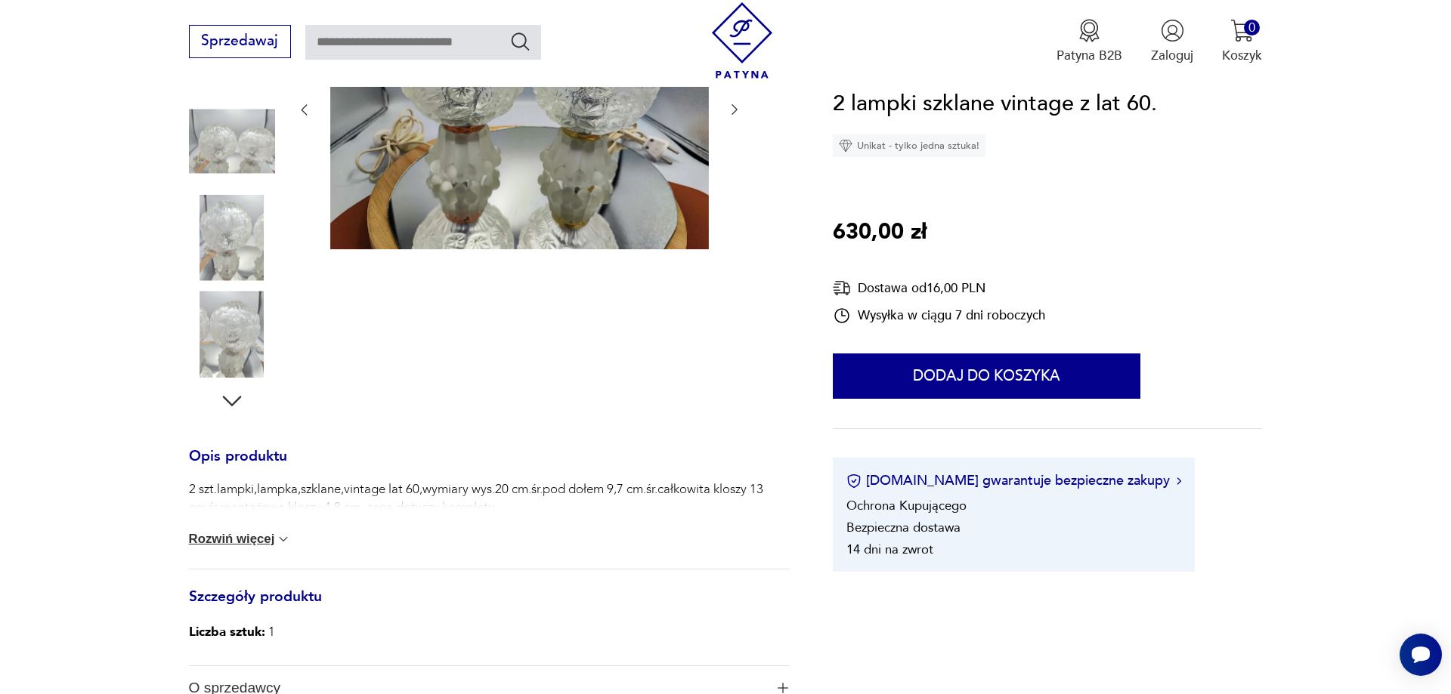
click at [243, 345] on img at bounding box center [232, 334] width 86 height 86
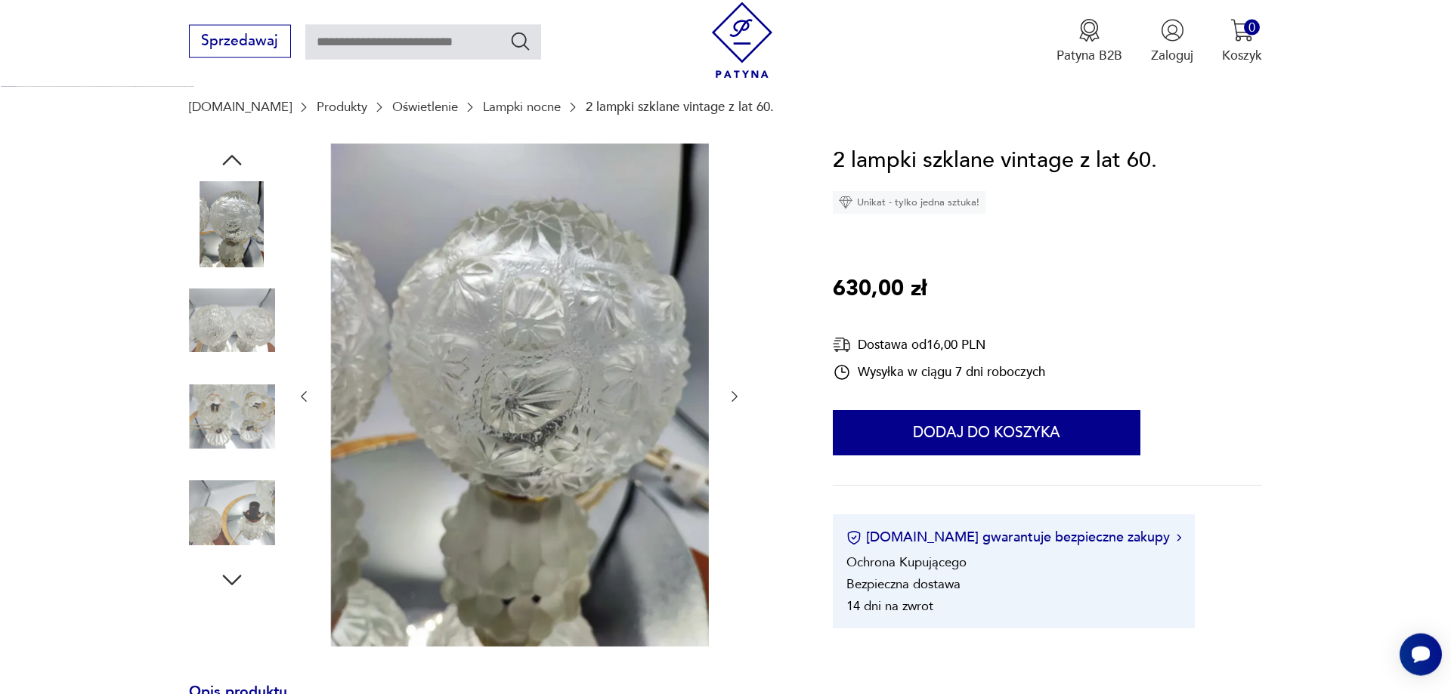
scroll to position [110, 0]
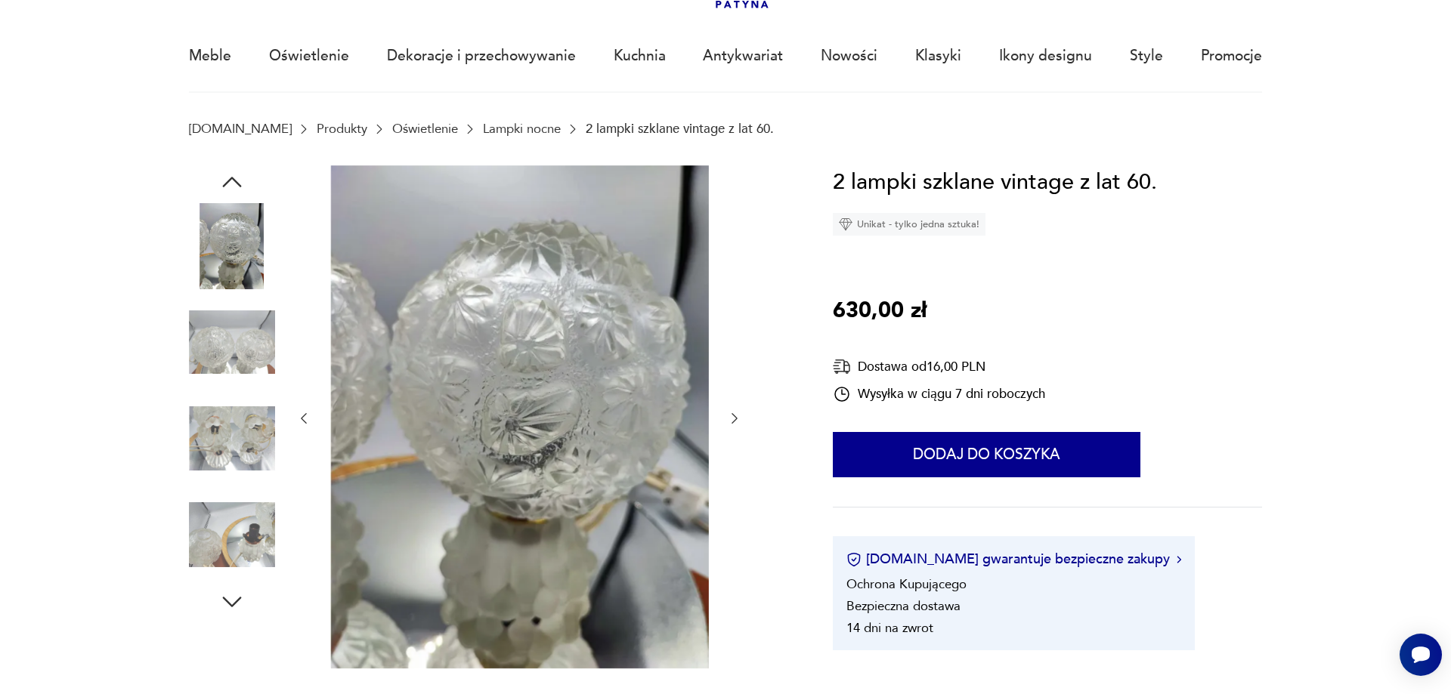
click at [252, 440] on img at bounding box center [232, 439] width 86 height 86
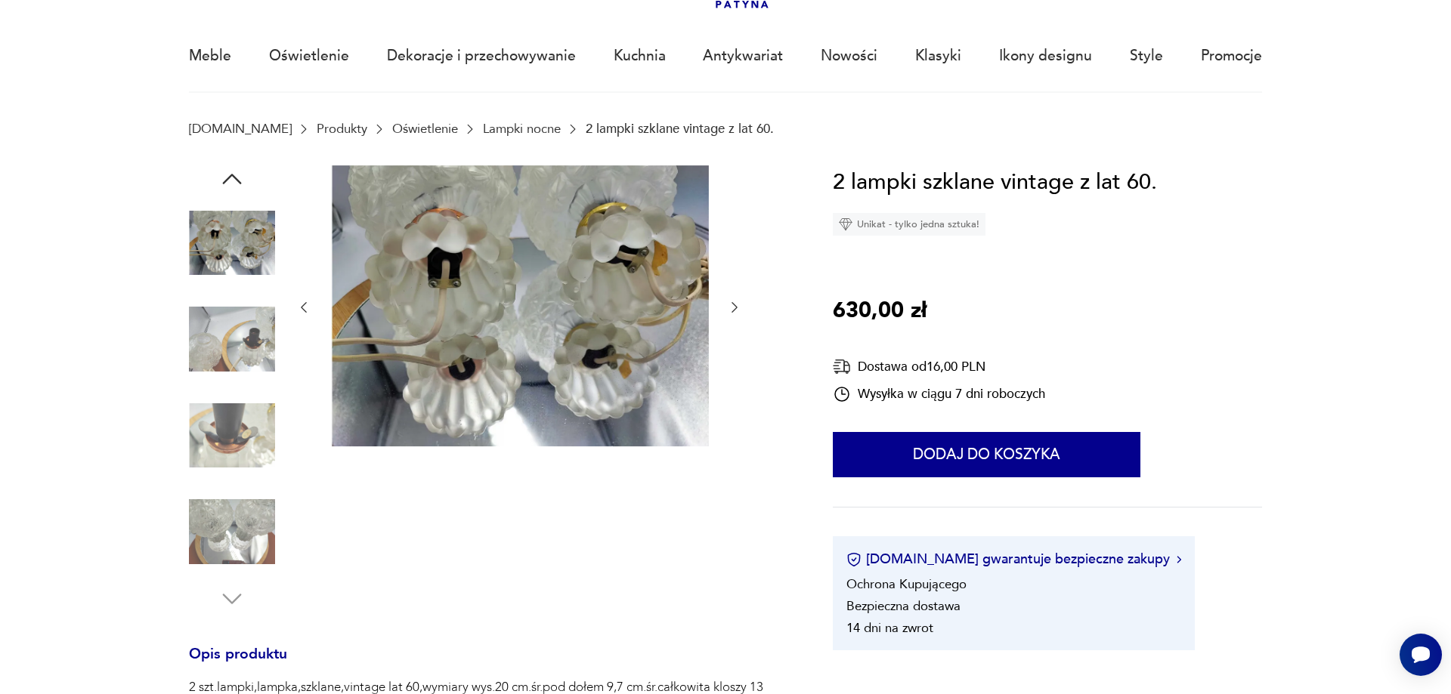
click at [252, 440] on img at bounding box center [232, 436] width 86 height 86
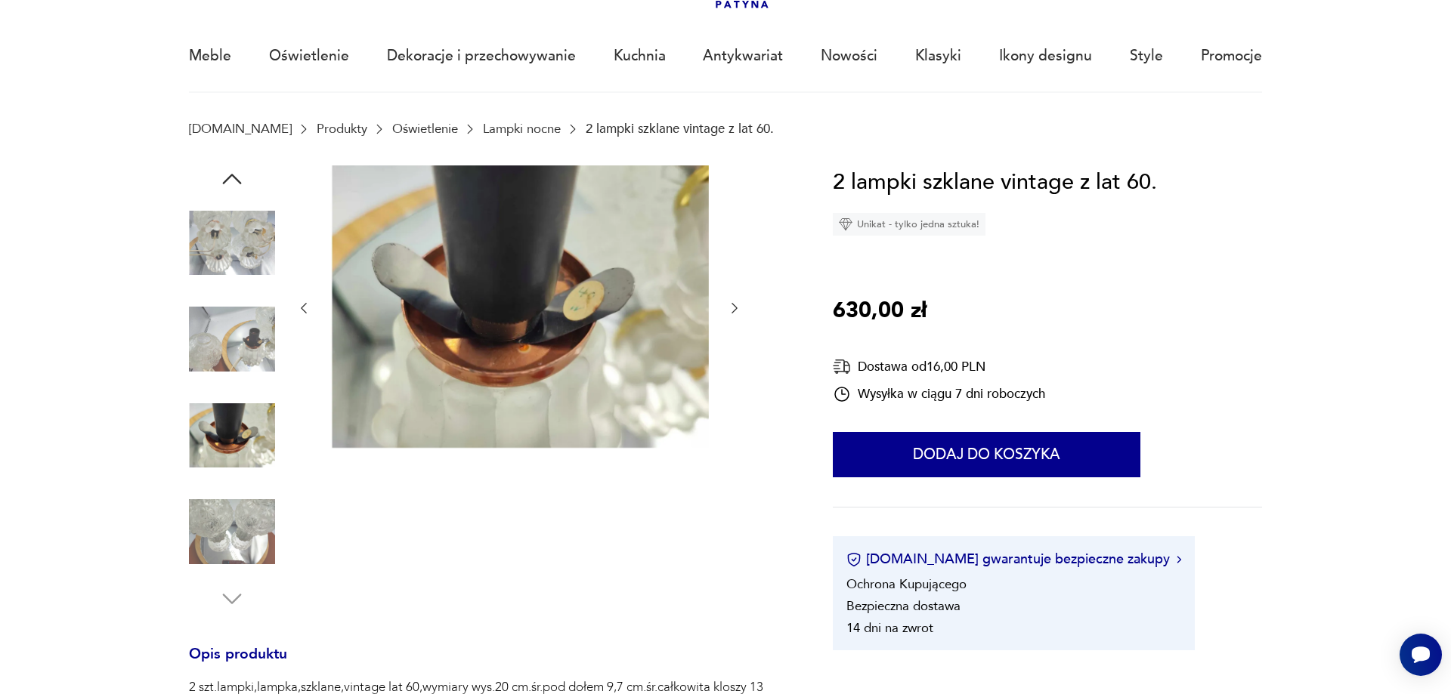
click at [256, 516] on img at bounding box center [232, 532] width 86 height 86
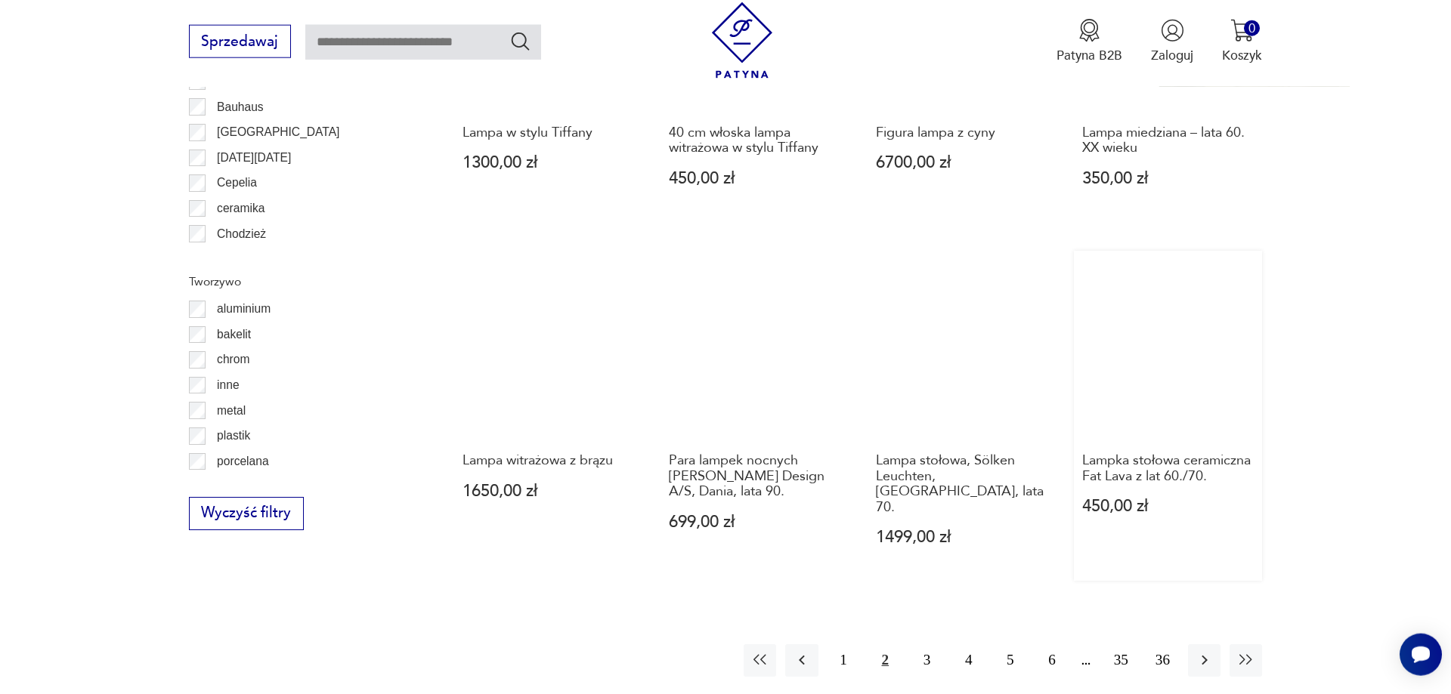
scroll to position [1759, 0]
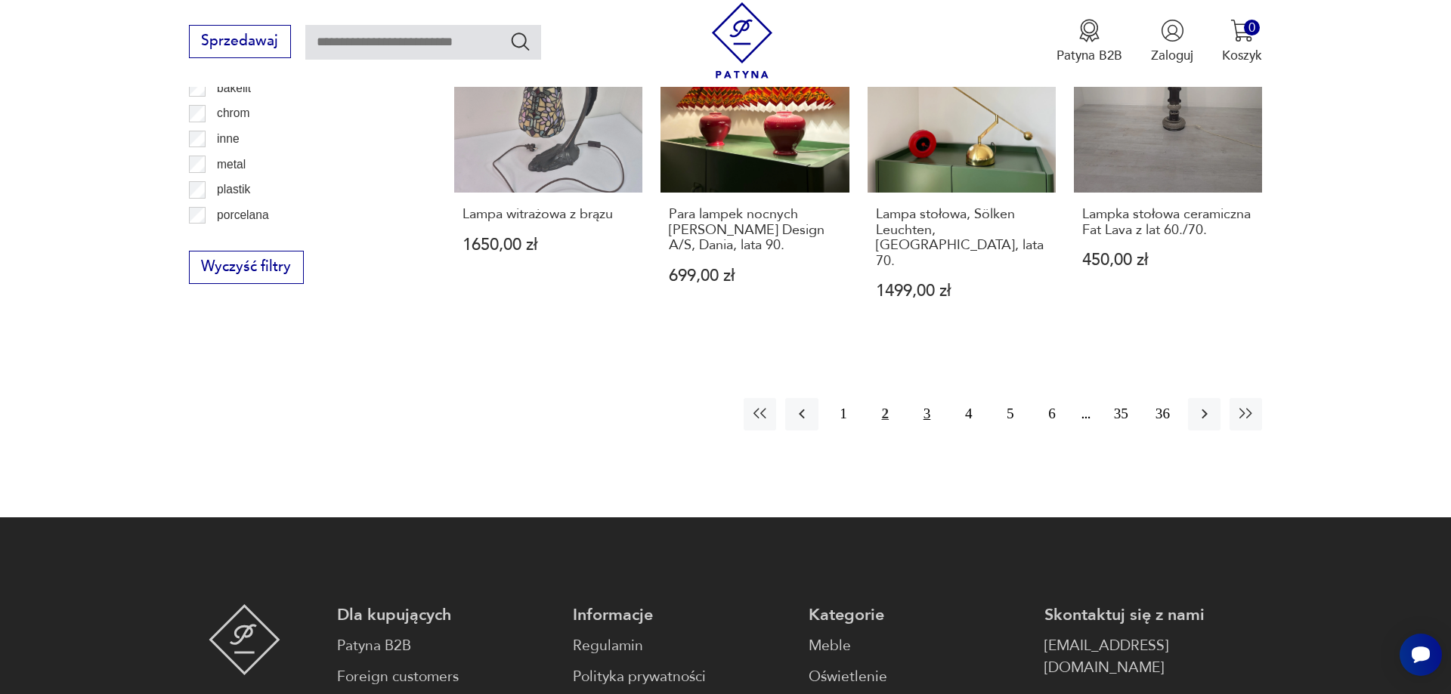
click at [926, 398] on button "3" at bounding box center [926, 414] width 32 height 32
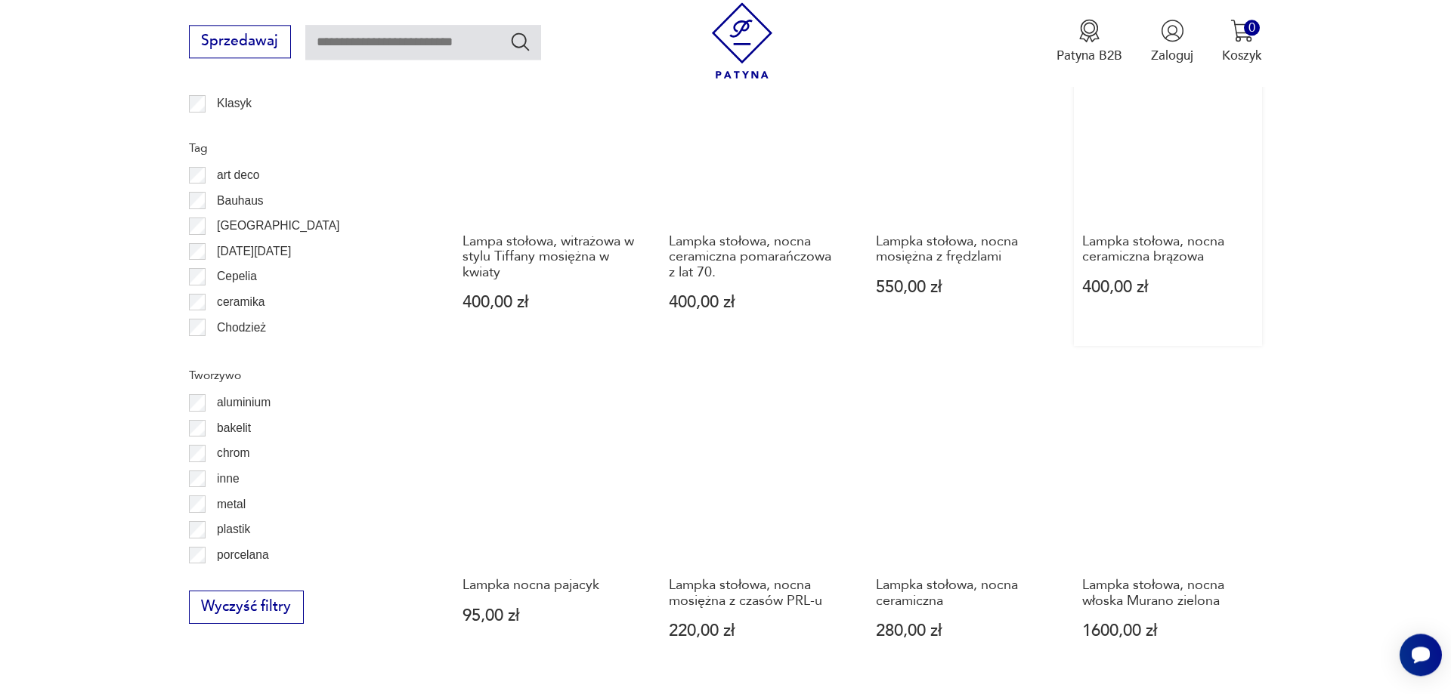
scroll to position [1528, 0]
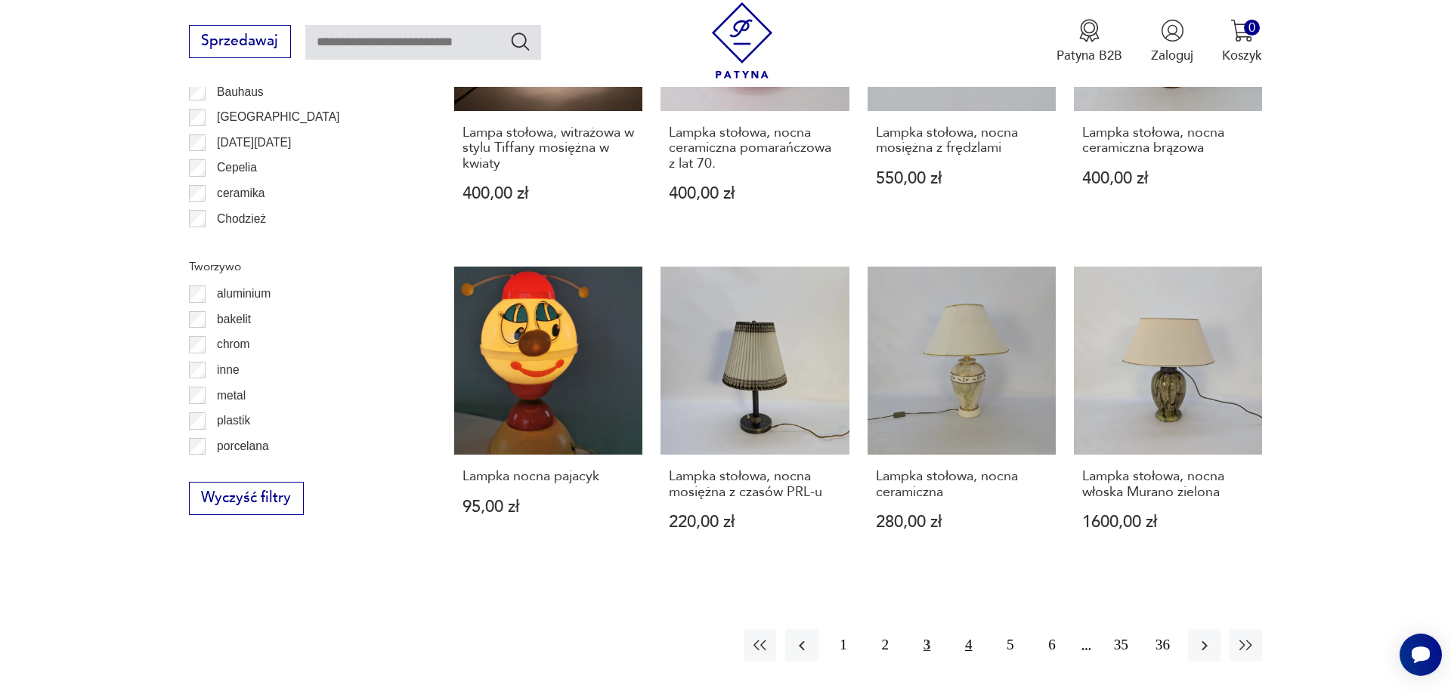
drag, startPoint x: 966, startPoint y: 617, endPoint x: 973, endPoint y: 609, distance: 10.7
click at [969, 629] on button "4" at bounding box center [968, 645] width 32 height 32
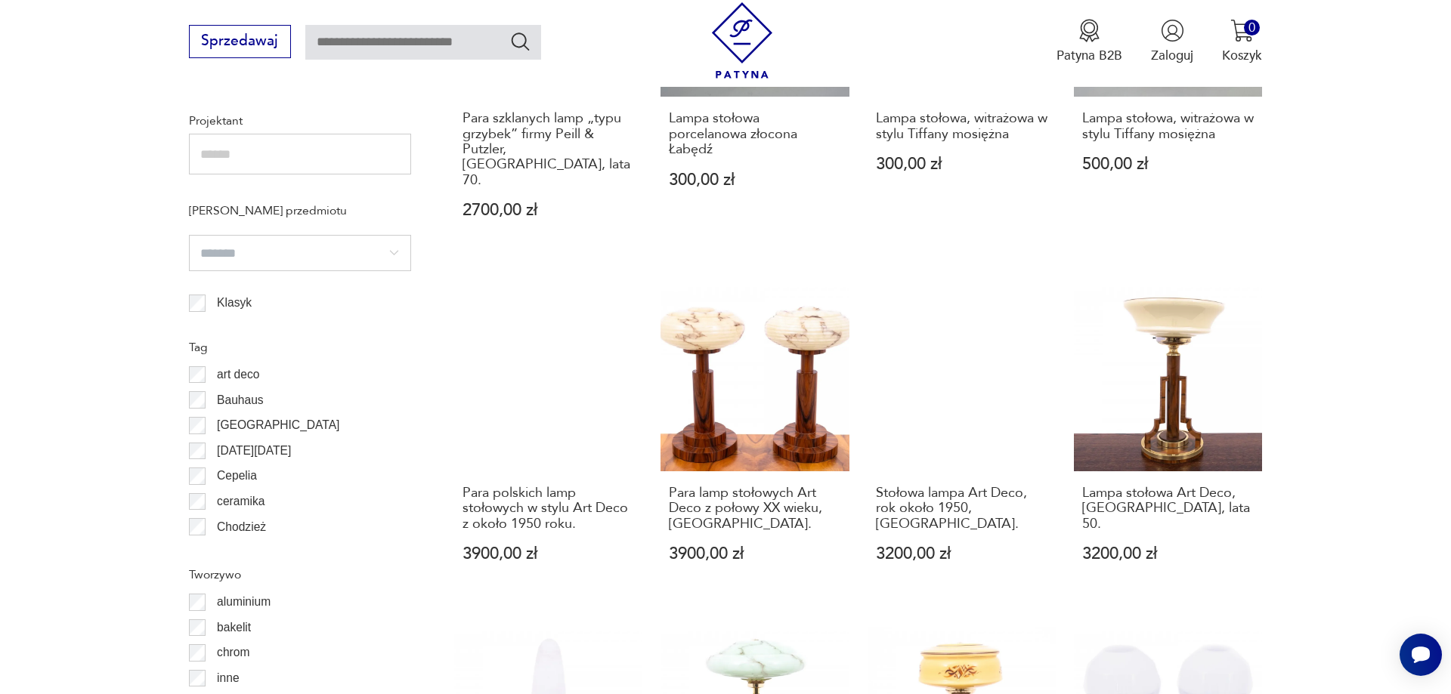
scroll to position [1528, 0]
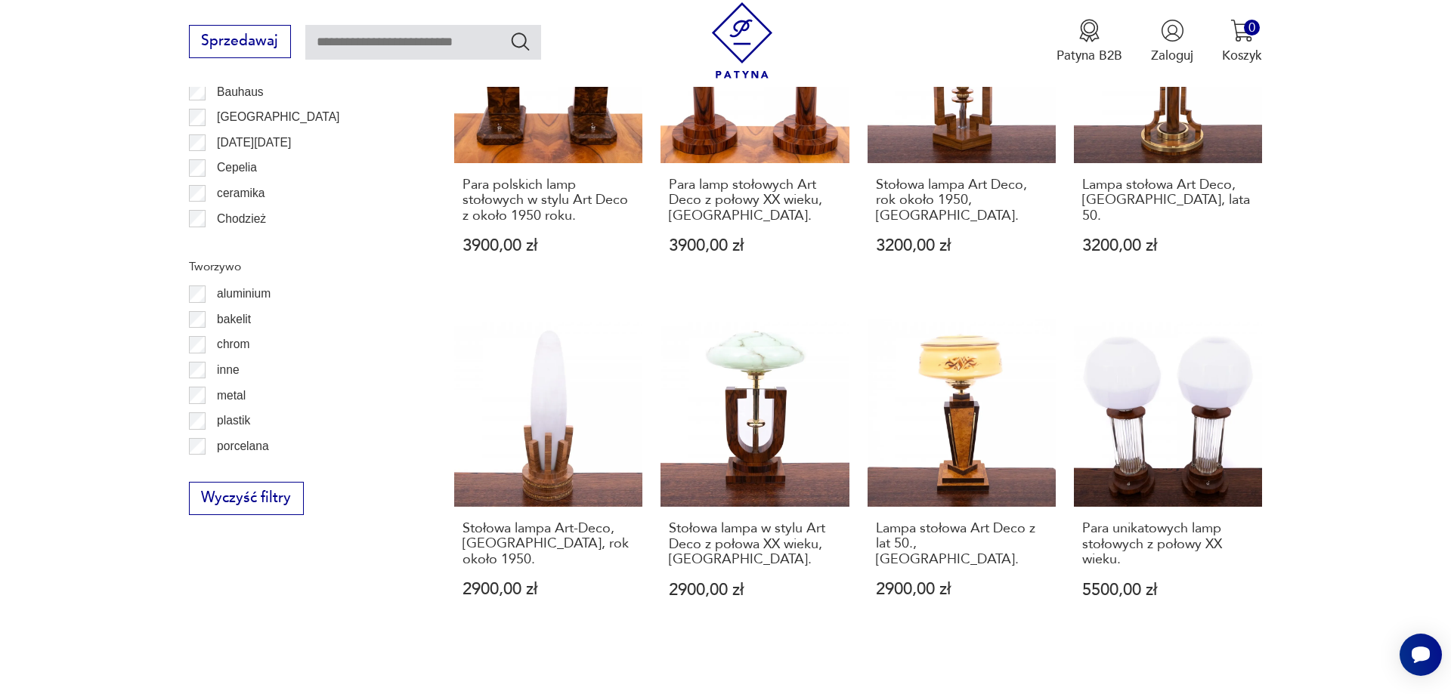
drag, startPoint x: 1015, startPoint y: 648, endPoint x: 1022, endPoint y: 637, distance: 13.6
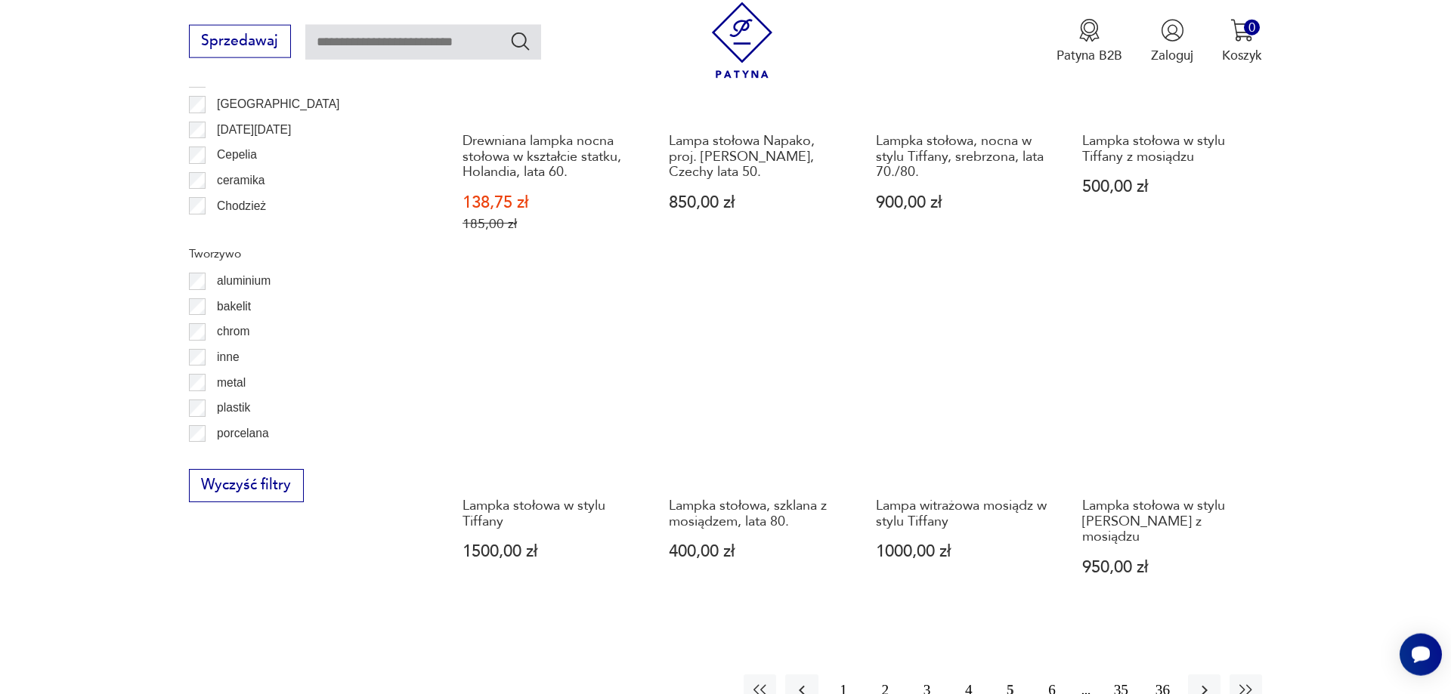
scroll to position [1605, 0]
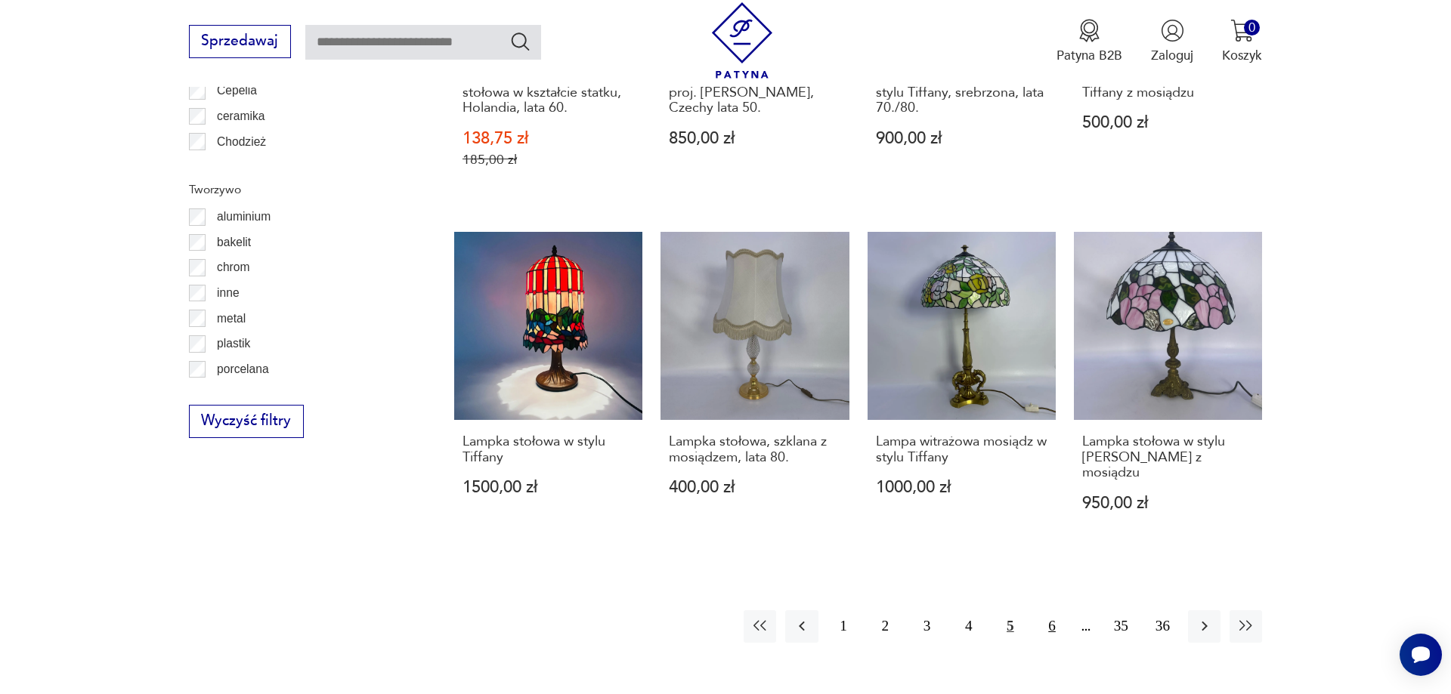
click at [1053, 610] on button "6" at bounding box center [1051, 626] width 32 height 32
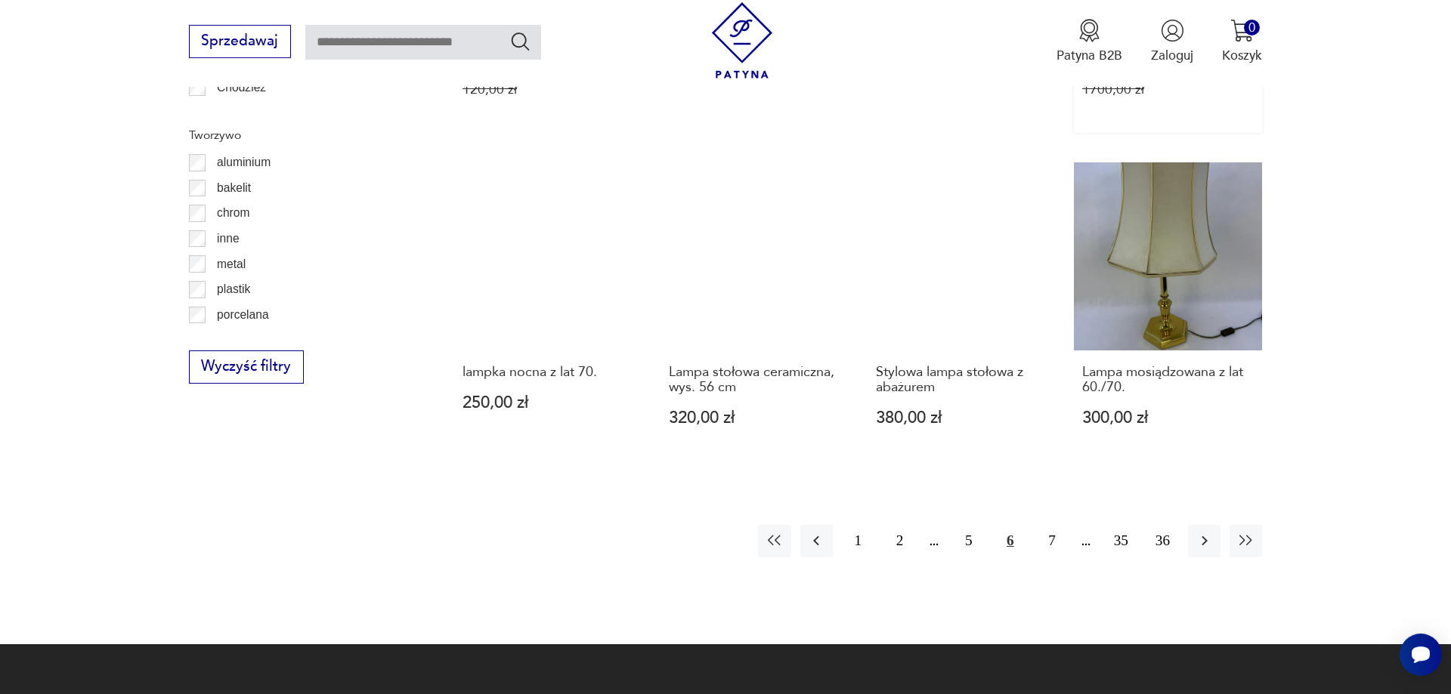
scroll to position [1759, 0]
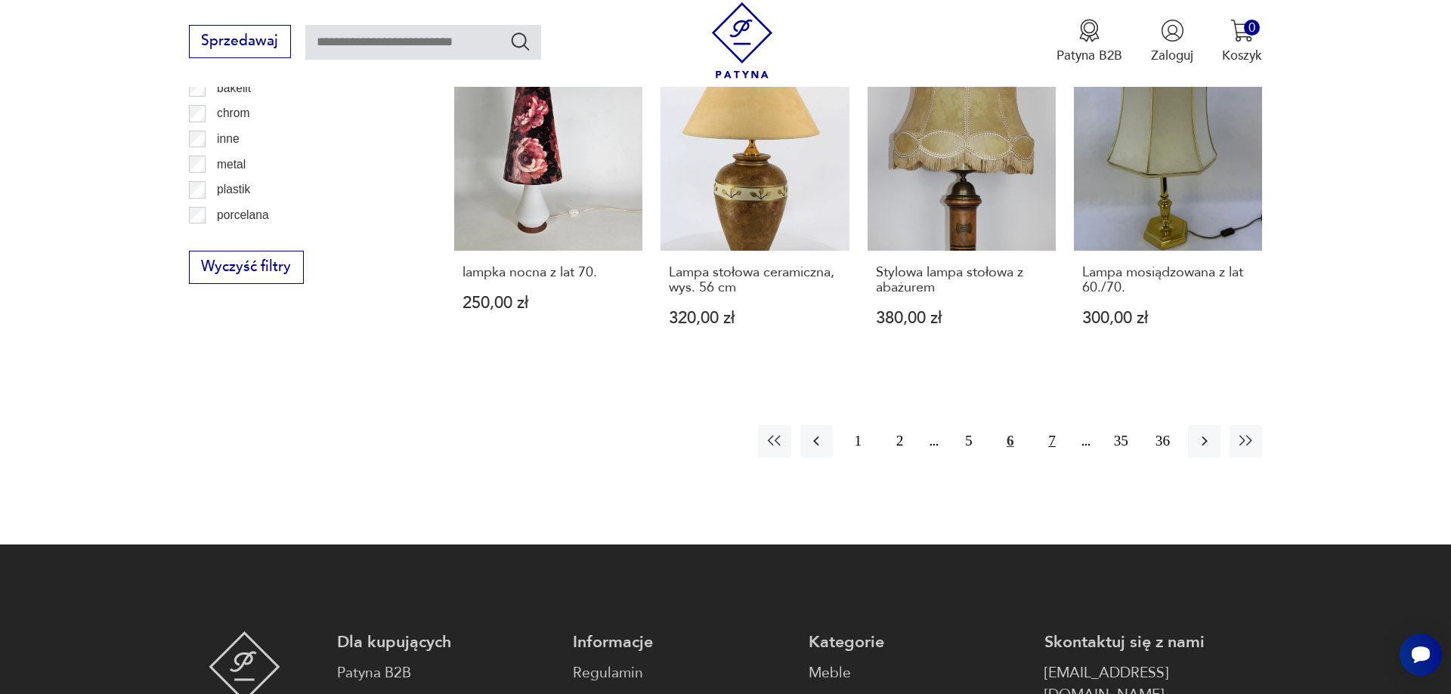
click at [1047, 425] on button "7" at bounding box center [1051, 441] width 32 height 32
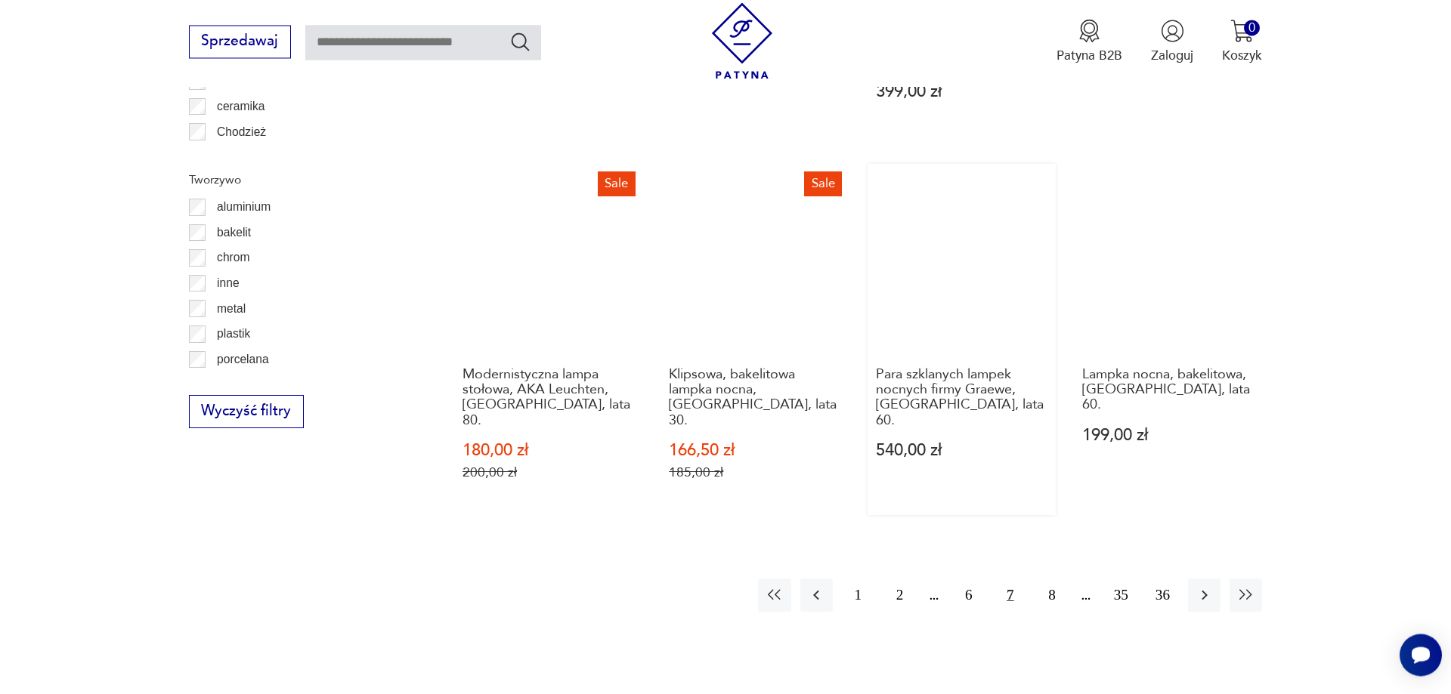
scroll to position [1682, 0]
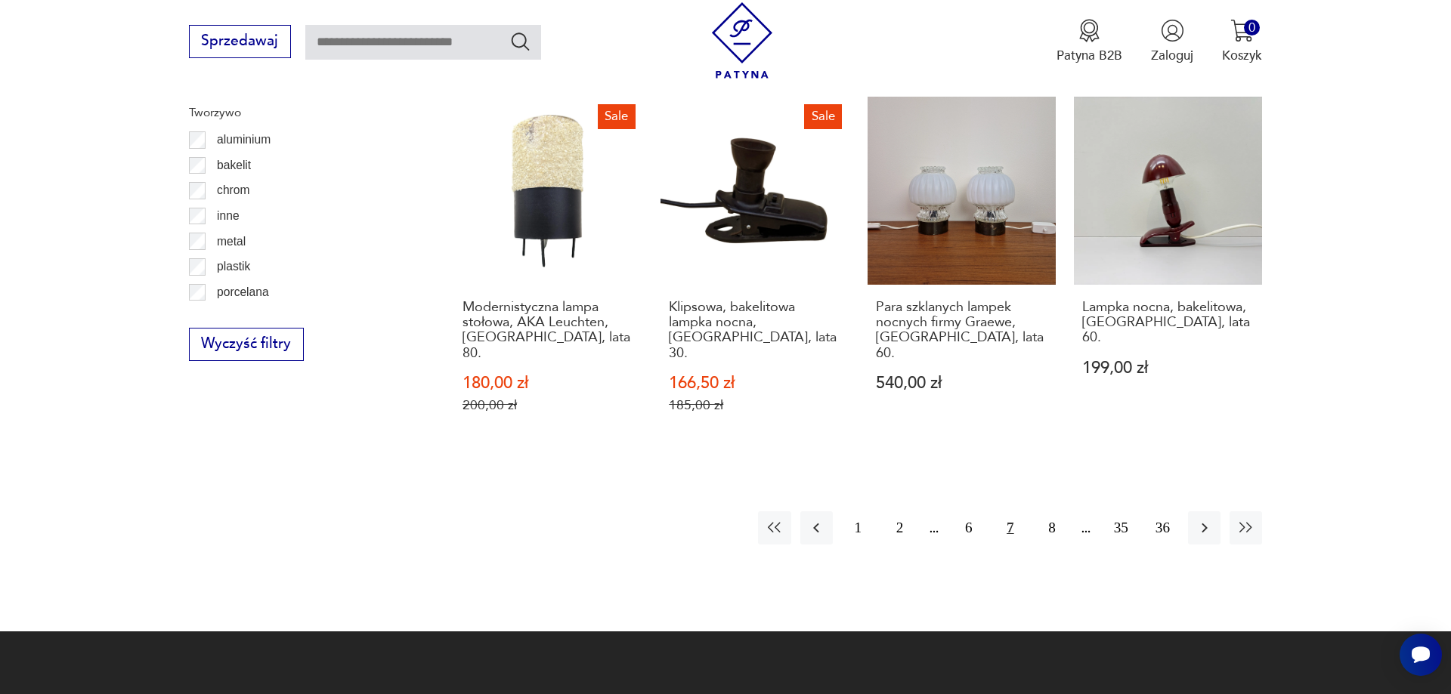
click at [1012, 512] on button "7" at bounding box center [1010, 528] width 32 height 32
click at [1048, 512] on button "8" at bounding box center [1051, 528] width 32 height 32
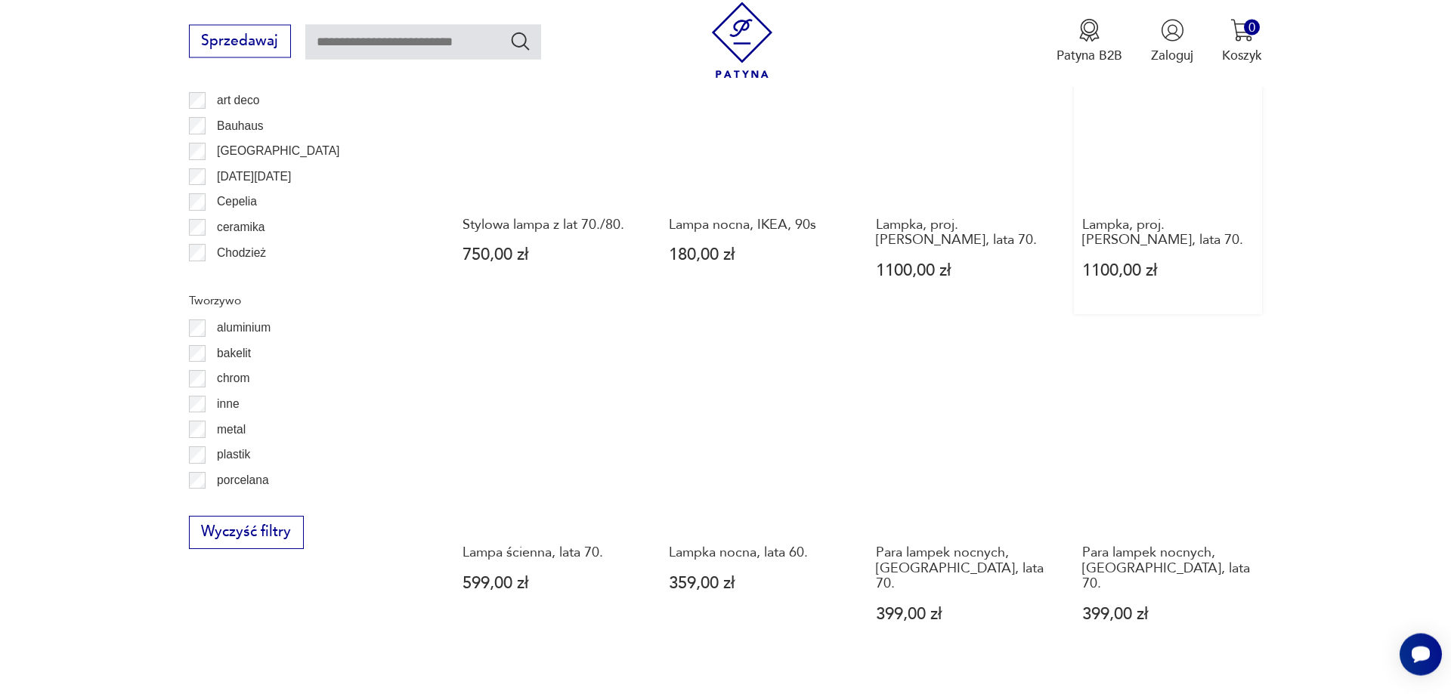
scroll to position [1528, 0]
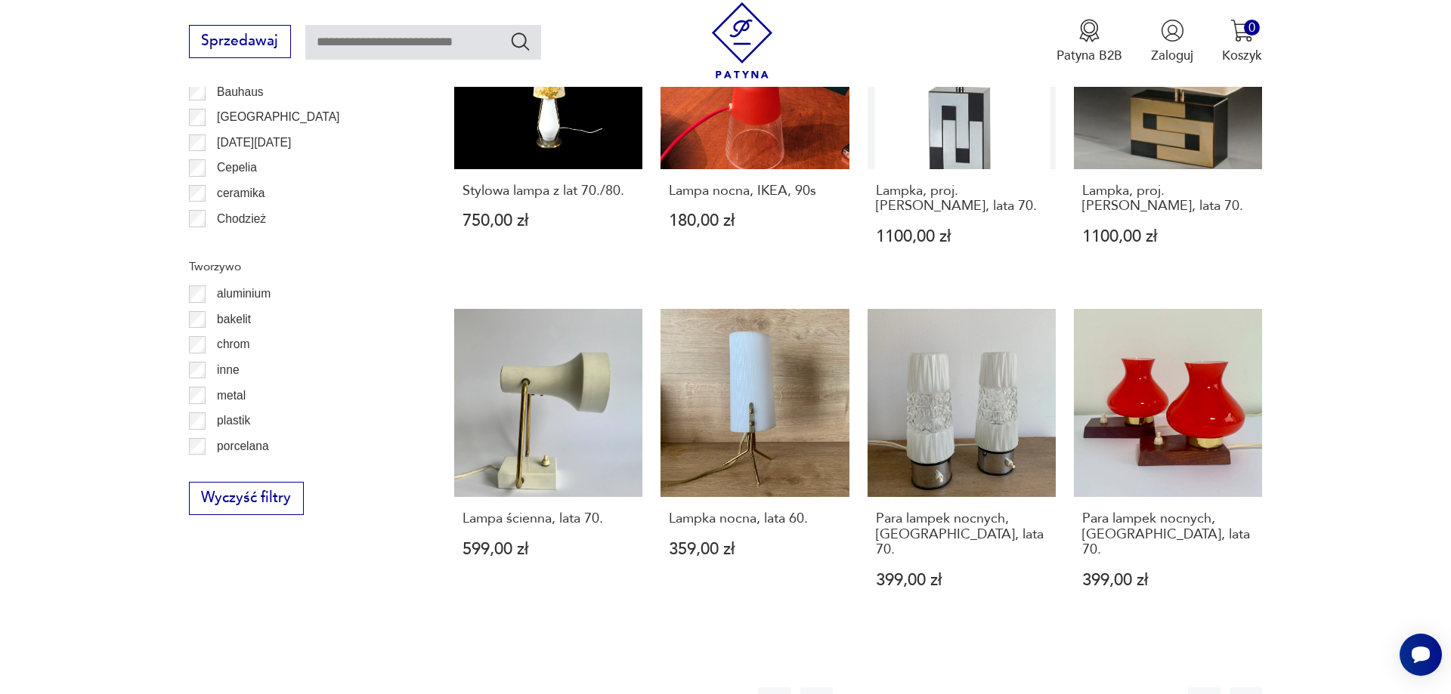
click at [1049, 688] on button "9" at bounding box center [1051, 704] width 32 height 32
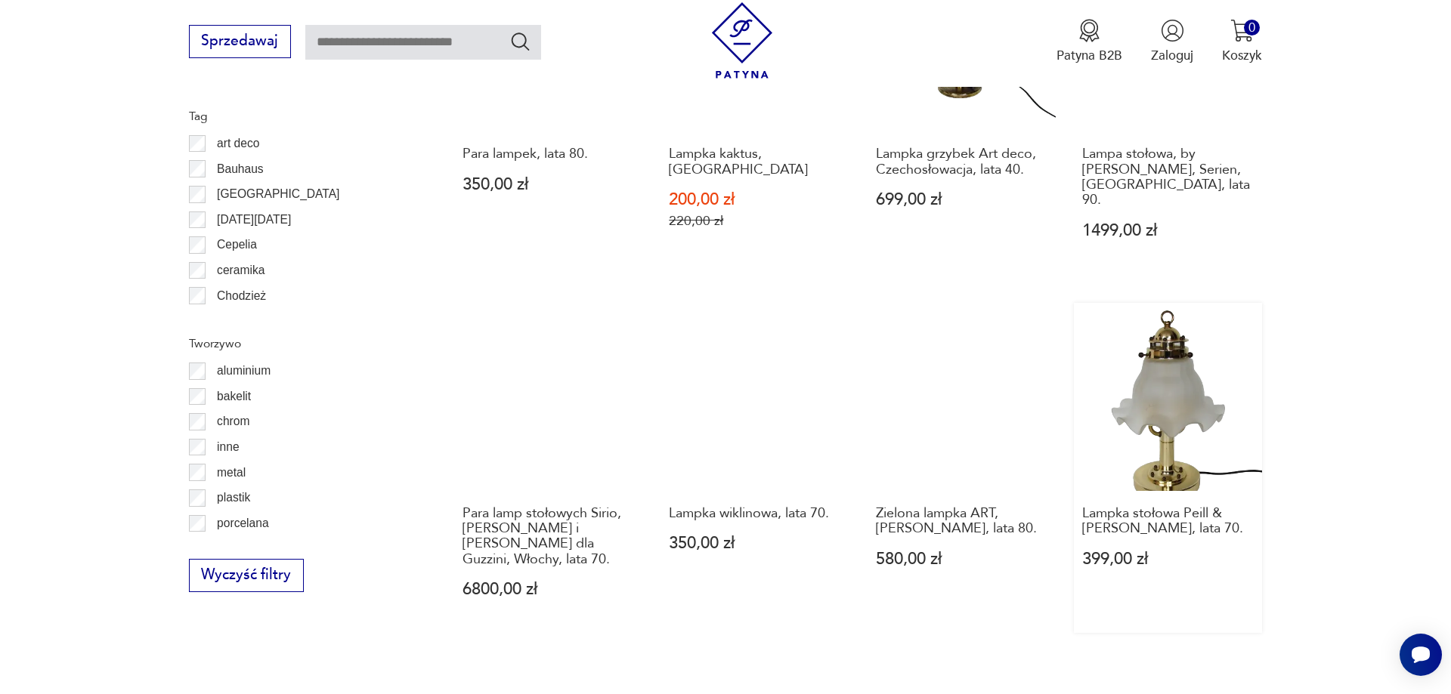
scroll to position [1836, 0]
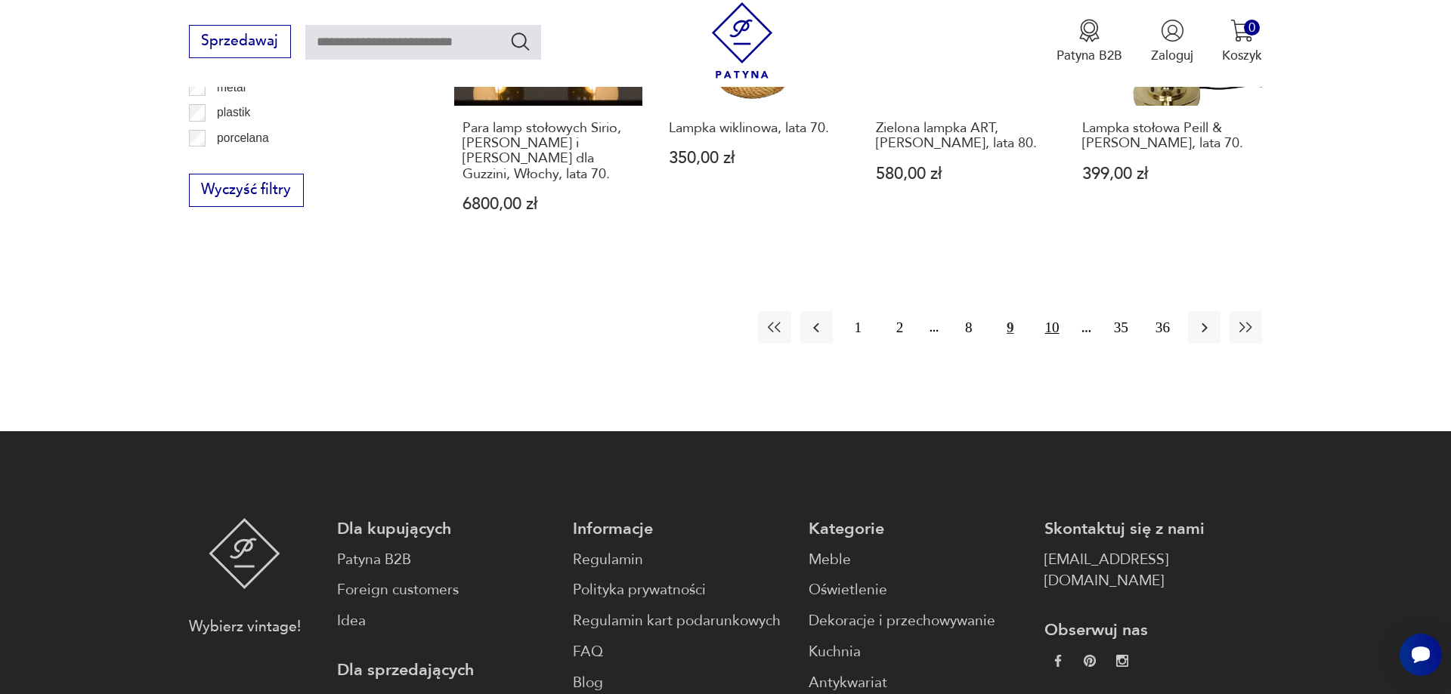
click at [1054, 326] on button "10" at bounding box center [1051, 327] width 32 height 32
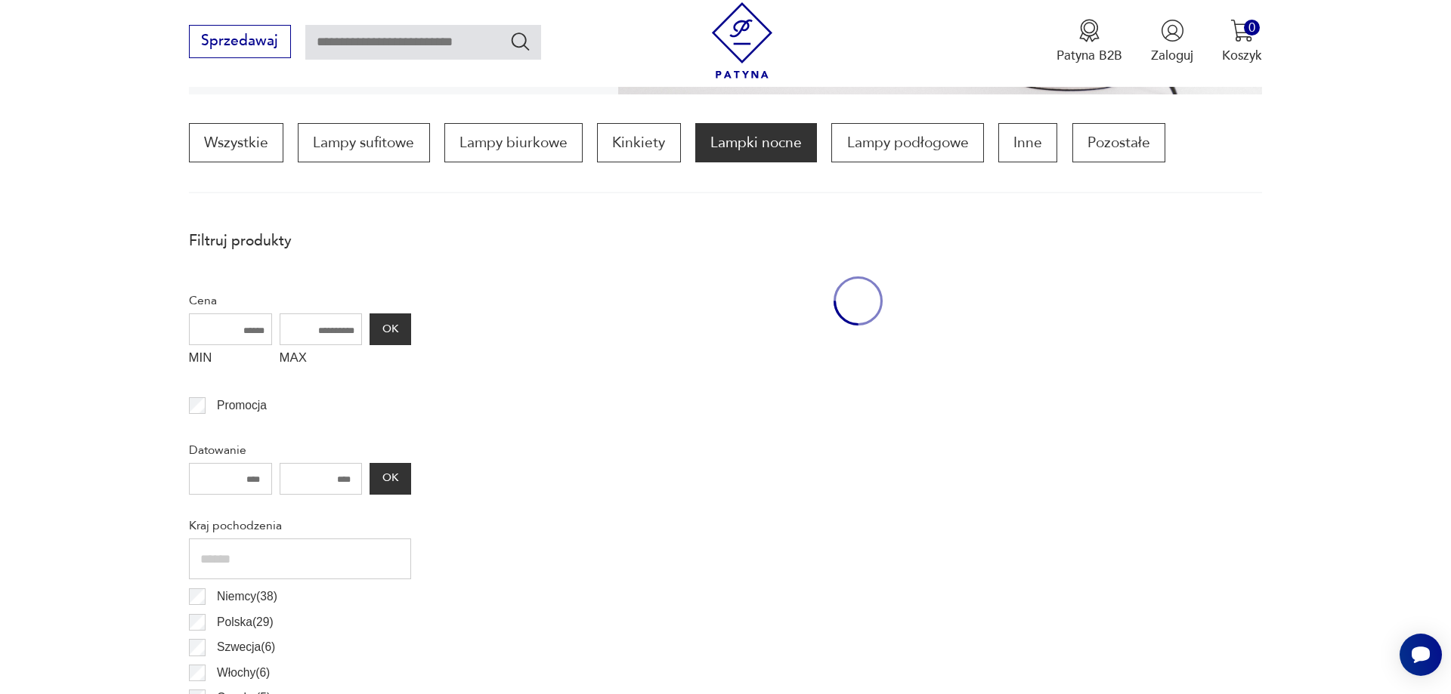
scroll to position [449, 0]
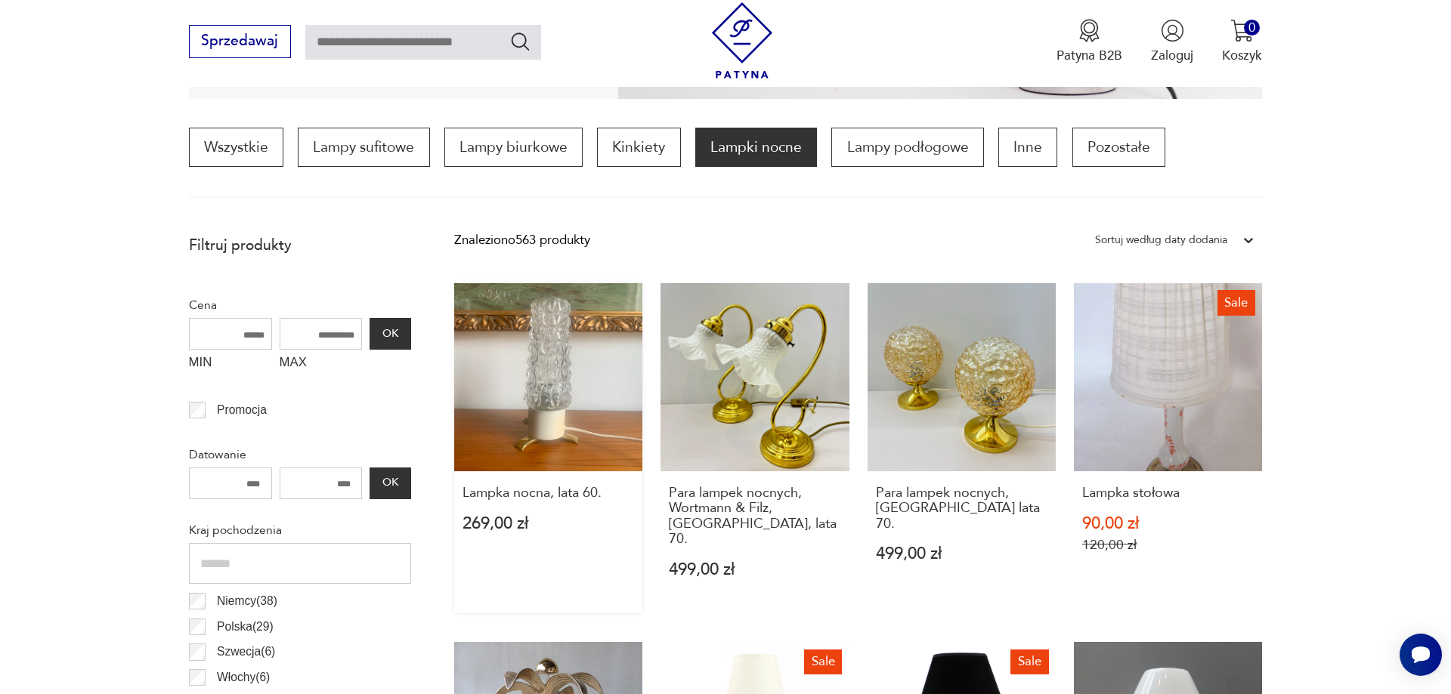
click at [573, 428] on link "Lampka nocna, lata 60. 269,00 zł" at bounding box center [548, 448] width 188 height 330
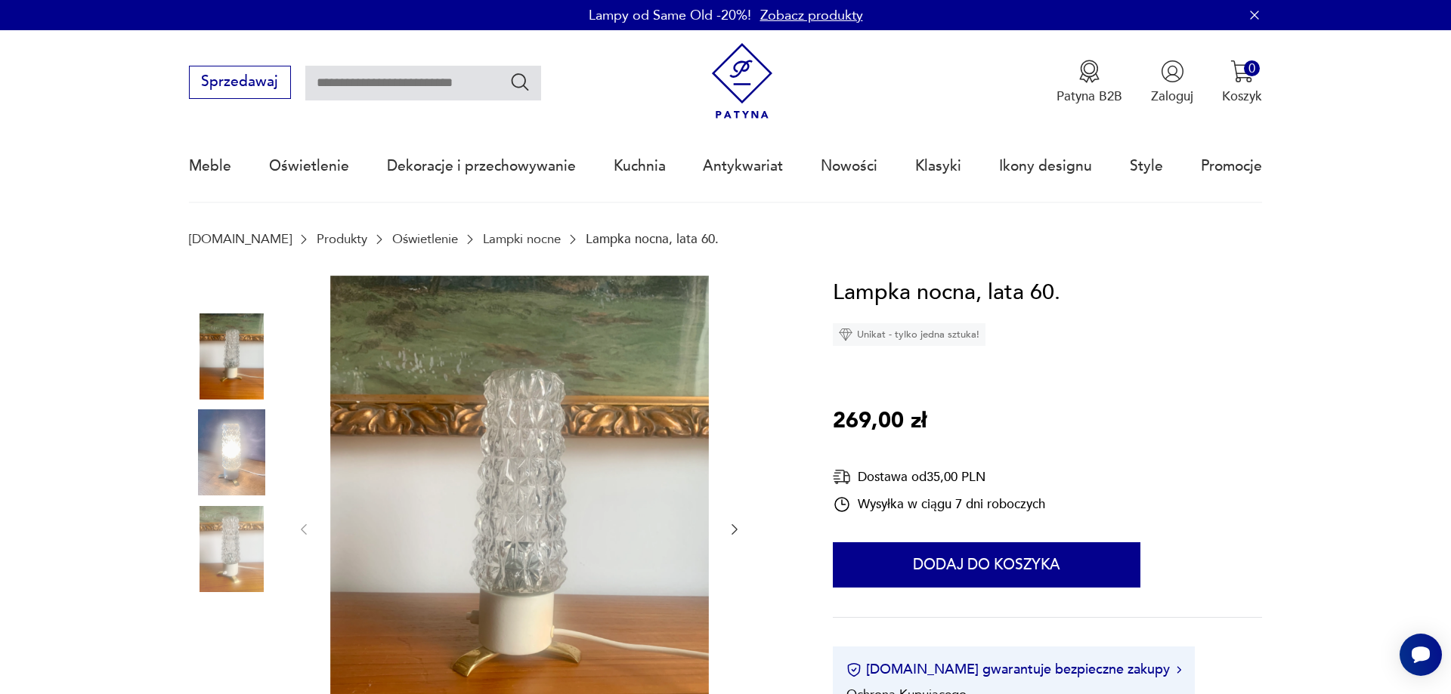
click at [245, 438] on img at bounding box center [232, 453] width 86 height 86
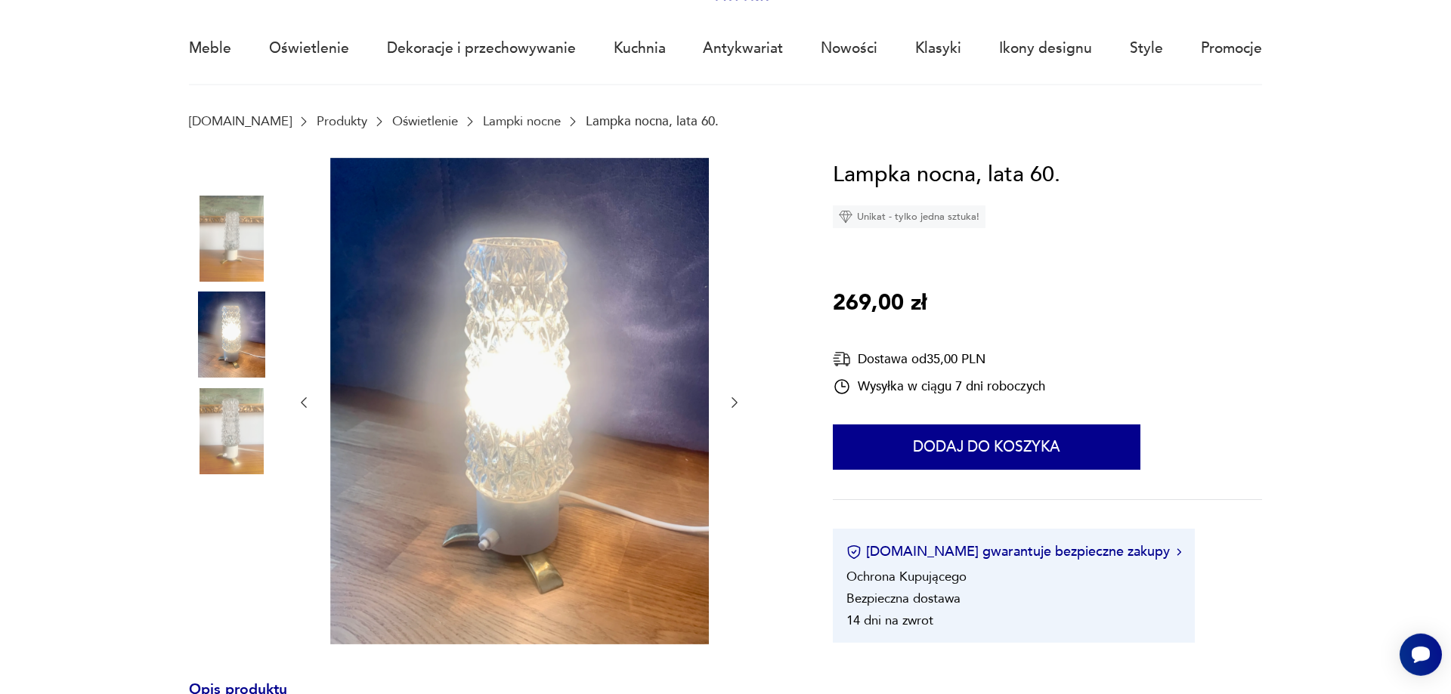
scroll to position [154, 0]
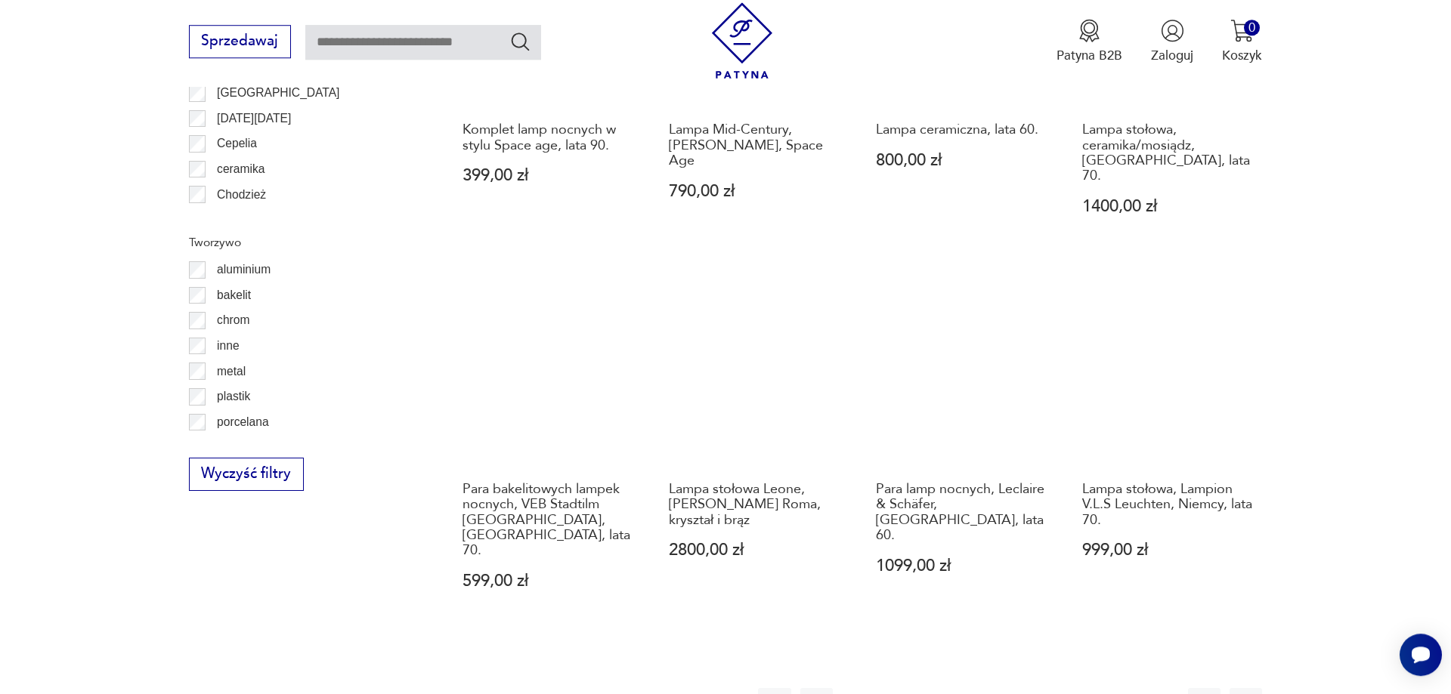
scroll to position [1605, 0]
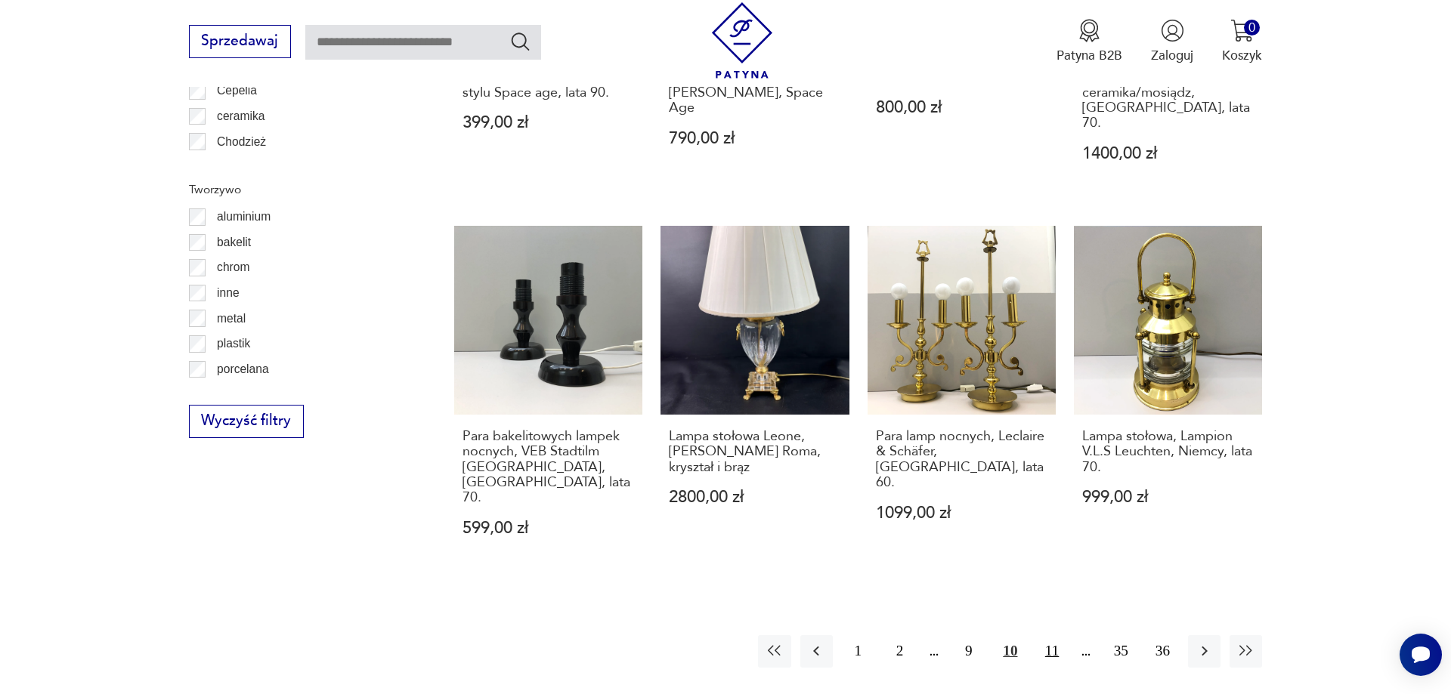
click at [1053, 635] on button "11" at bounding box center [1051, 651] width 32 height 32
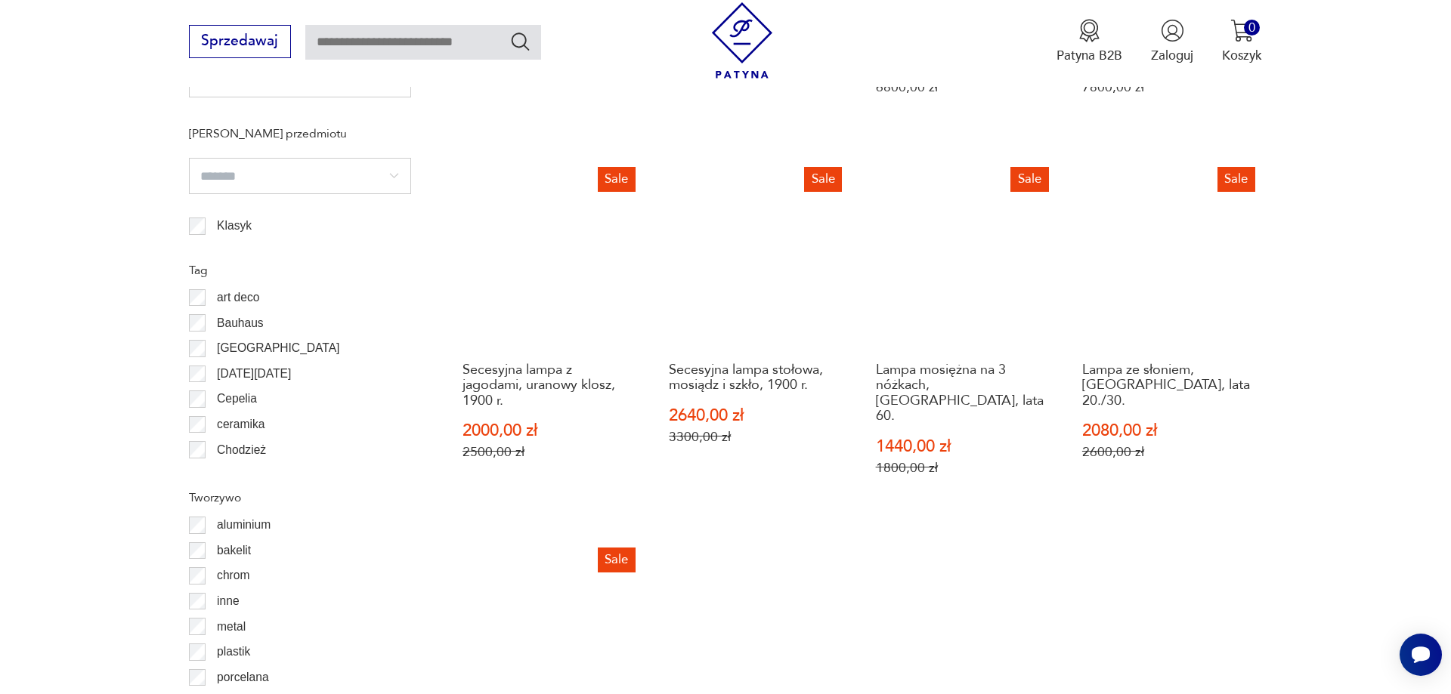
scroll to position [1682, 0]
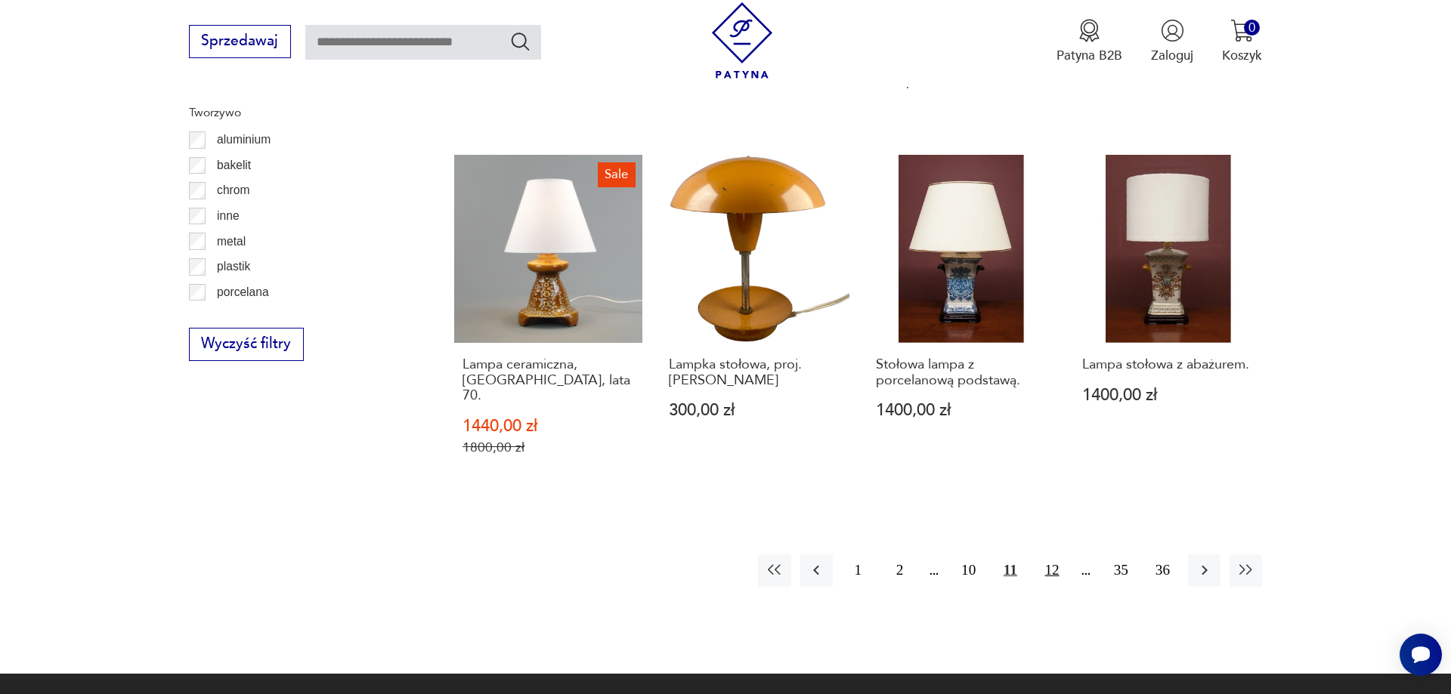
click at [1055, 555] on button "12" at bounding box center [1051, 571] width 32 height 32
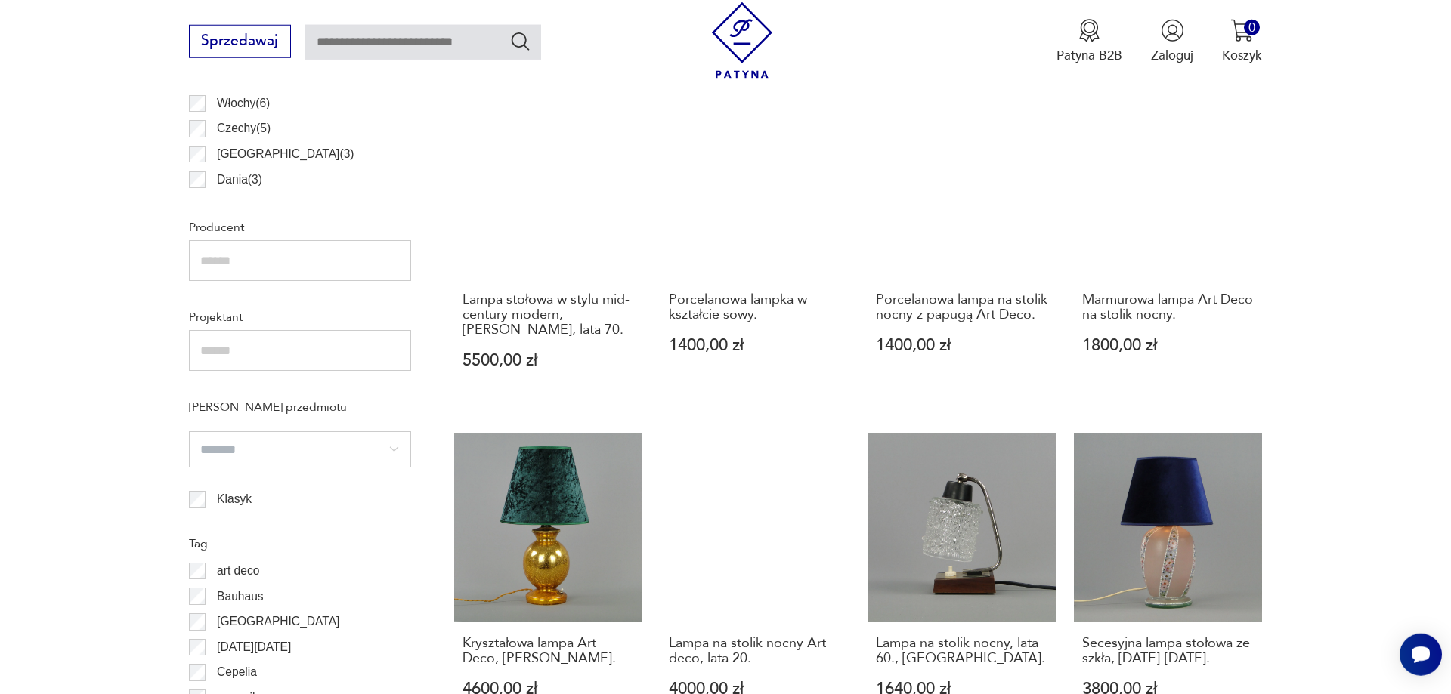
scroll to position [1065, 0]
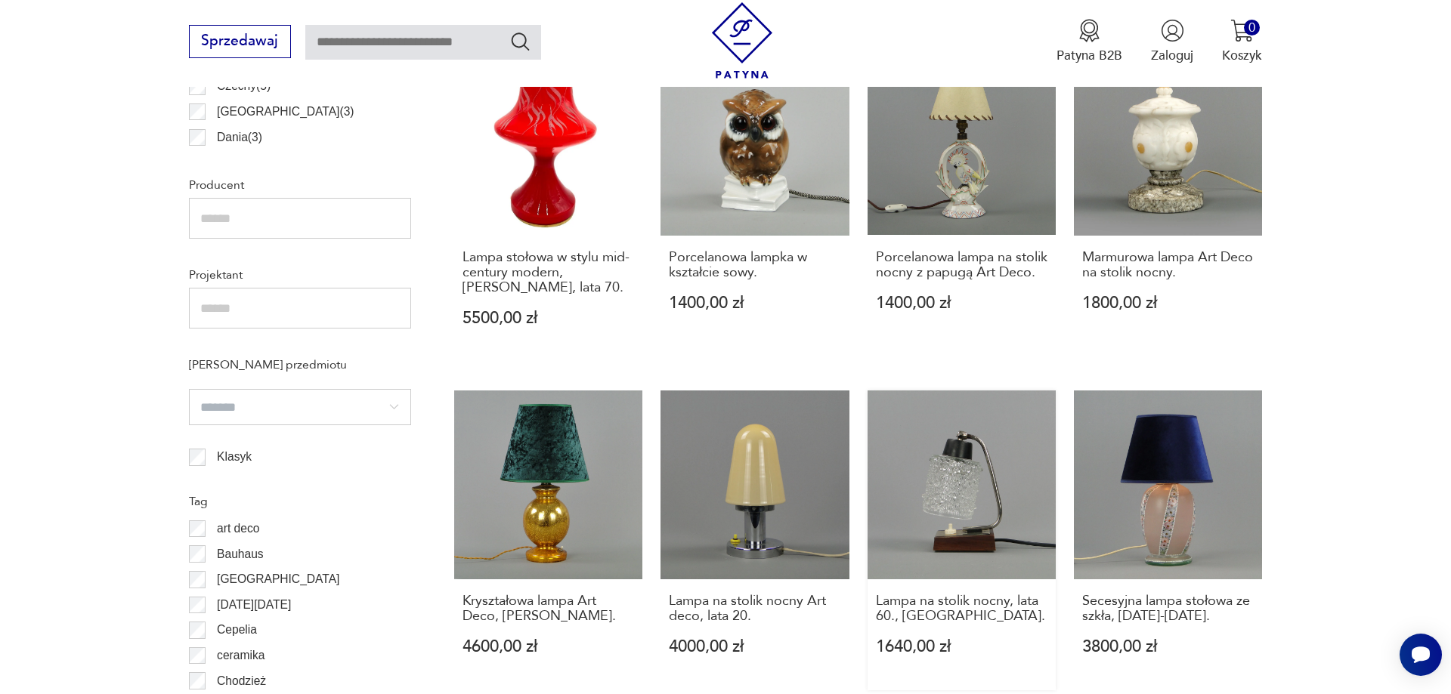
click at [957, 503] on link "Lampa na stolik nocny, lata 60., Niemcy. 1640,00 zł" at bounding box center [961, 540] width 188 height 299
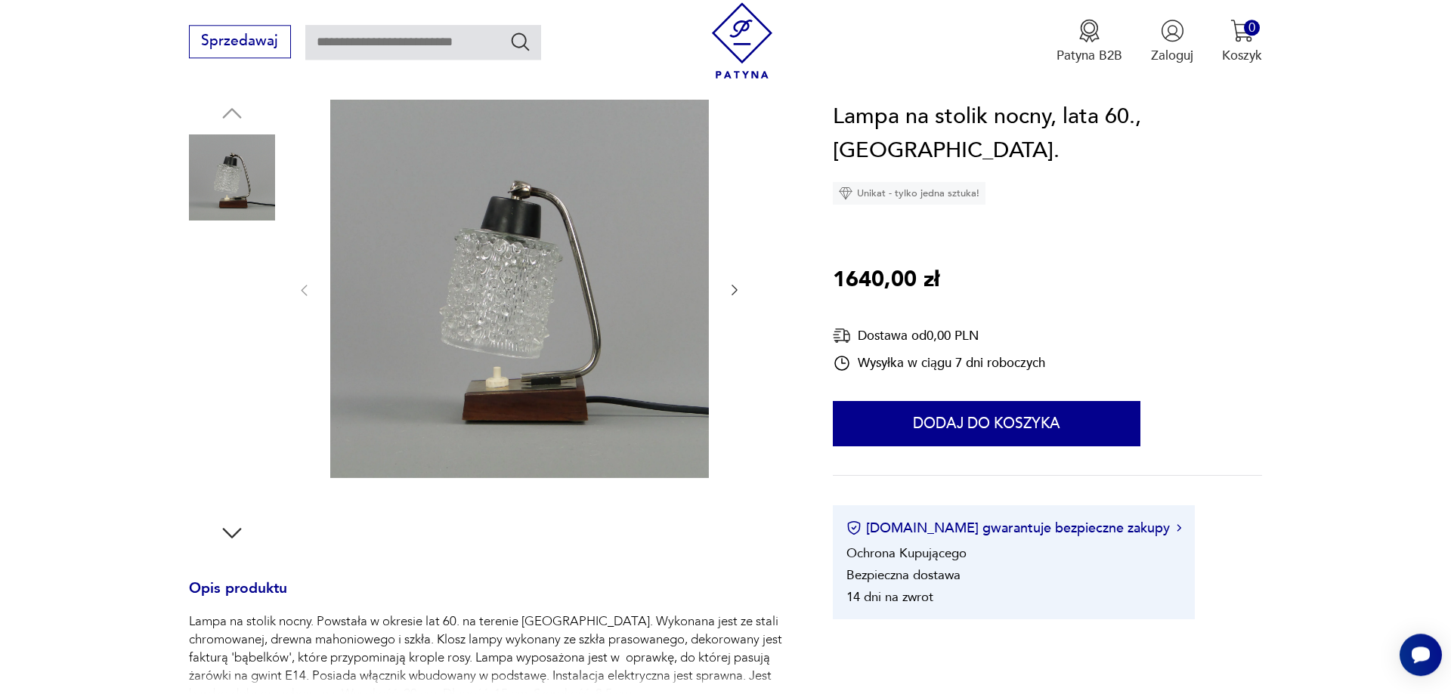
scroll to position [231, 0]
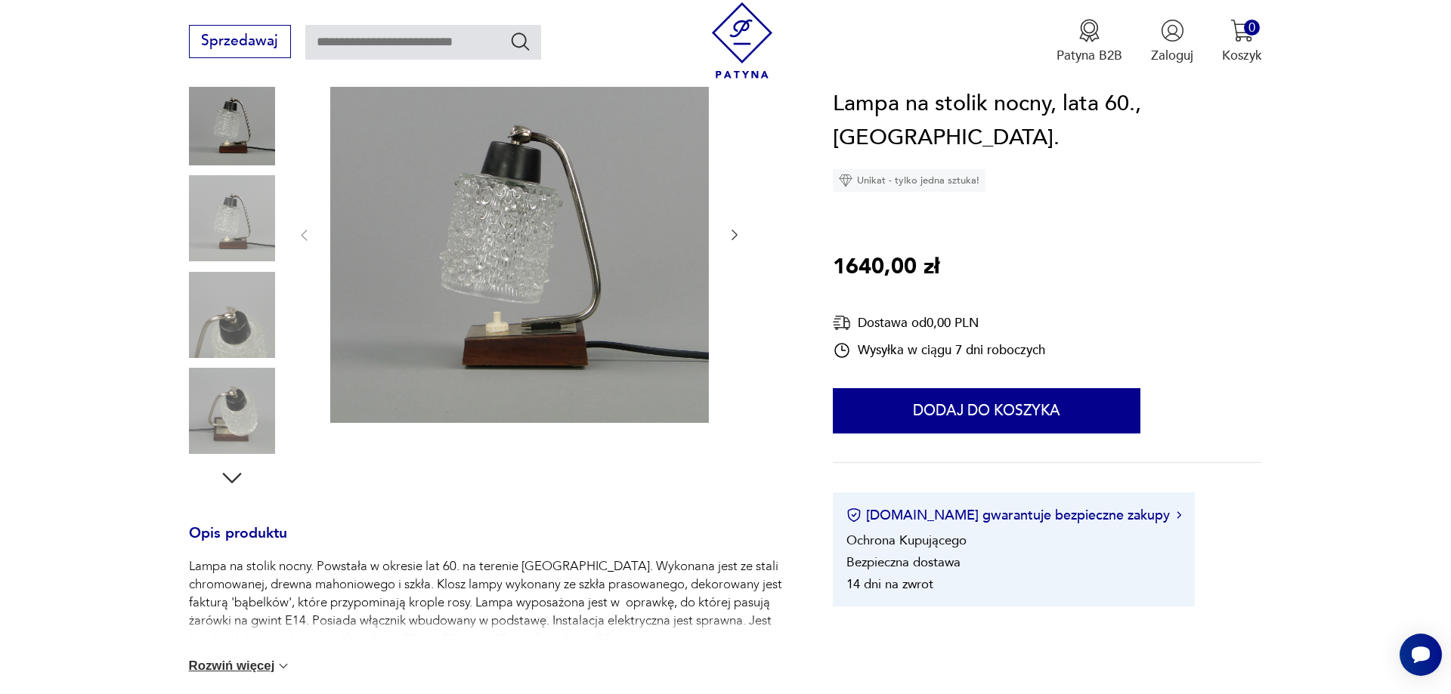
click at [229, 485] on icon "button" at bounding box center [231, 478] width 27 height 27
click at [230, 477] on icon "button" at bounding box center [231, 478] width 27 height 27
click at [229, 478] on icon "button" at bounding box center [231, 478] width 27 height 27
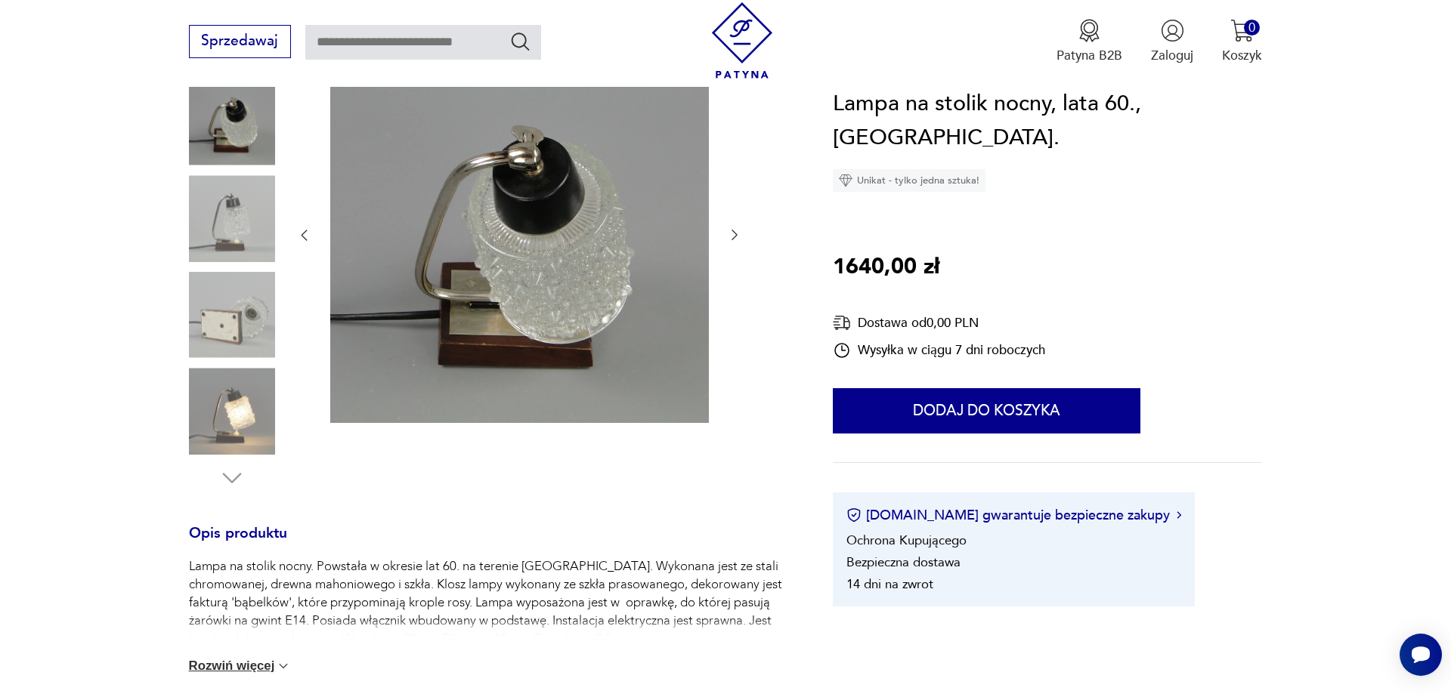
click at [226, 397] on img at bounding box center [232, 411] width 86 height 86
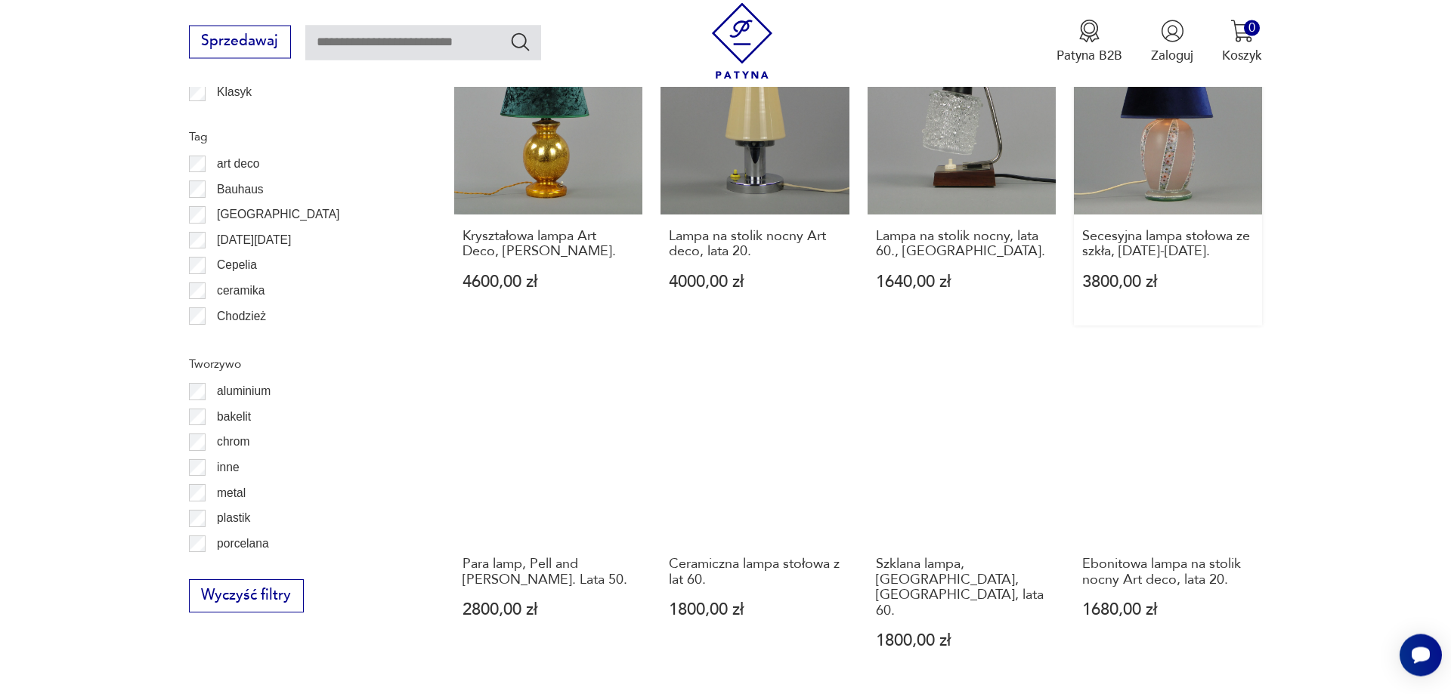
scroll to position [1618, 0]
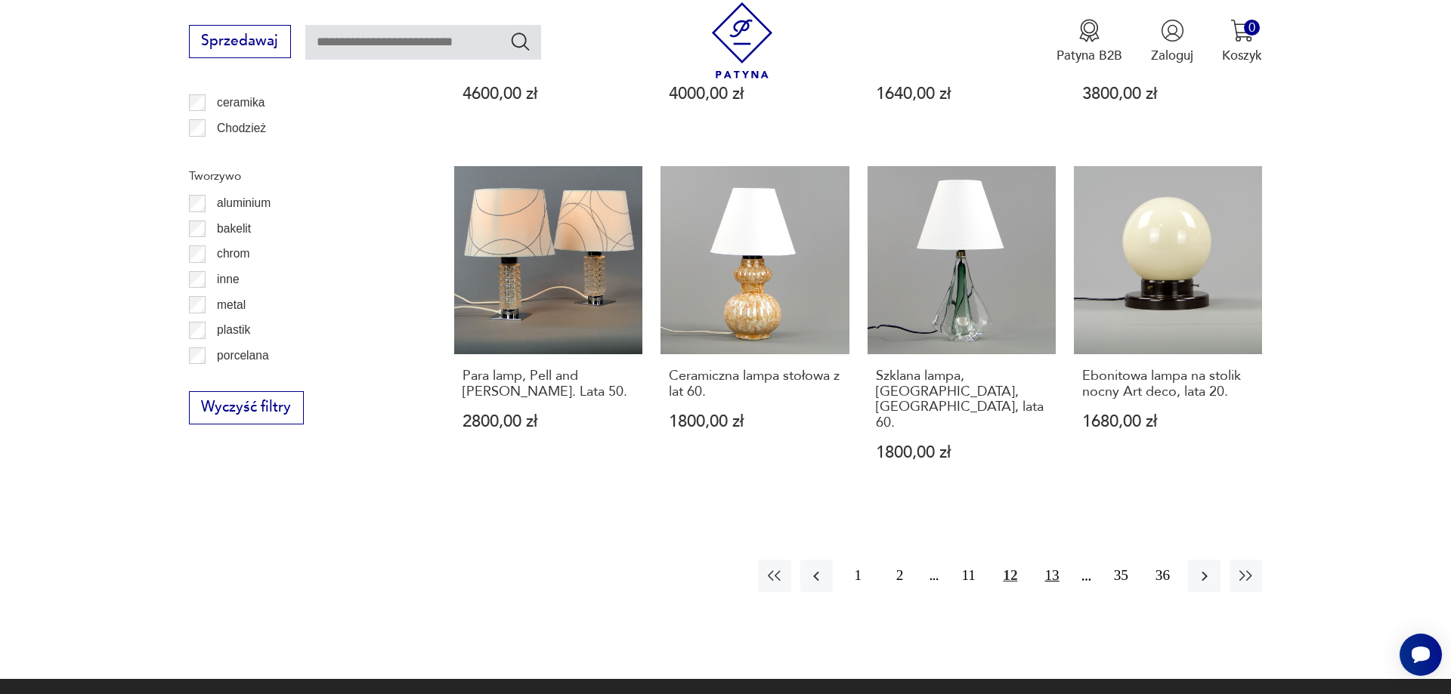
click at [1048, 560] on button "13" at bounding box center [1051, 576] width 32 height 32
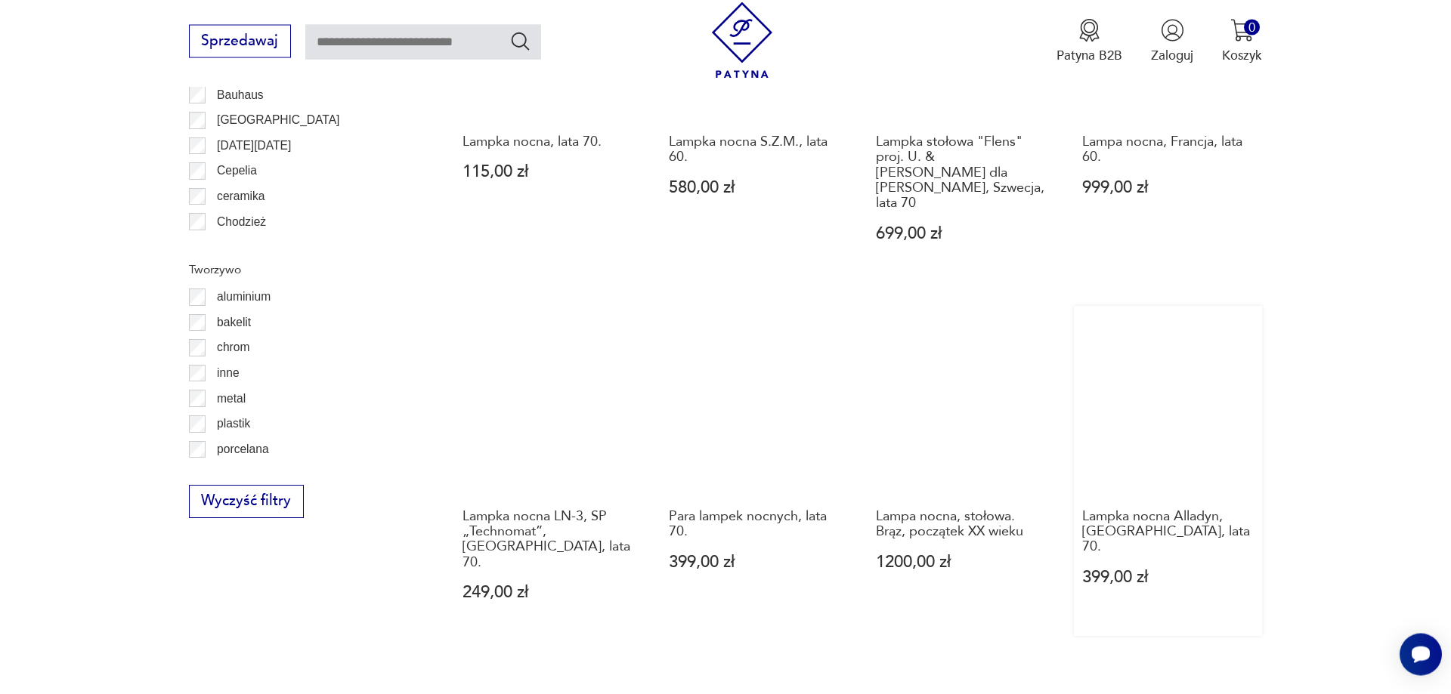
scroll to position [1606, 0]
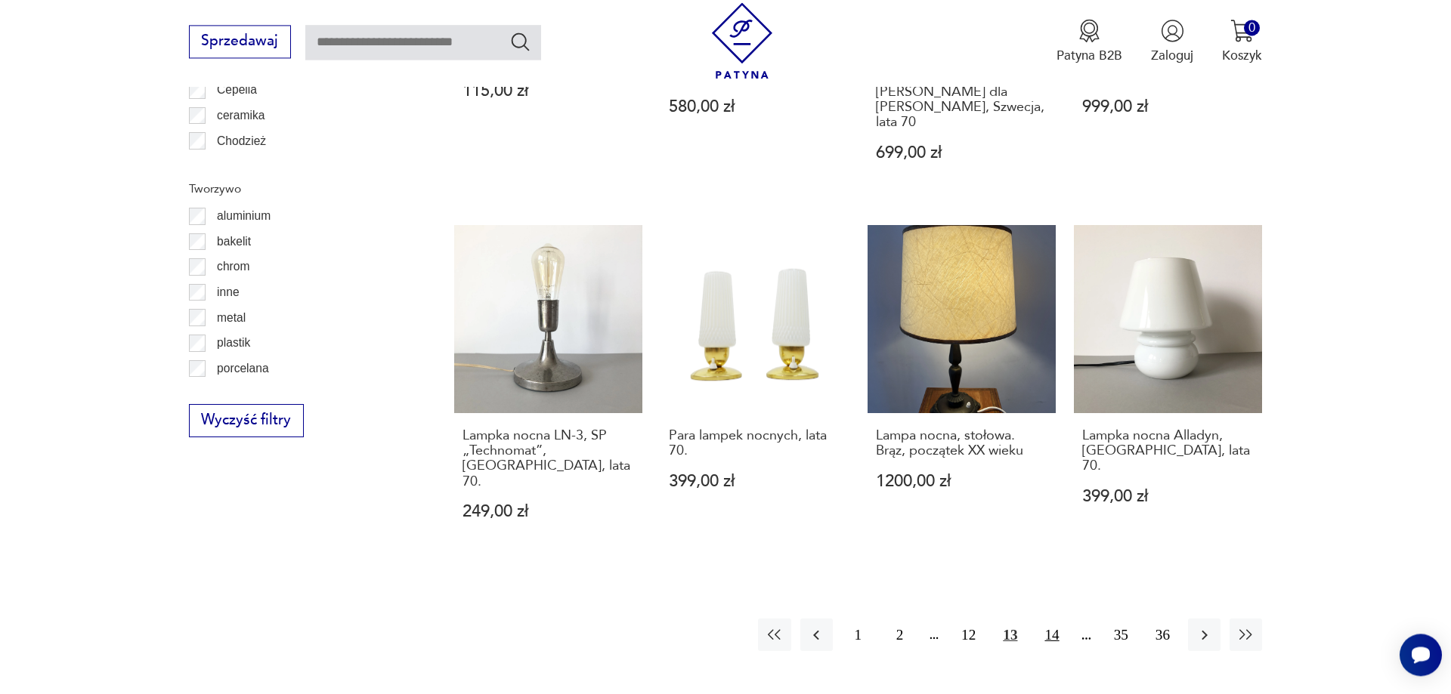
click at [1052, 619] on button "14" at bounding box center [1051, 635] width 32 height 32
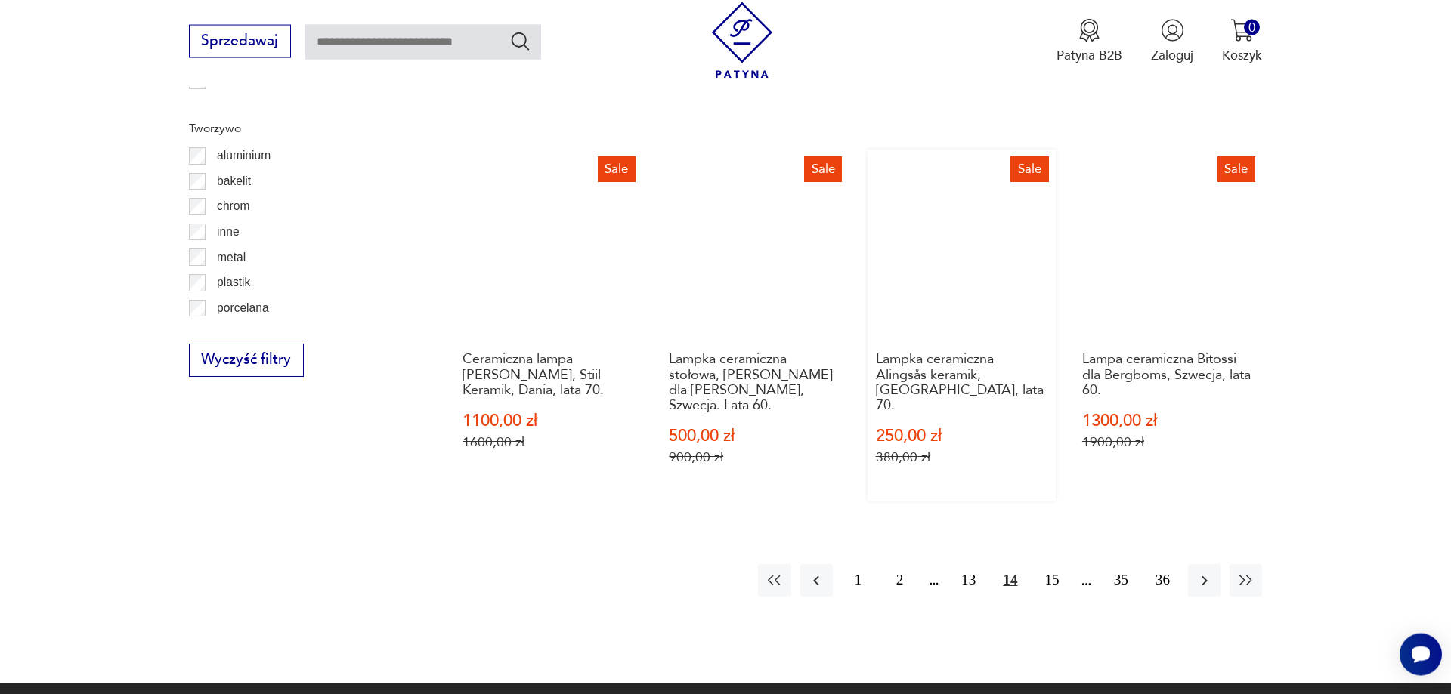
scroll to position [1683, 0]
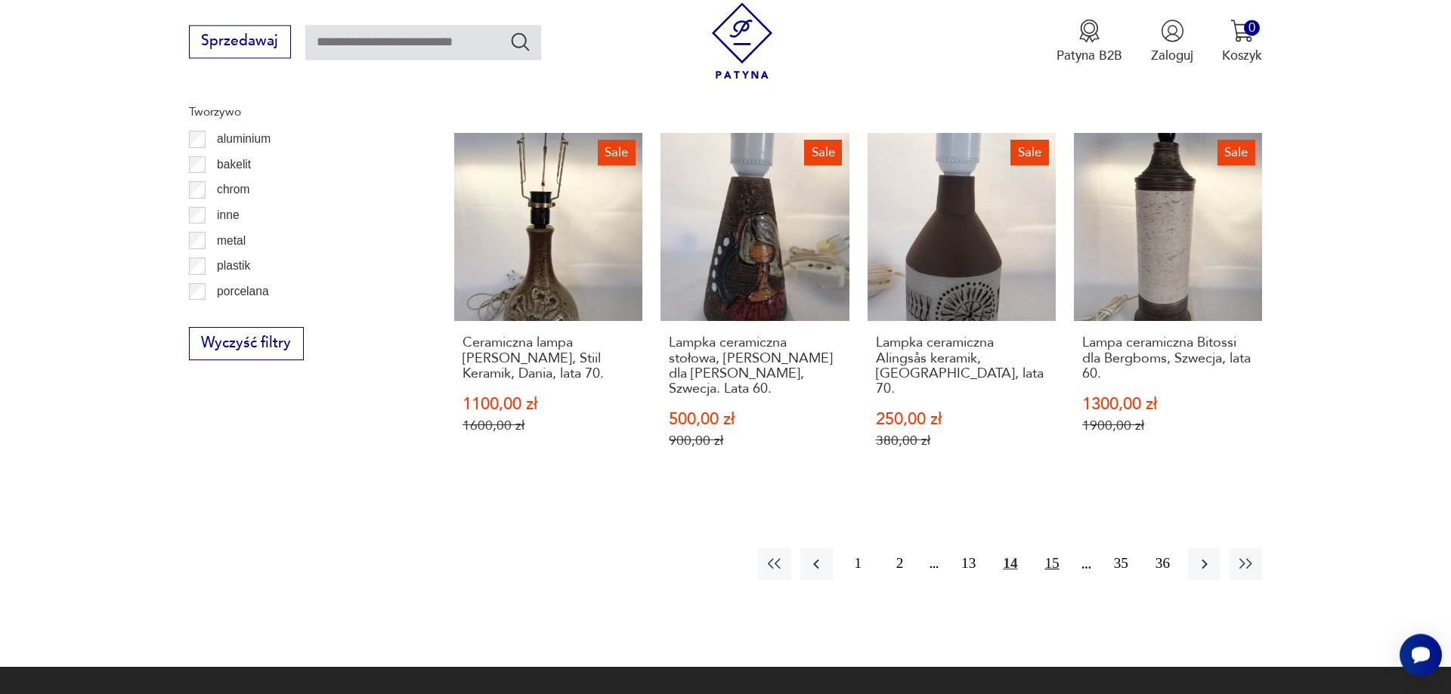
click at [1056, 548] on button "15" at bounding box center [1051, 564] width 32 height 32
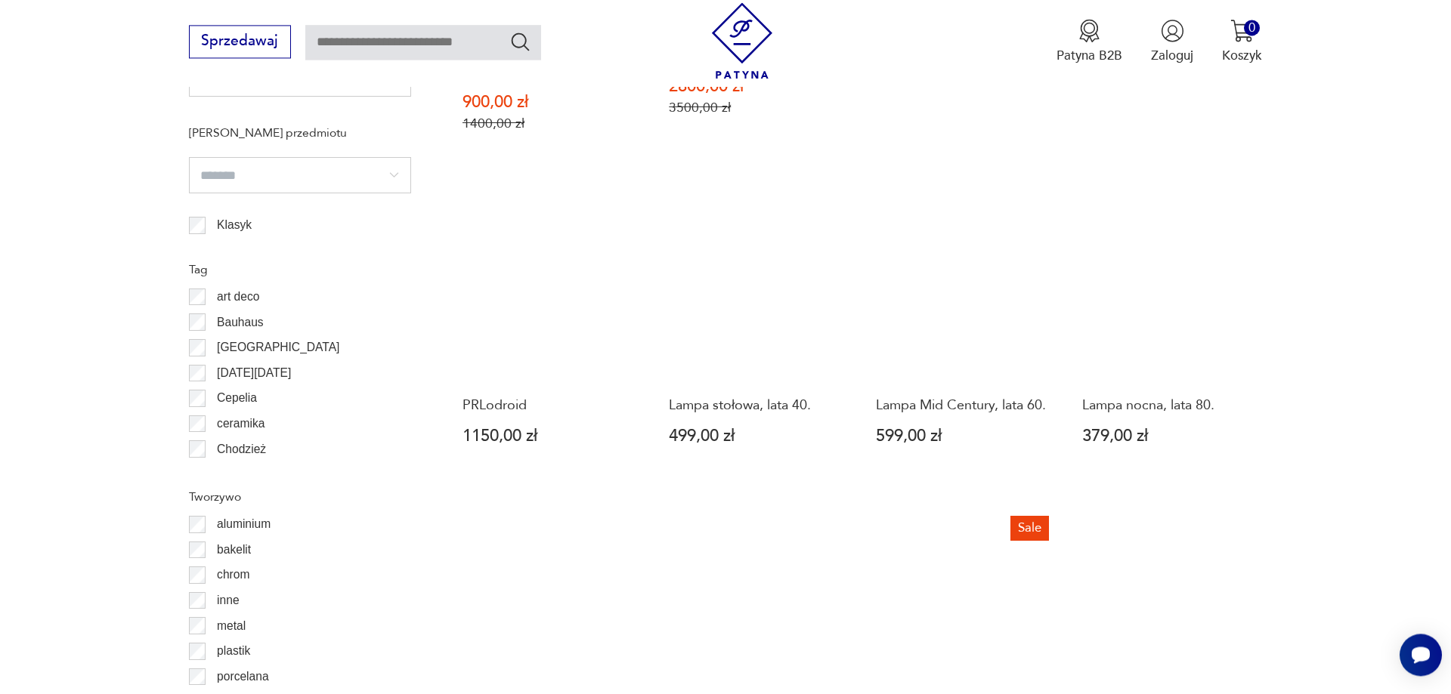
scroll to position [1529, 0]
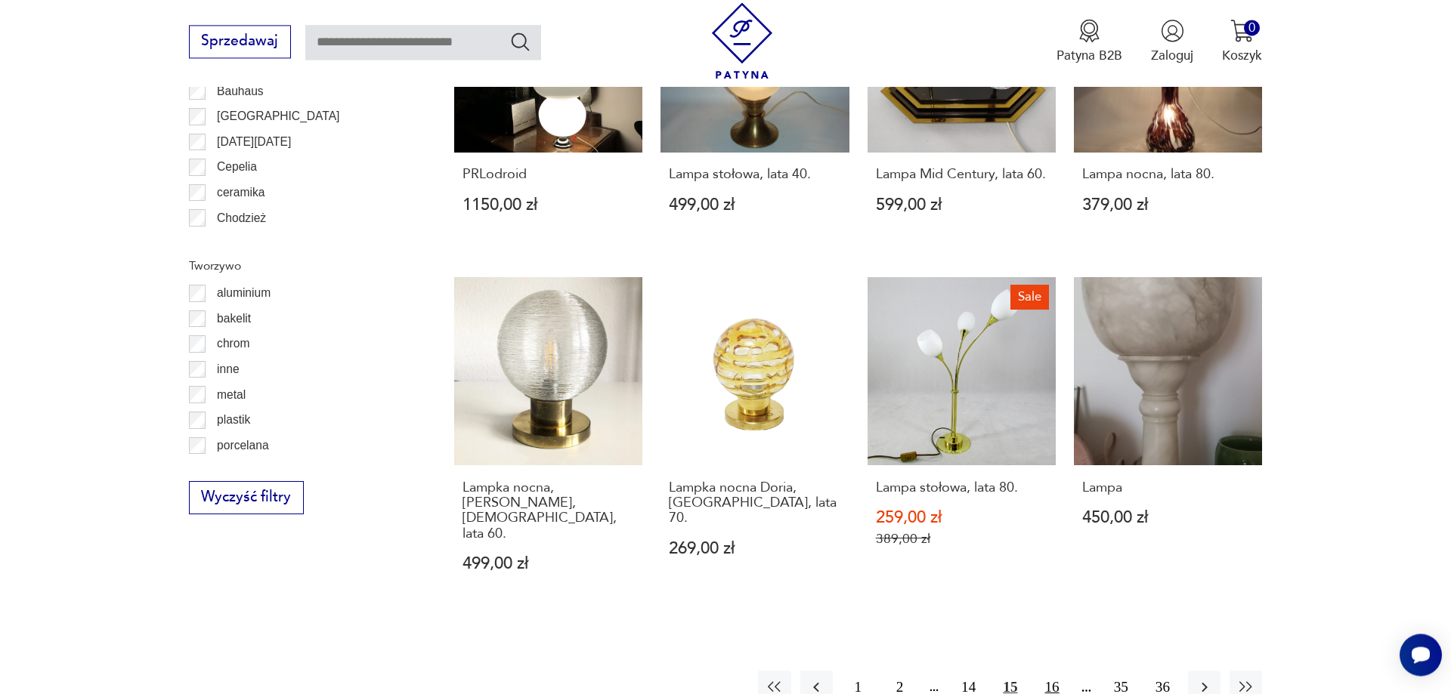
click at [1052, 671] on button "16" at bounding box center [1051, 687] width 32 height 32
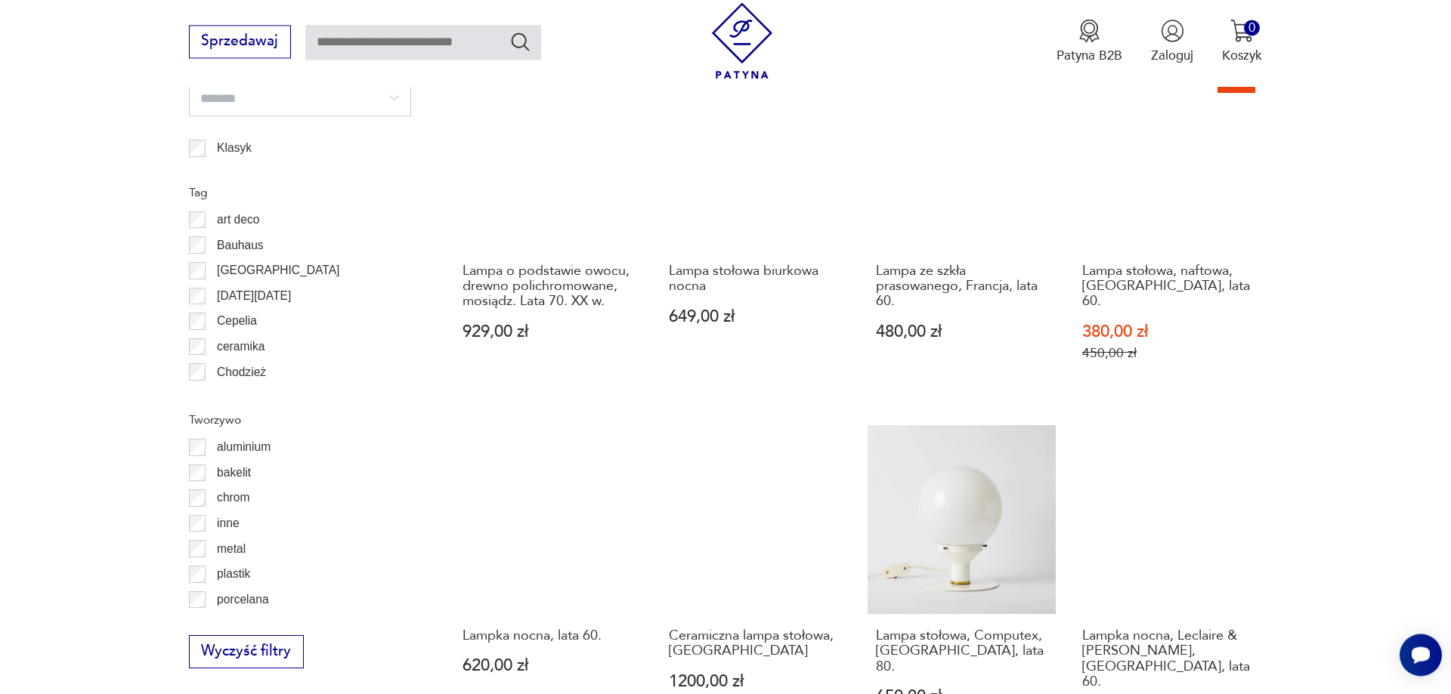
scroll to position [1683, 0]
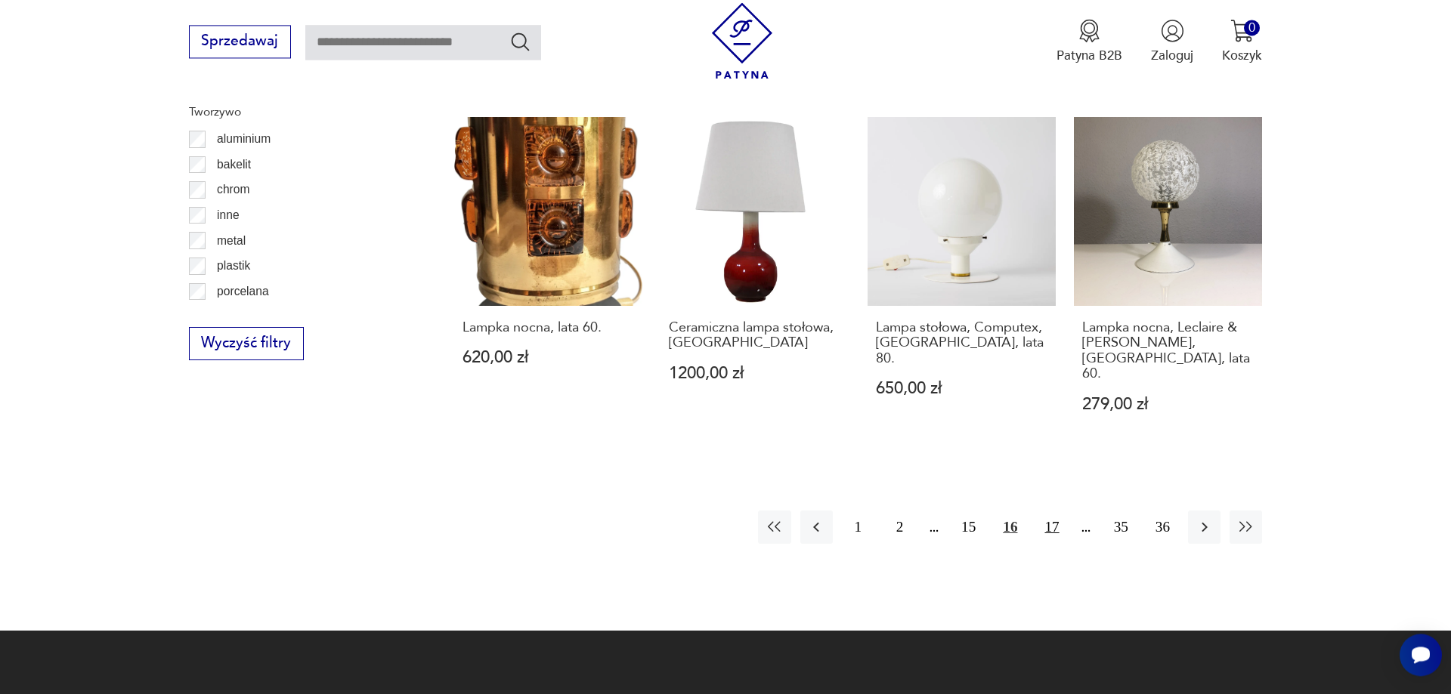
click at [1049, 511] on button "17" at bounding box center [1051, 527] width 32 height 32
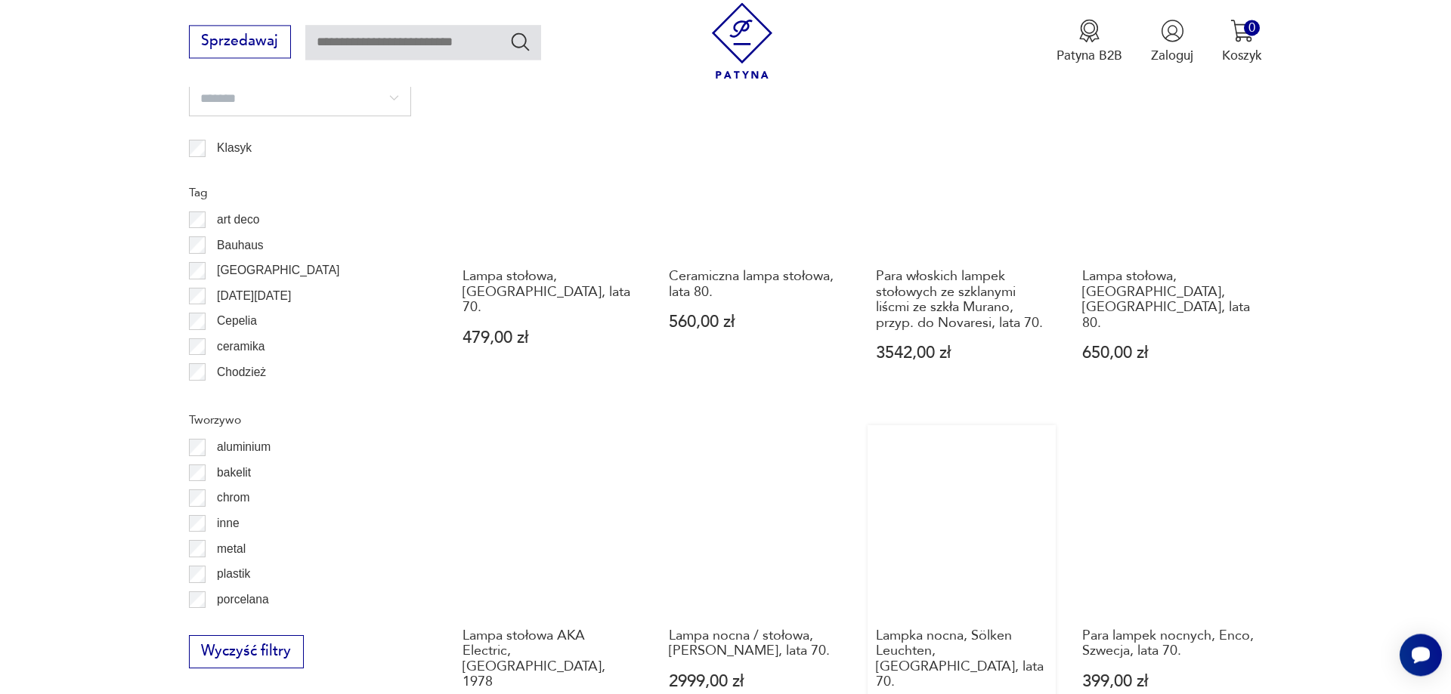
scroll to position [1606, 0]
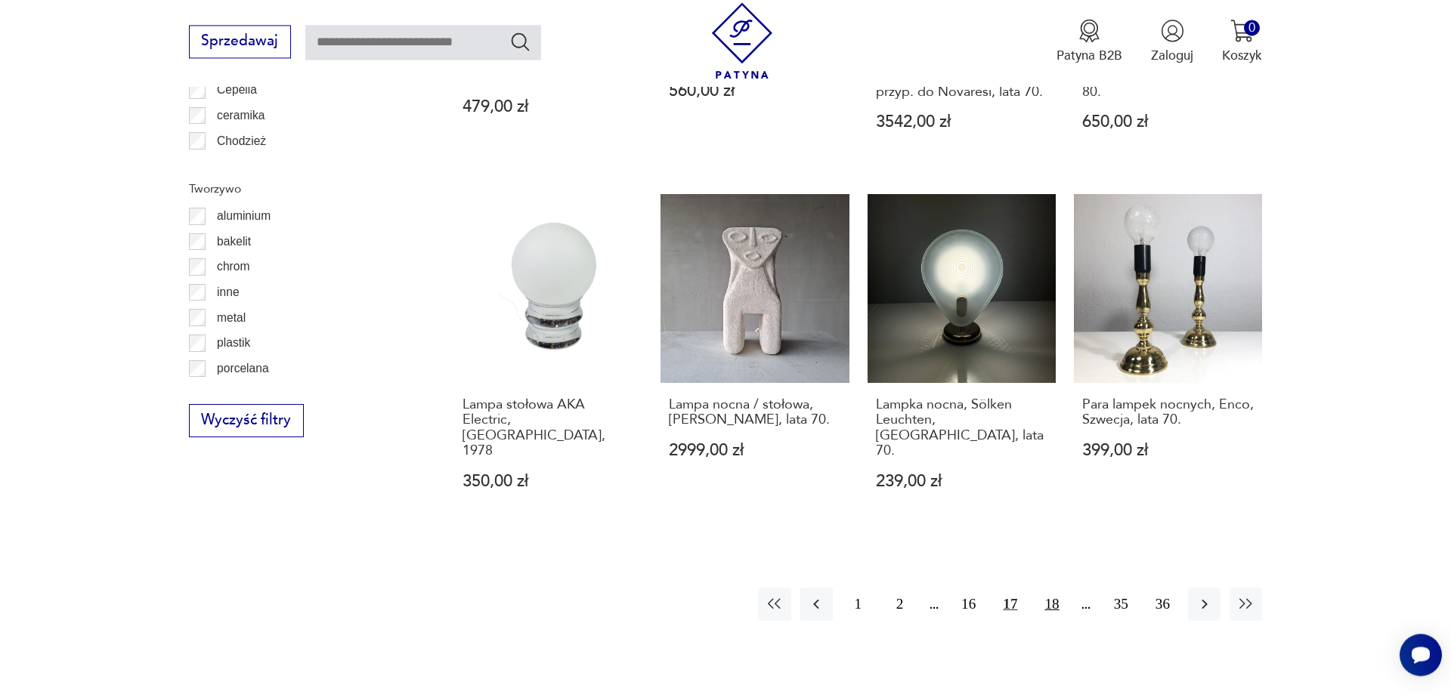
click at [1058, 588] on button "18" at bounding box center [1051, 604] width 32 height 32
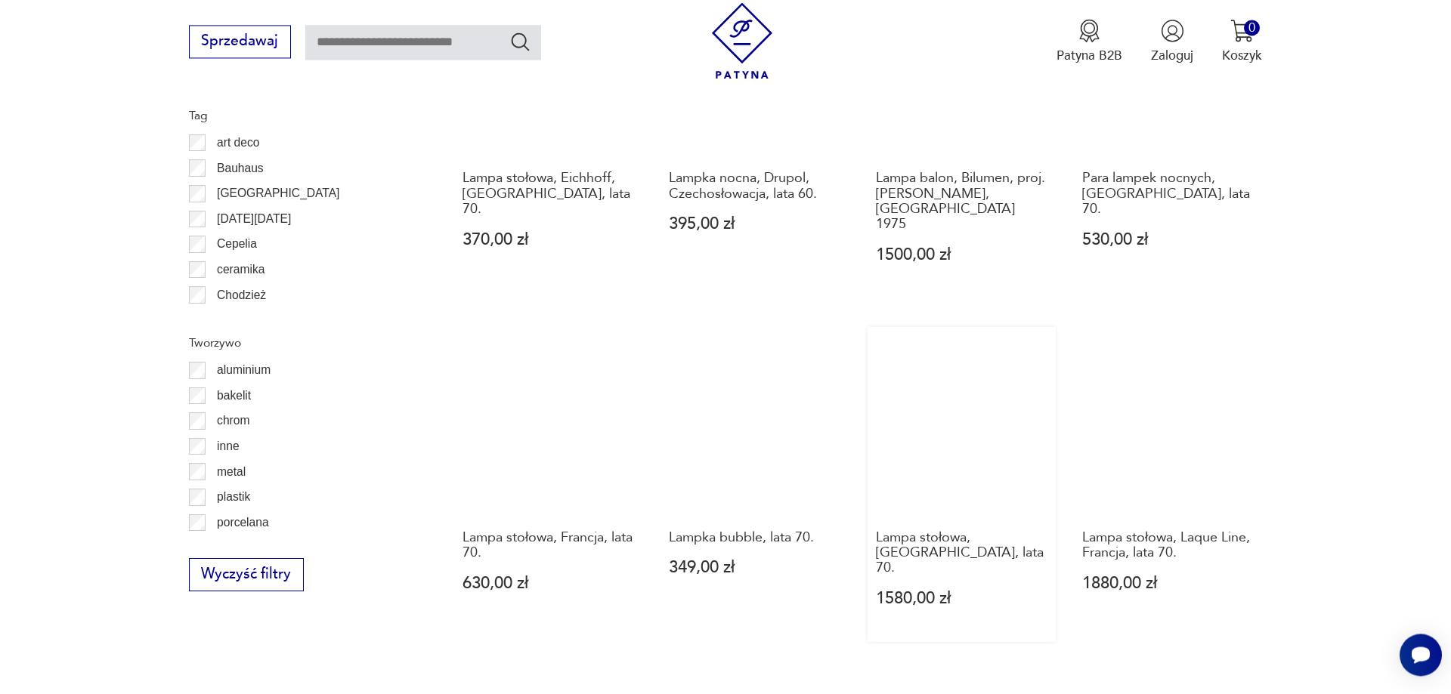
scroll to position [1683, 0]
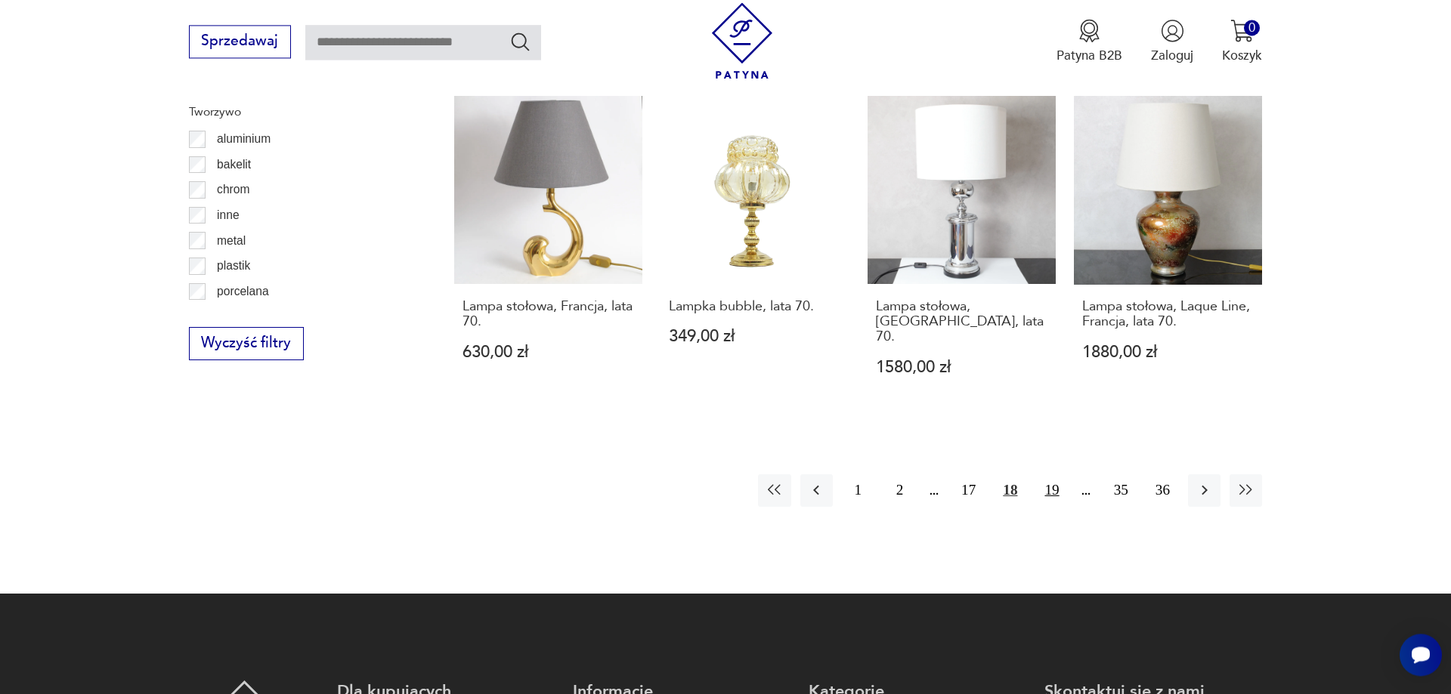
click at [1049, 474] on button "19" at bounding box center [1051, 490] width 32 height 32
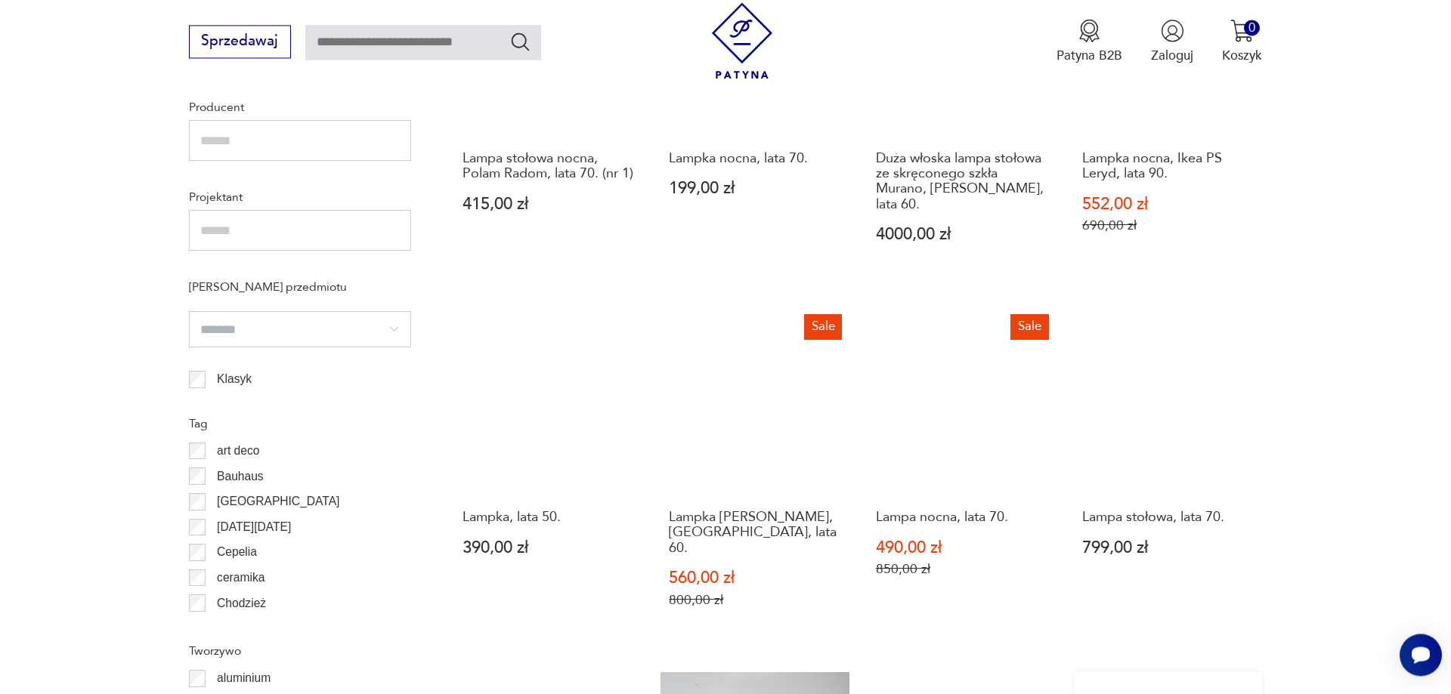
scroll to position [1529, 0]
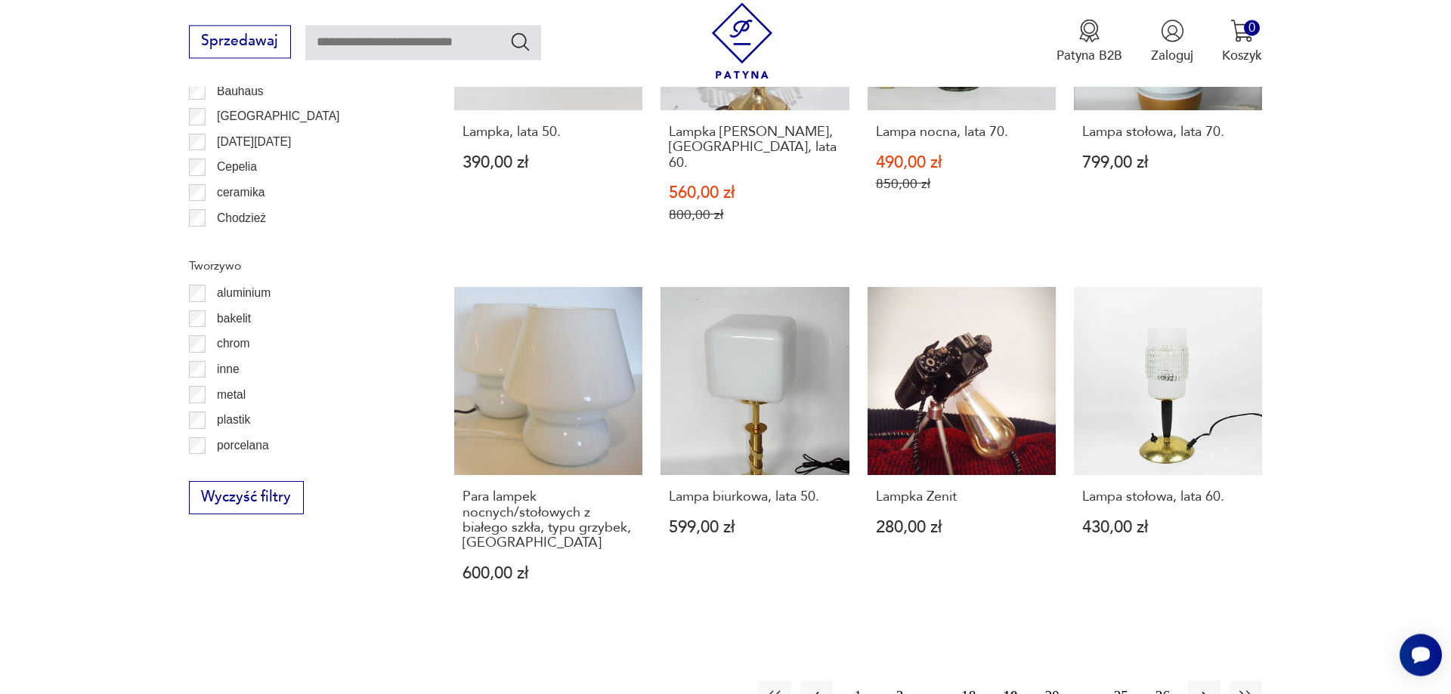
click at [1052, 681] on button "20" at bounding box center [1051, 697] width 32 height 32
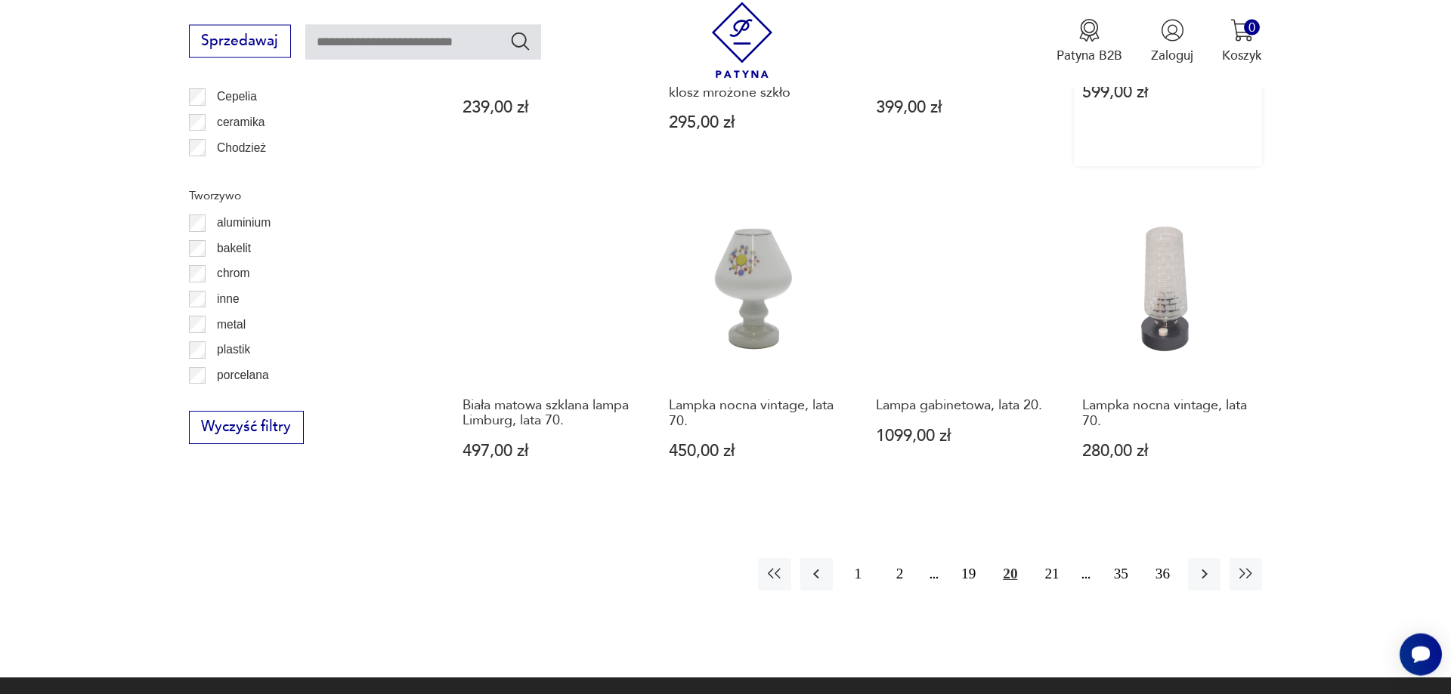
scroll to position [1606, 0]
